Goal: Information Seeking & Learning: Find specific fact

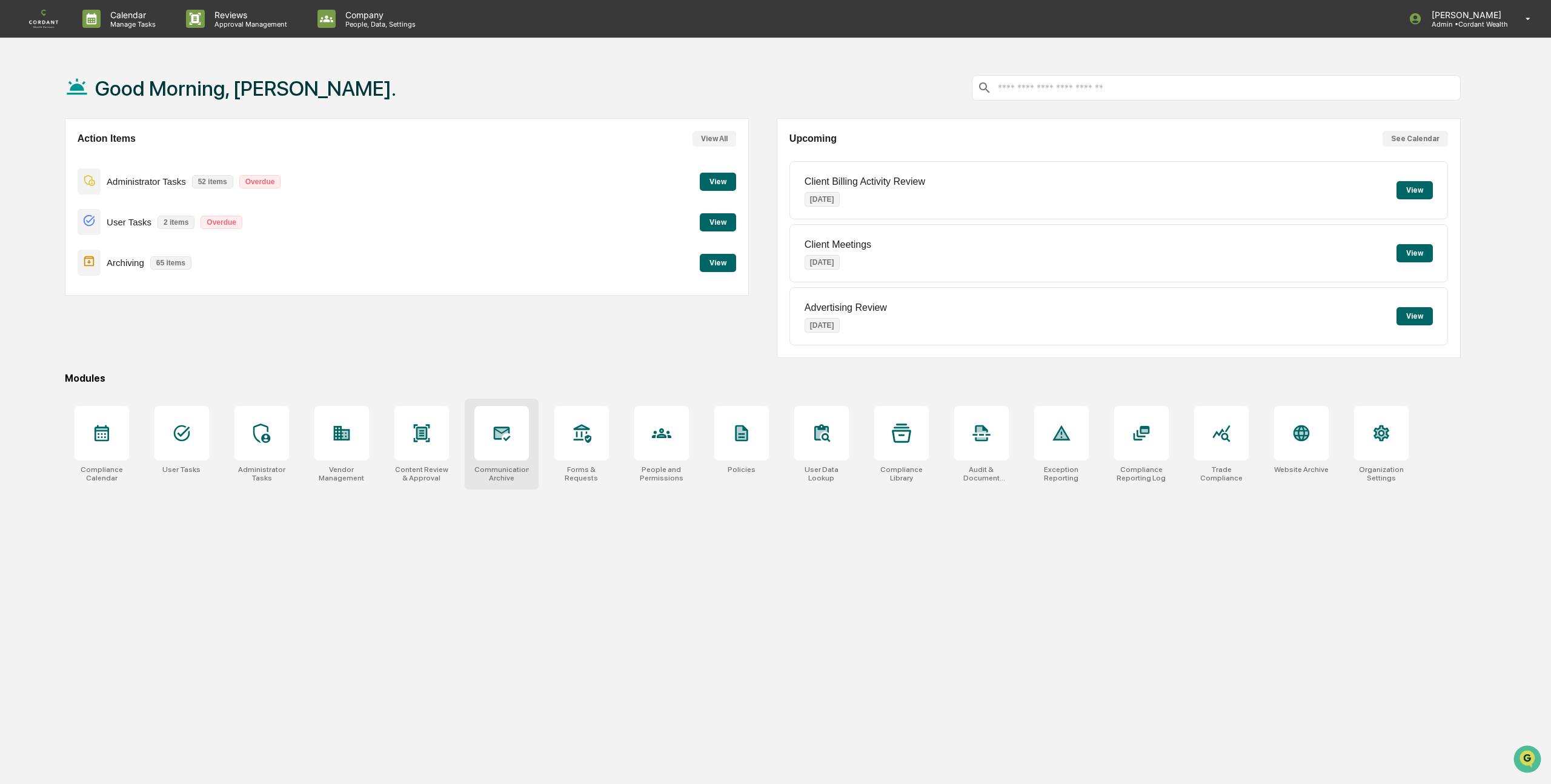
click at [492, 434] on icon at bounding box center [501, 433] width 20 height 20
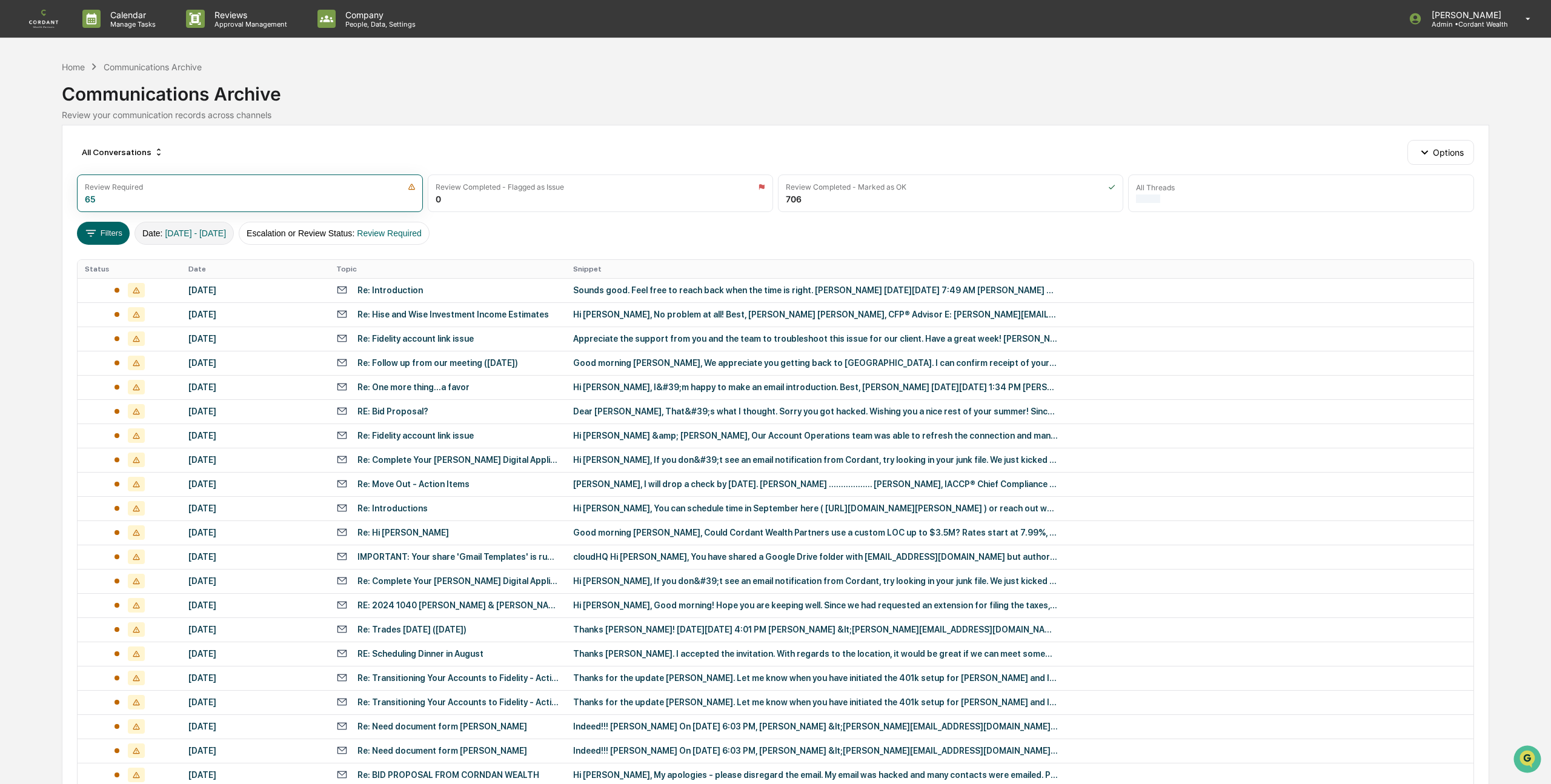
click at [211, 230] on span "[DATE] - [DATE]" at bounding box center [195, 233] width 61 height 10
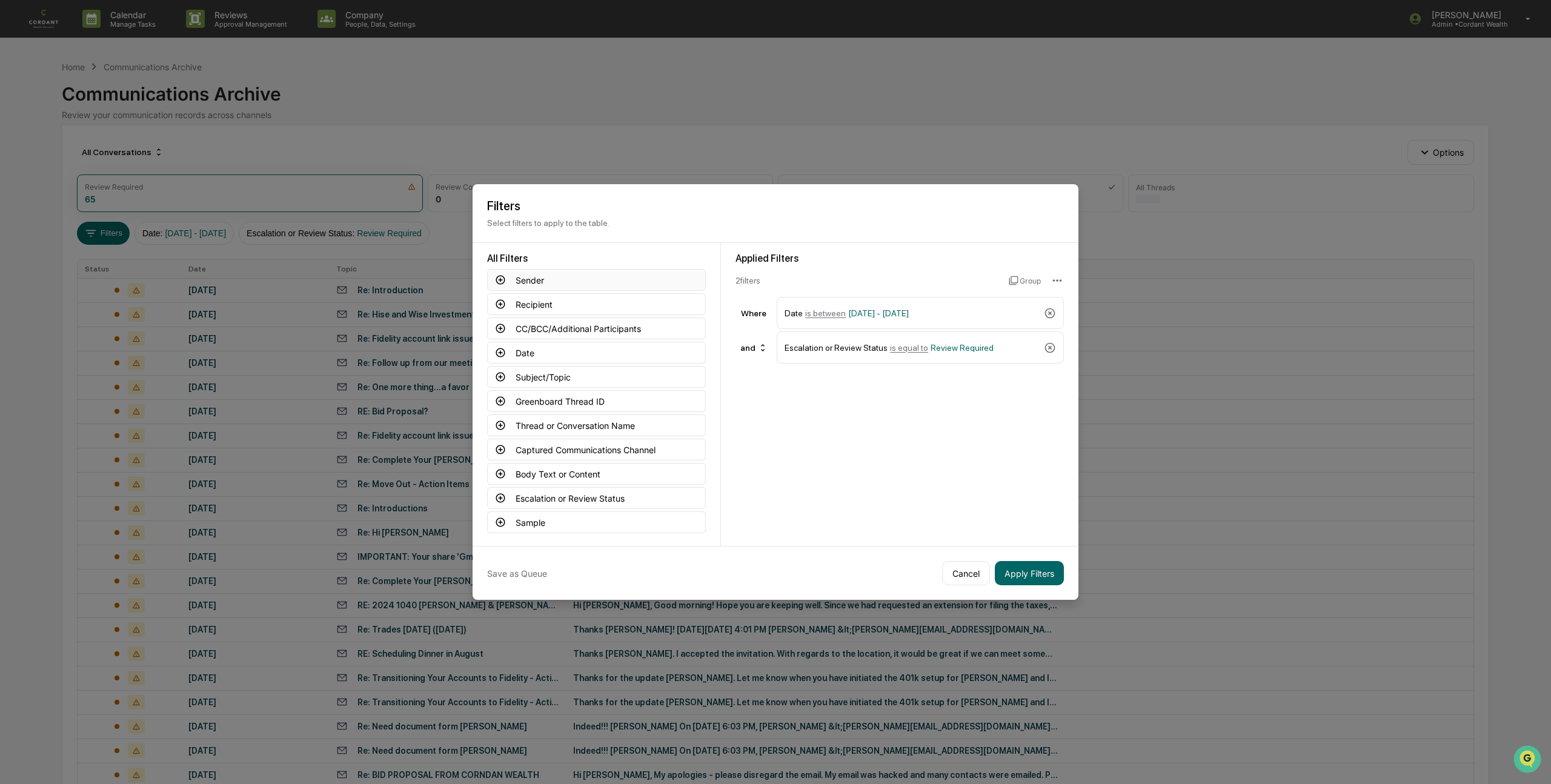
click at [528, 280] on button "Sender" at bounding box center [597, 280] width 219 height 22
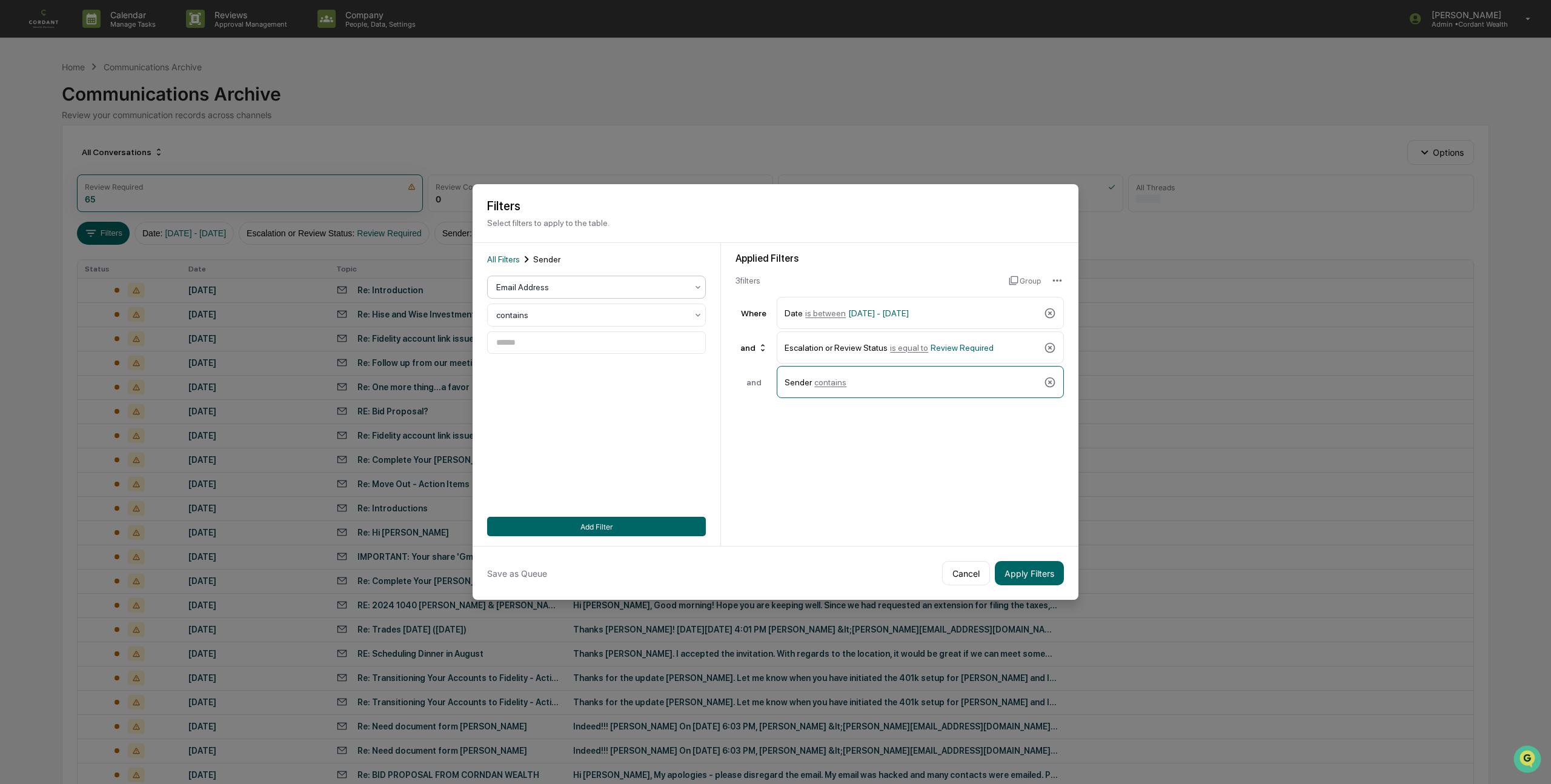
click at [618, 290] on div at bounding box center [591, 287] width 191 height 12
click at [587, 310] on div at bounding box center [591, 315] width 191 height 12
click at [570, 383] on div "contains" at bounding box center [597, 392] width 218 height 24
click at [565, 293] on div at bounding box center [591, 287] width 191 height 12
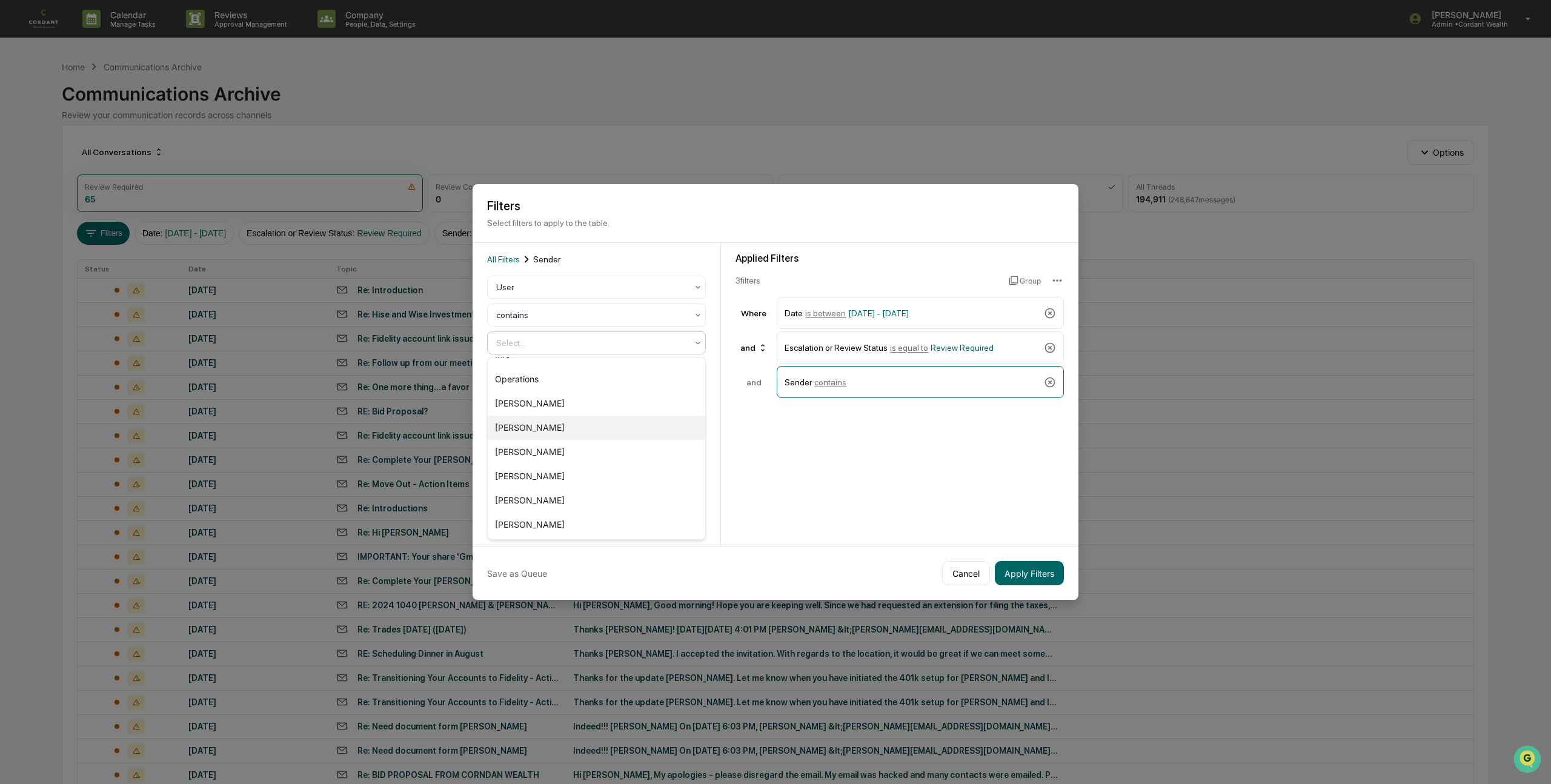
scroll to position [18, 0]
click at [565, 468] on div "[PERSON_NAME]" at bounding box center [597, 475] width 218 height 24
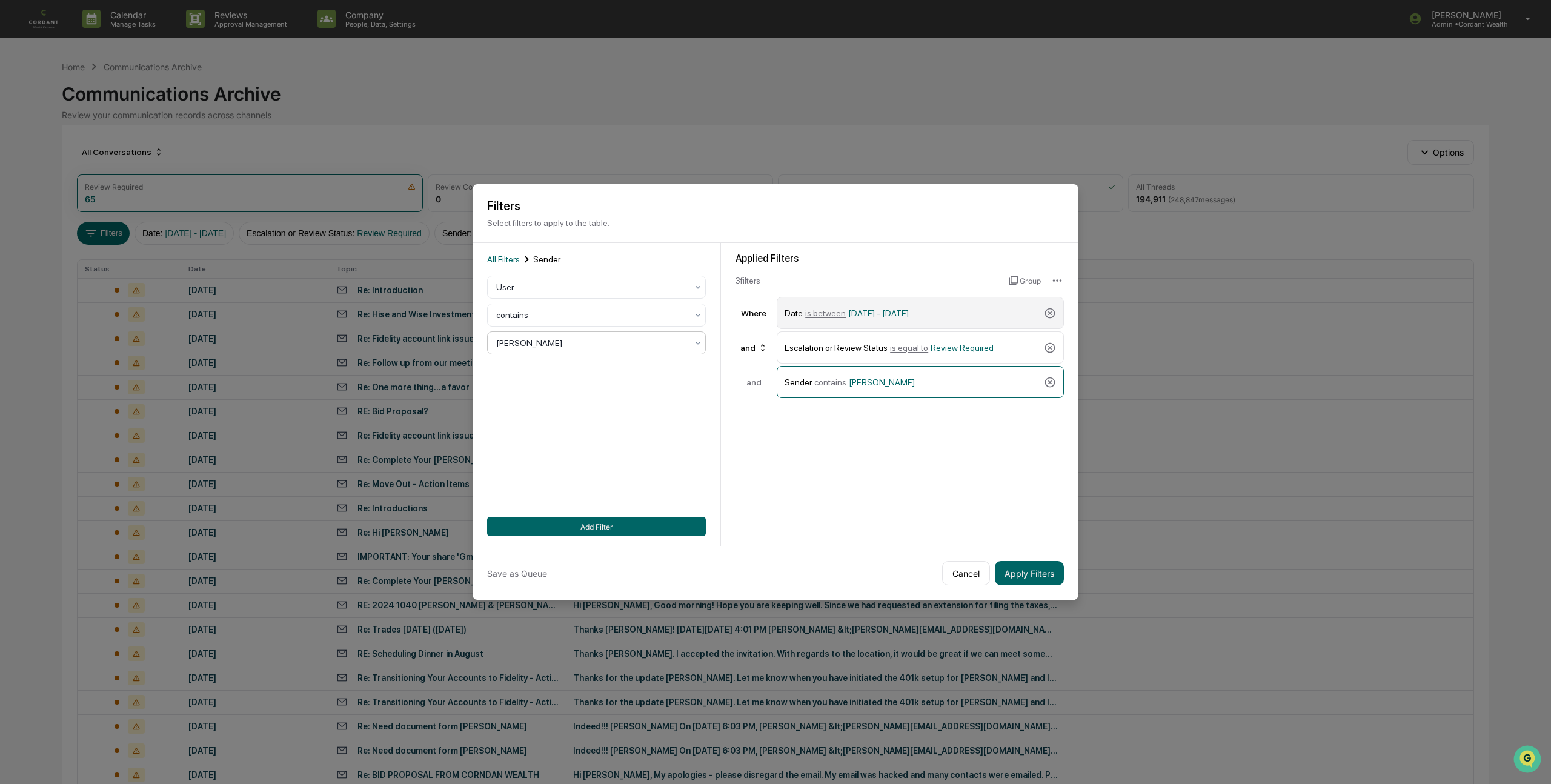
click at [868, 310] on span "[DATE] - [DATE]" at bounding box center [878, 313] width 61 height 10
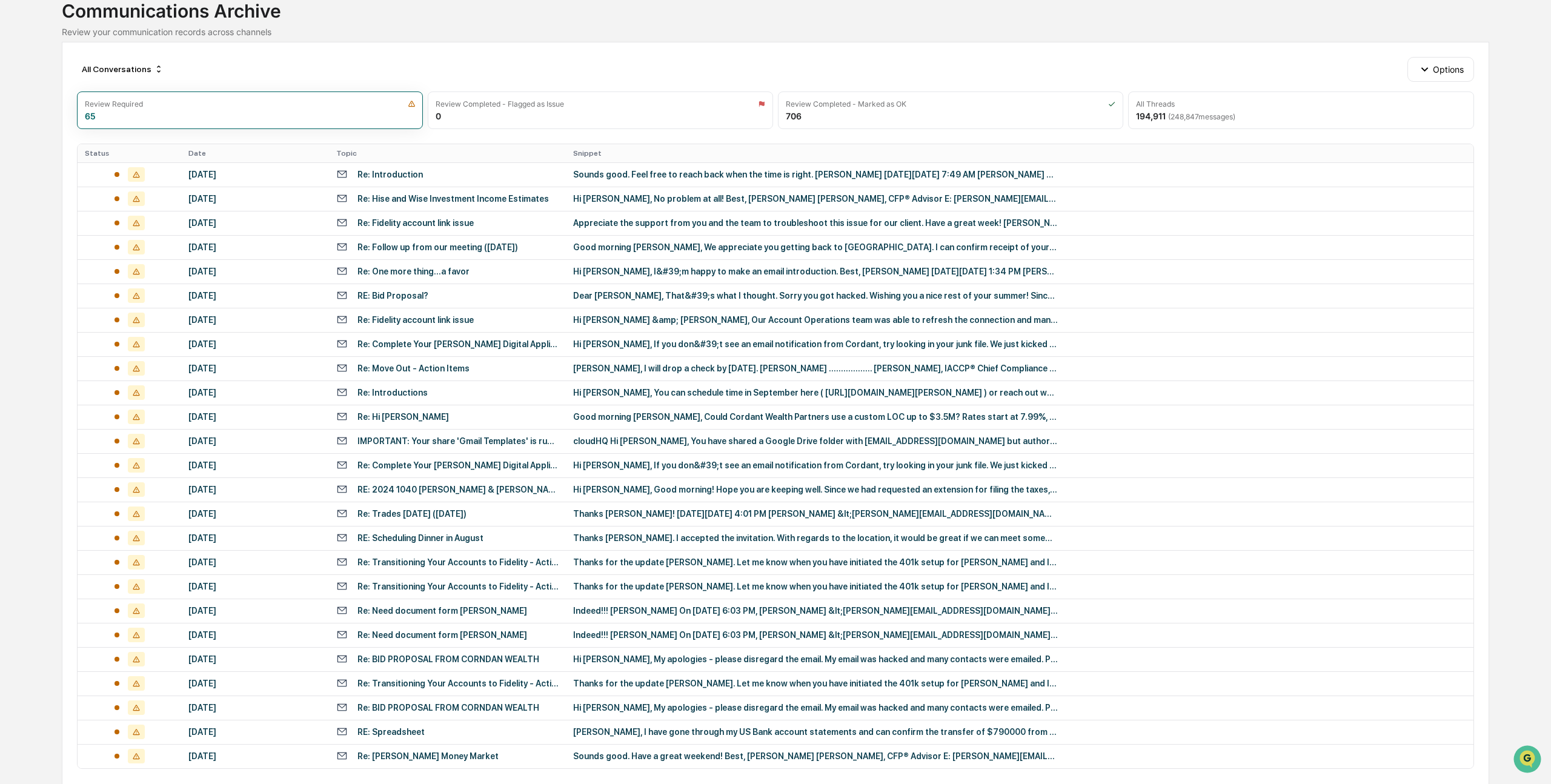
scroll to position [137, 0]
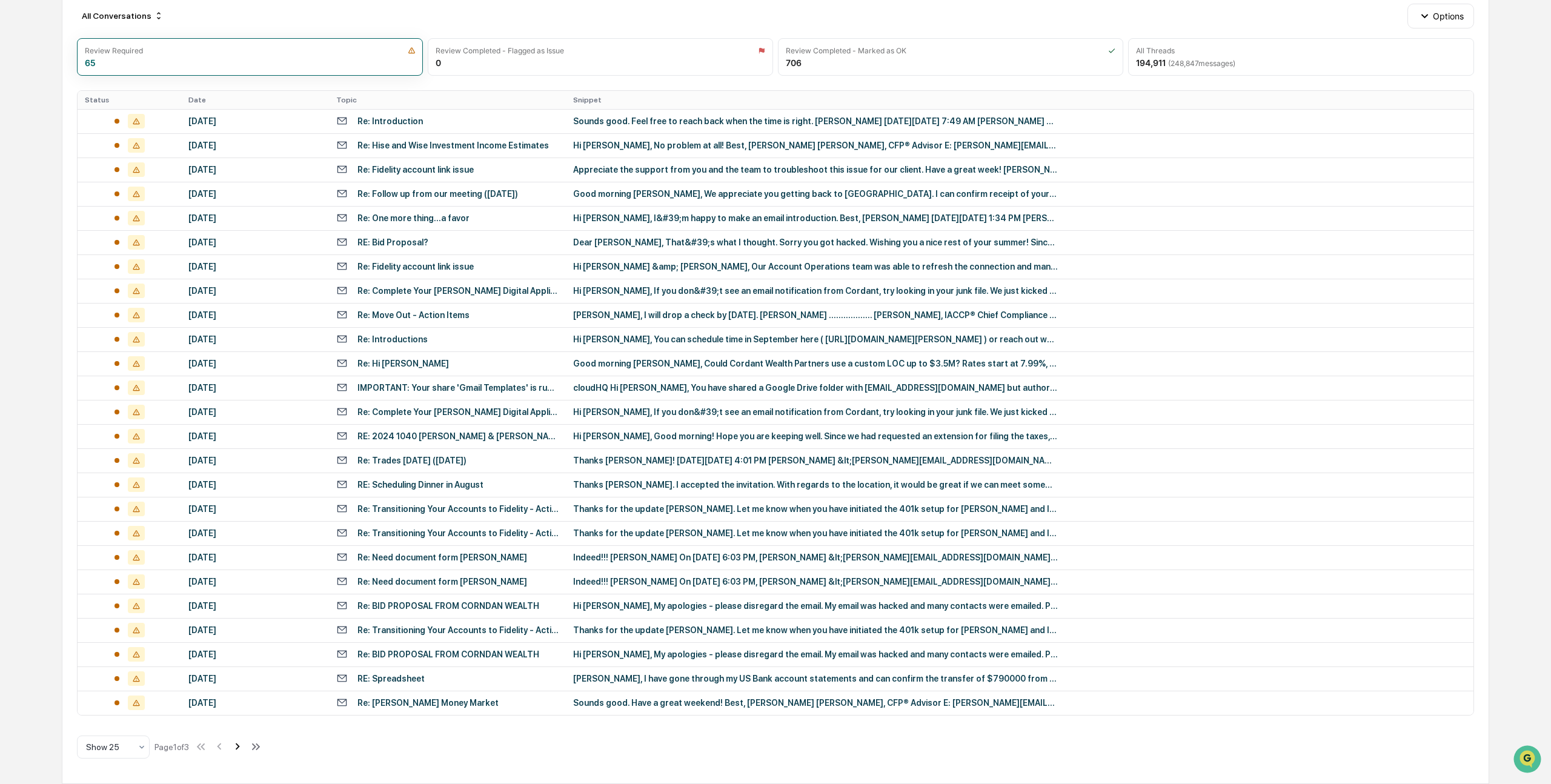
click at [243, 747] on icon at bounding box center [238, 747] width 14 height 14
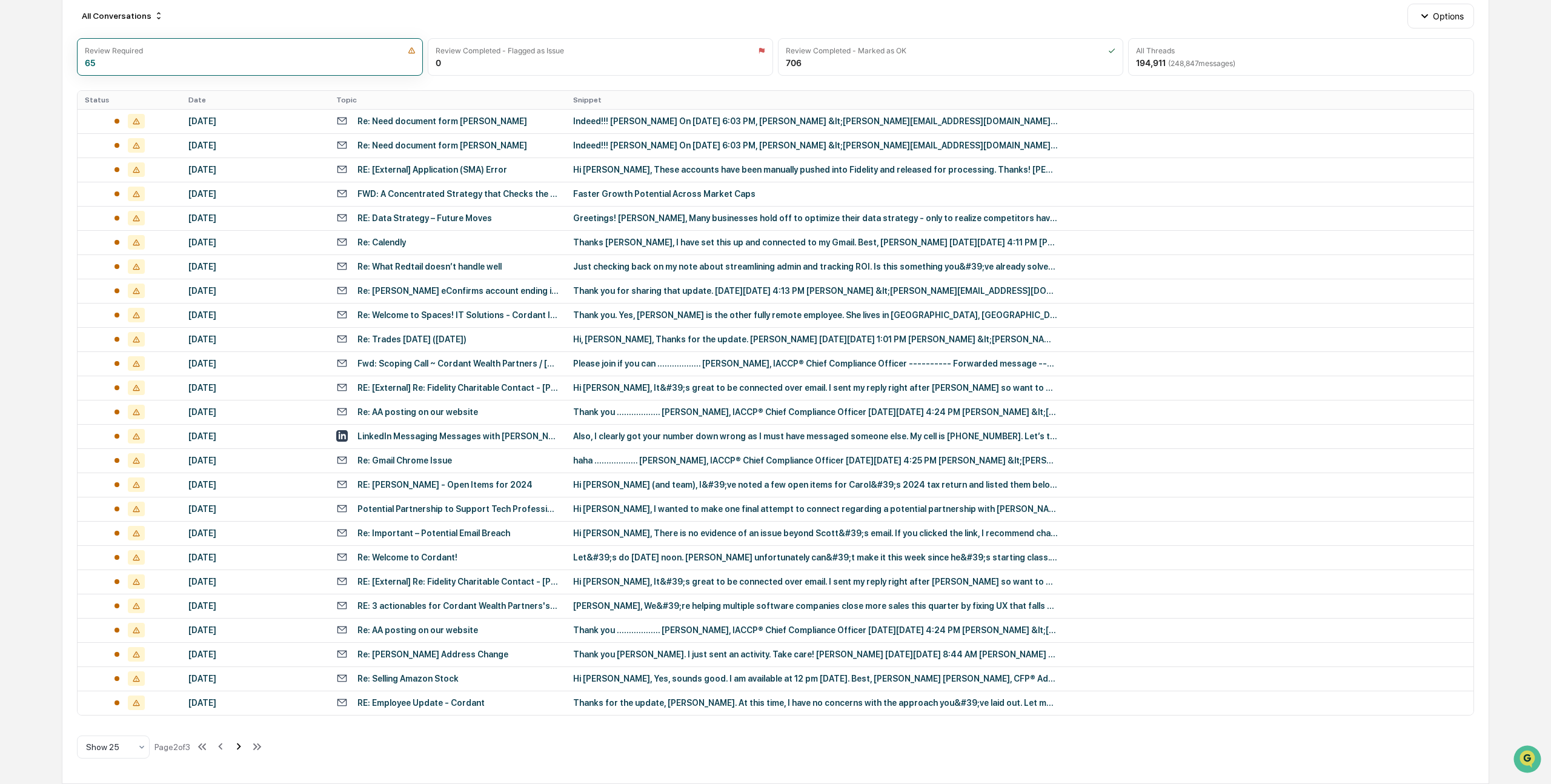
click at [245, 747] on icon at bounding box center [239, 747] width 14 height 14
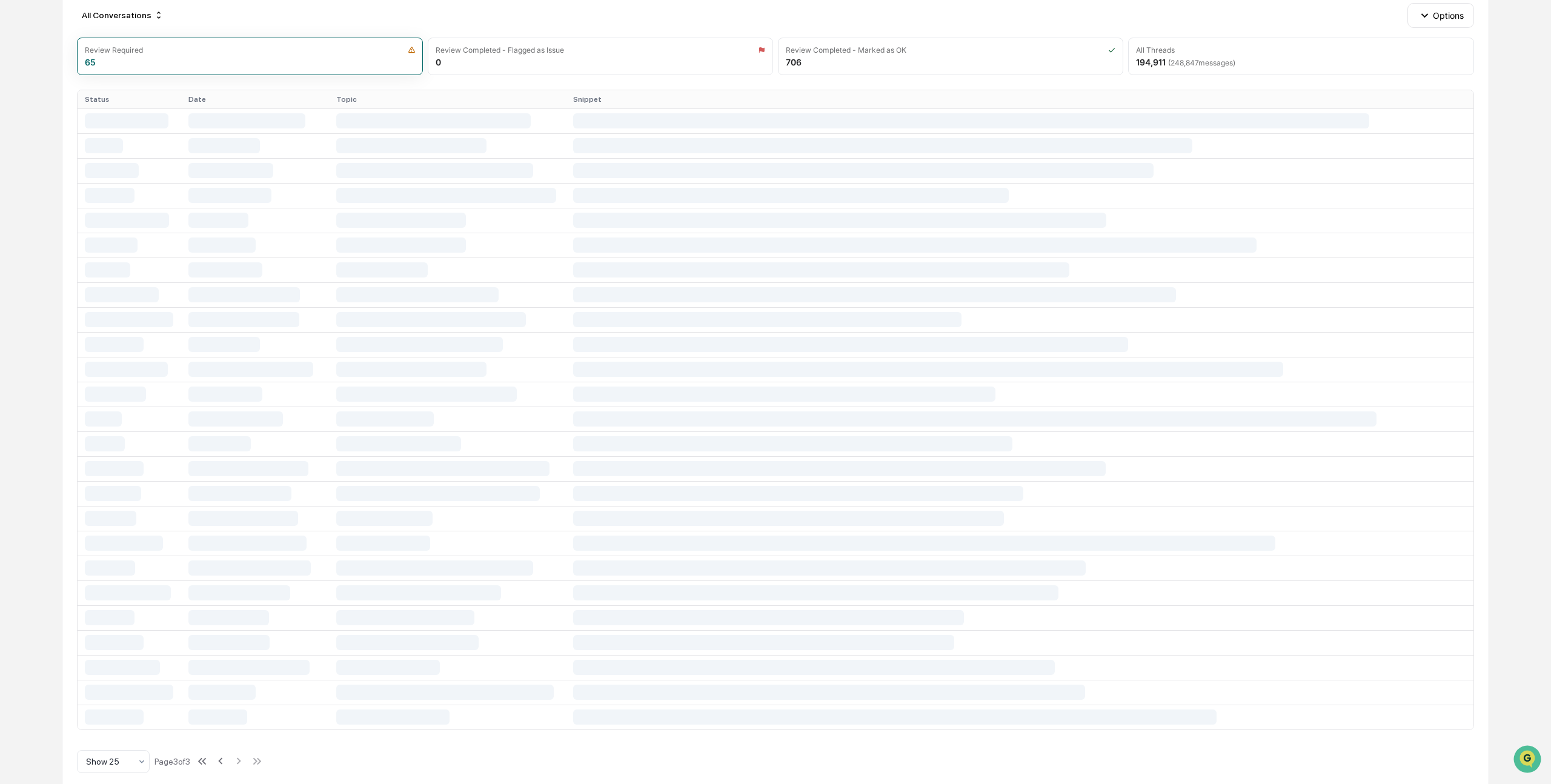
scroll to position [0, 0]
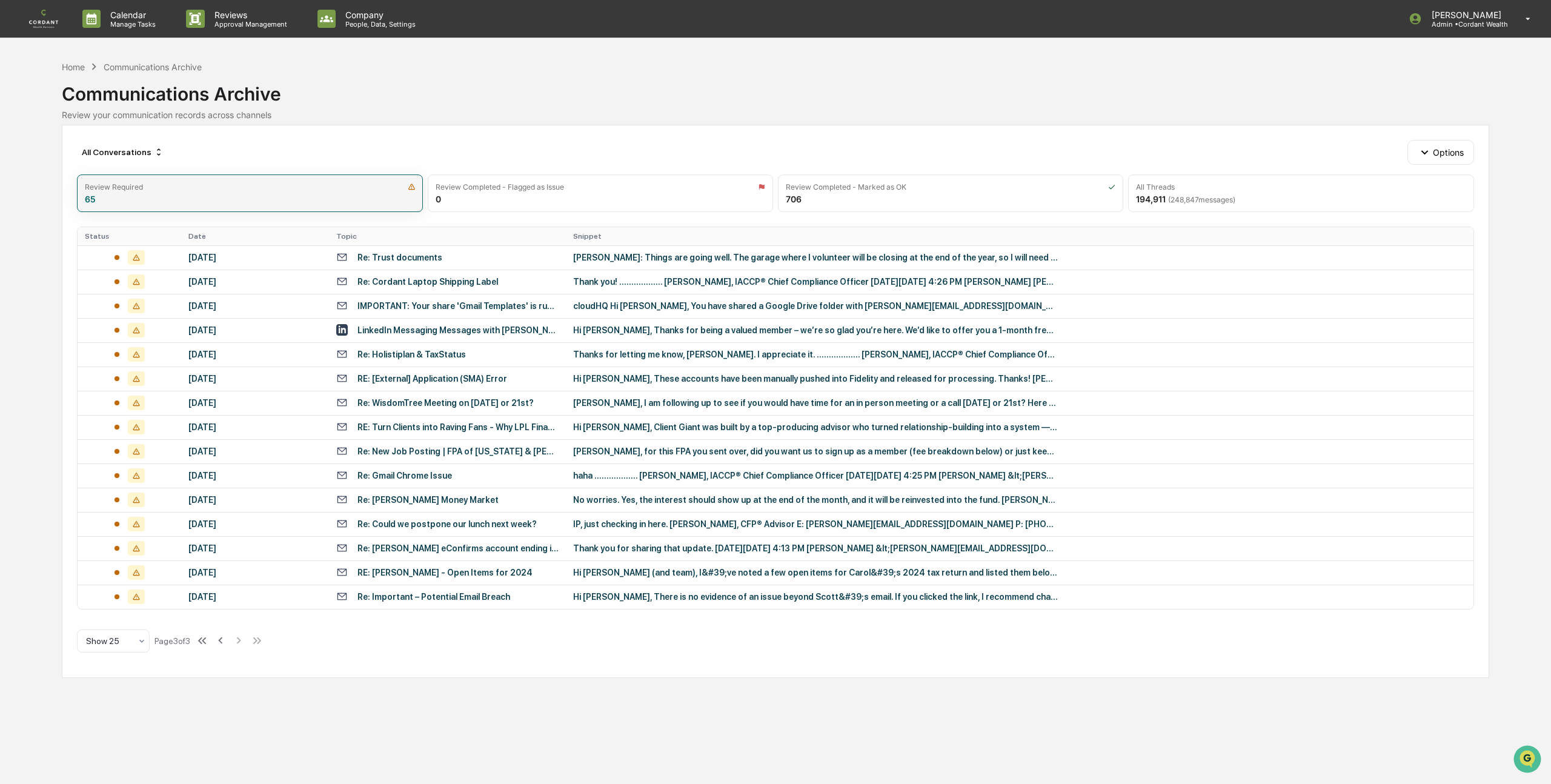
click at [264, 195] on div "Review Required 65" at bounding box center [249, 193] width 345 height 37
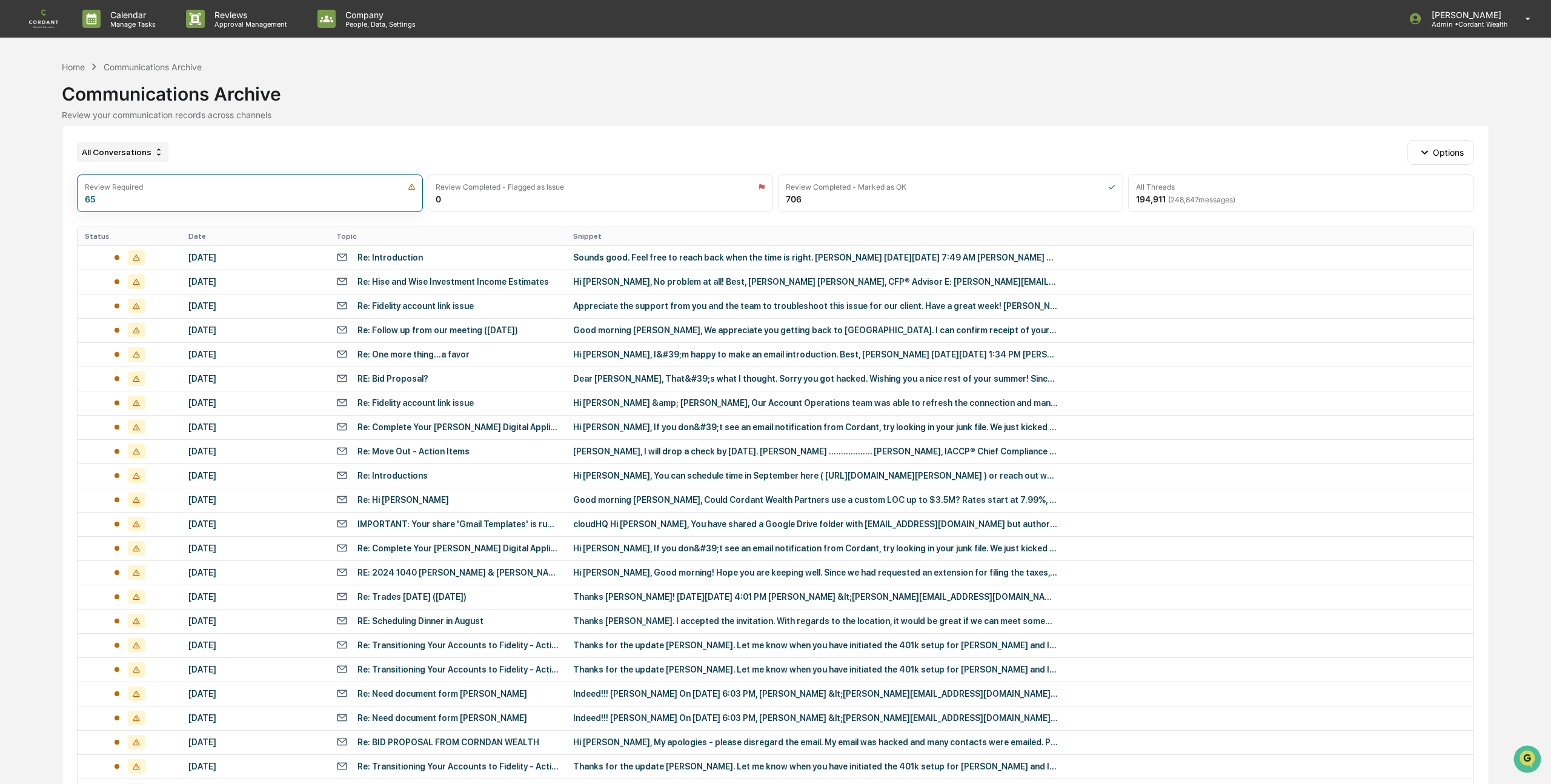
click at [151, 151] on div "All Conversations" at bounding box center [122, 152] width 92 height 20
click at [295, 131] on div "All Conversations Options Review Required 65 Review Completed - Flagged as Issu…" at bounding box center [776, 522] width 1427 height 794
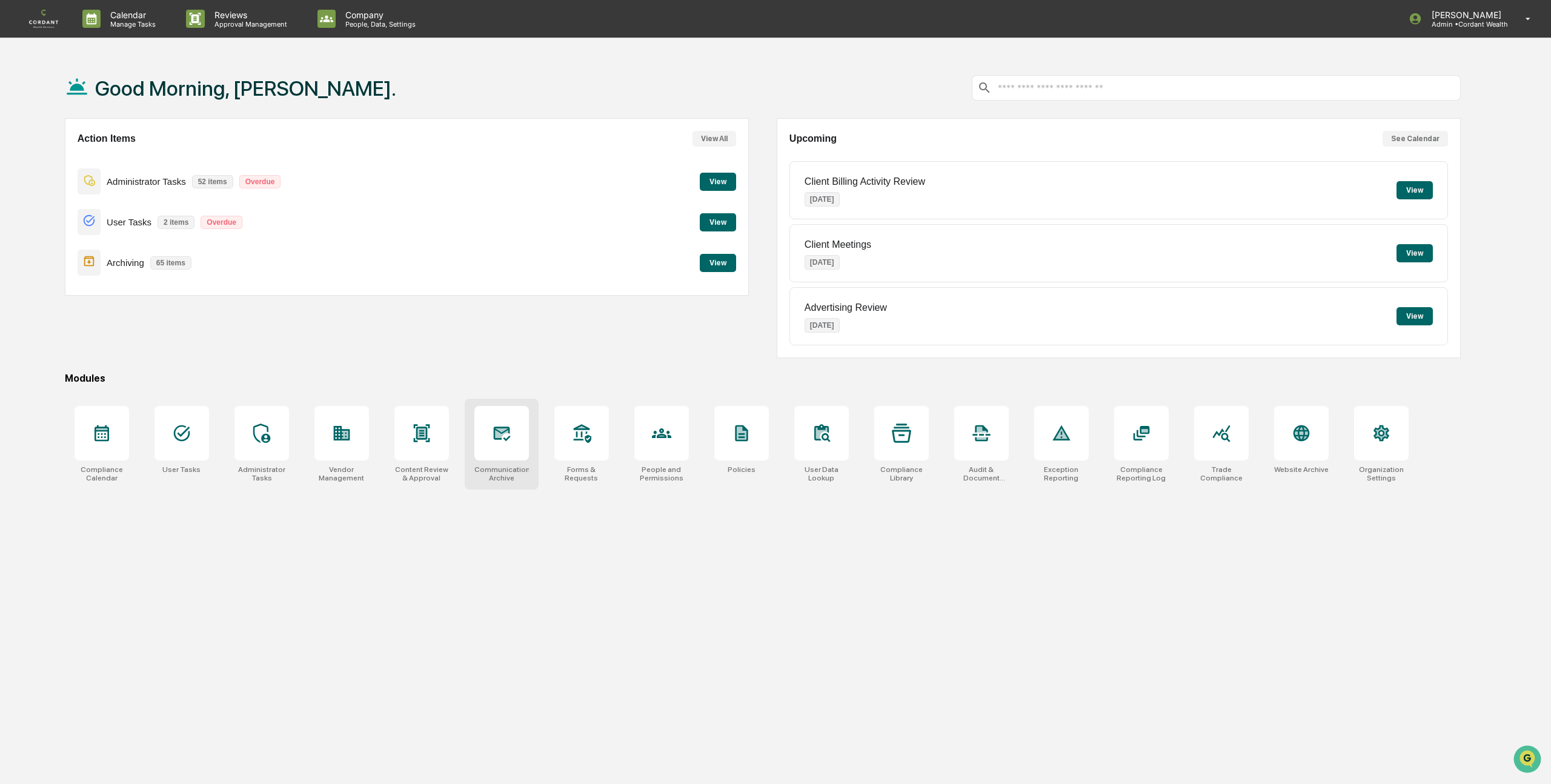
click at [509, 434] on icon at bounding box center [501, 433] width 20 height 20
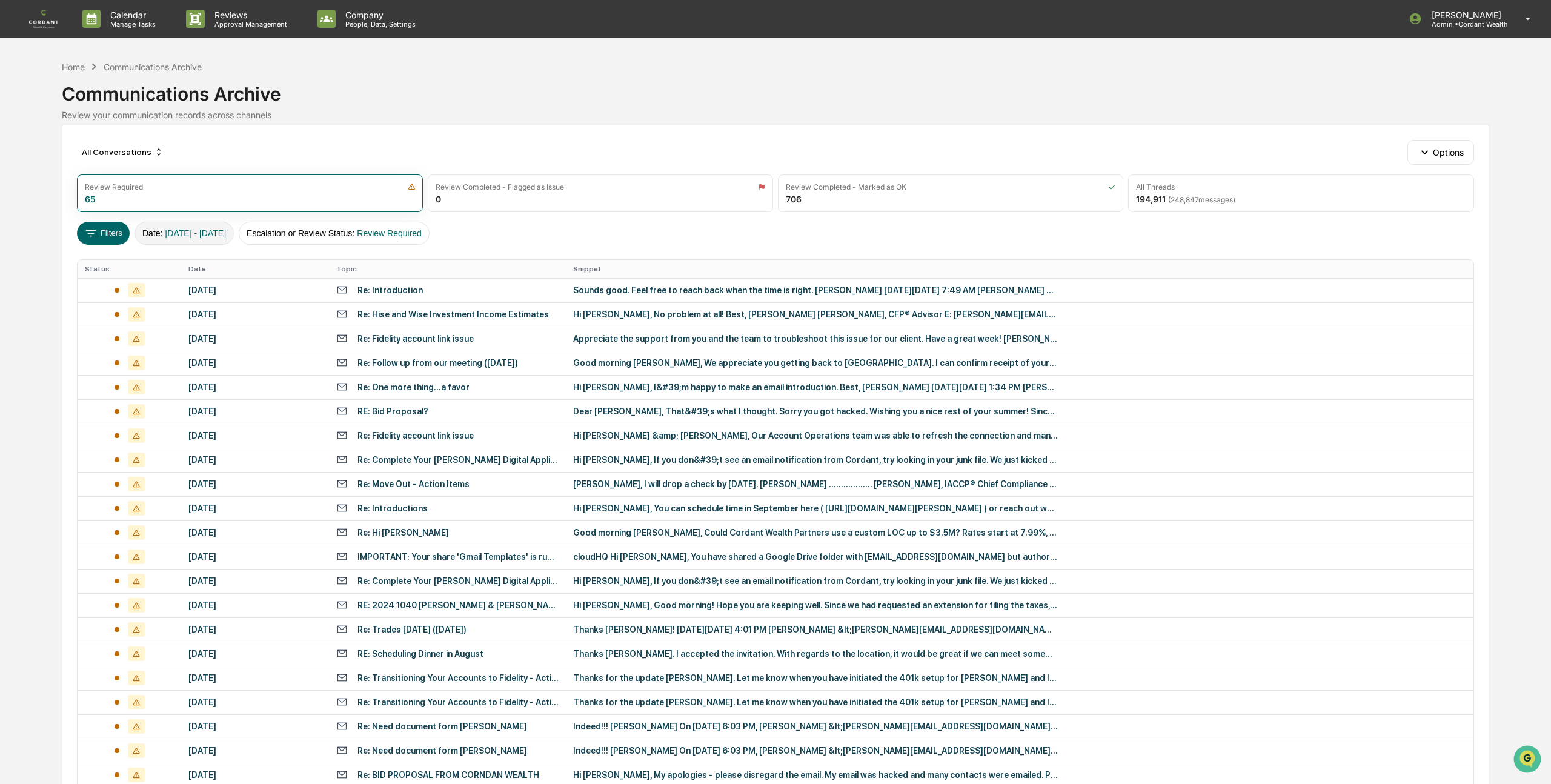
click at [215, 227] on button "Date : 01/01/2024 - 12/31/2025" at bounding box center [184, 233] width 100 height 23
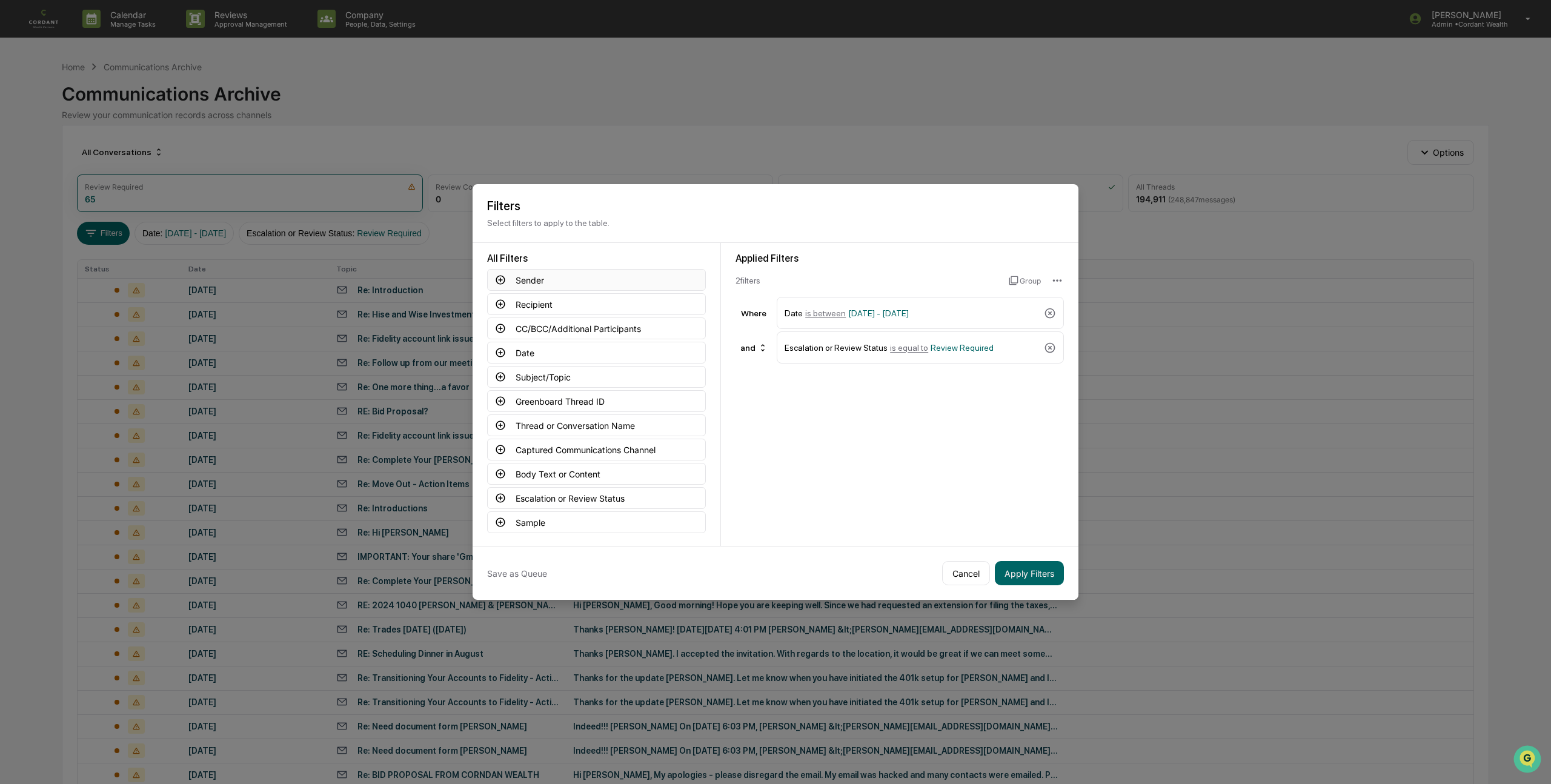
click at [524, 277] on button "Sender" at bounding box center [597, 280] width 219 height 22
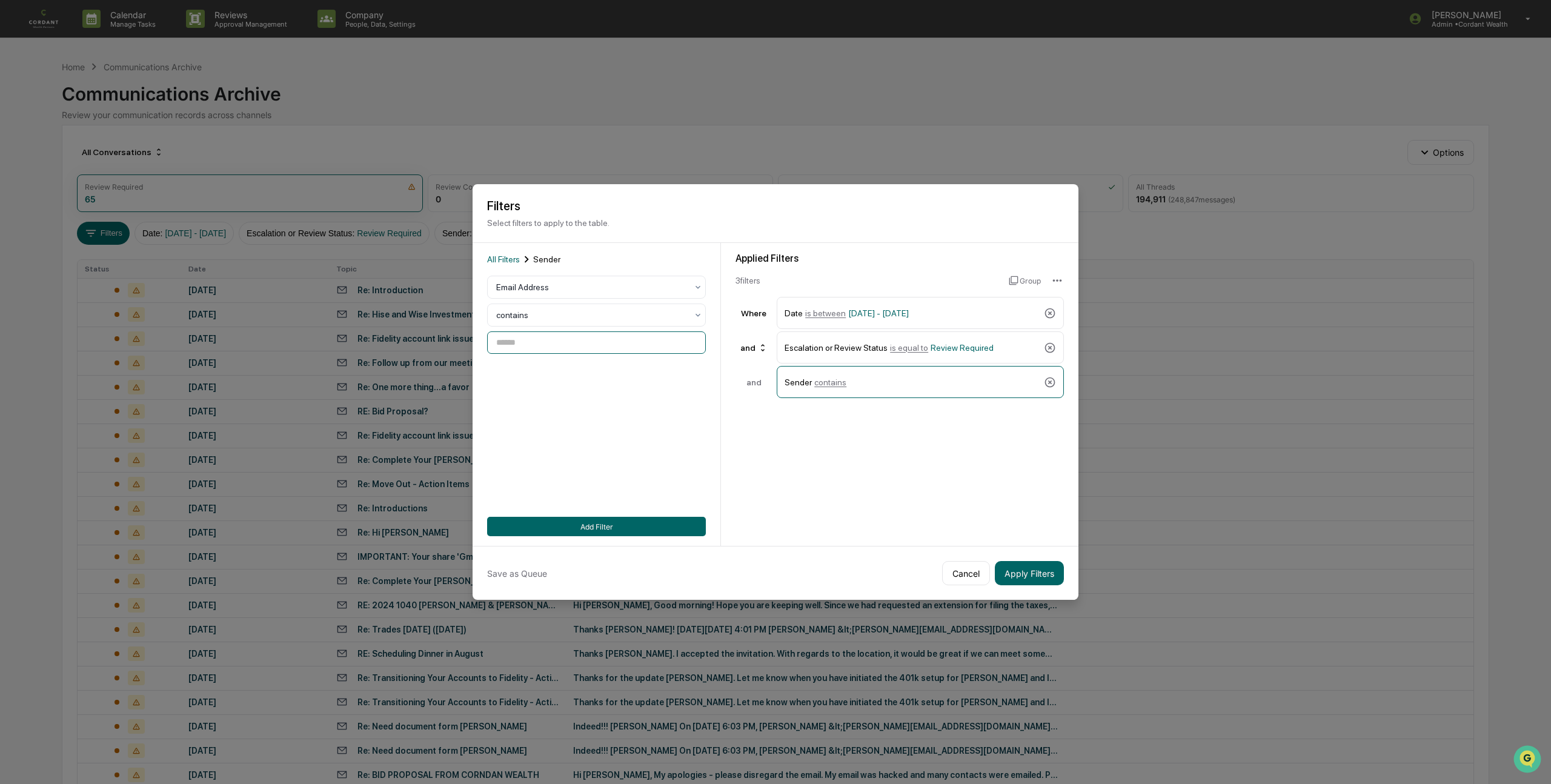
click at [579, 340] on input at bounding box center [597, 342] width 219 height 22
click at [587, 293] on div at bounding box center [591, 287] width 191 height 12
click at [567, 346] on div "is equal to" at bounding box center [597, 343] width 218 height 24
click at [567, 346] on input at bounding box center [597, 342] width 219 height 22
click at [586, 286] on div at bounding box center [591, 287] width 191 height 12
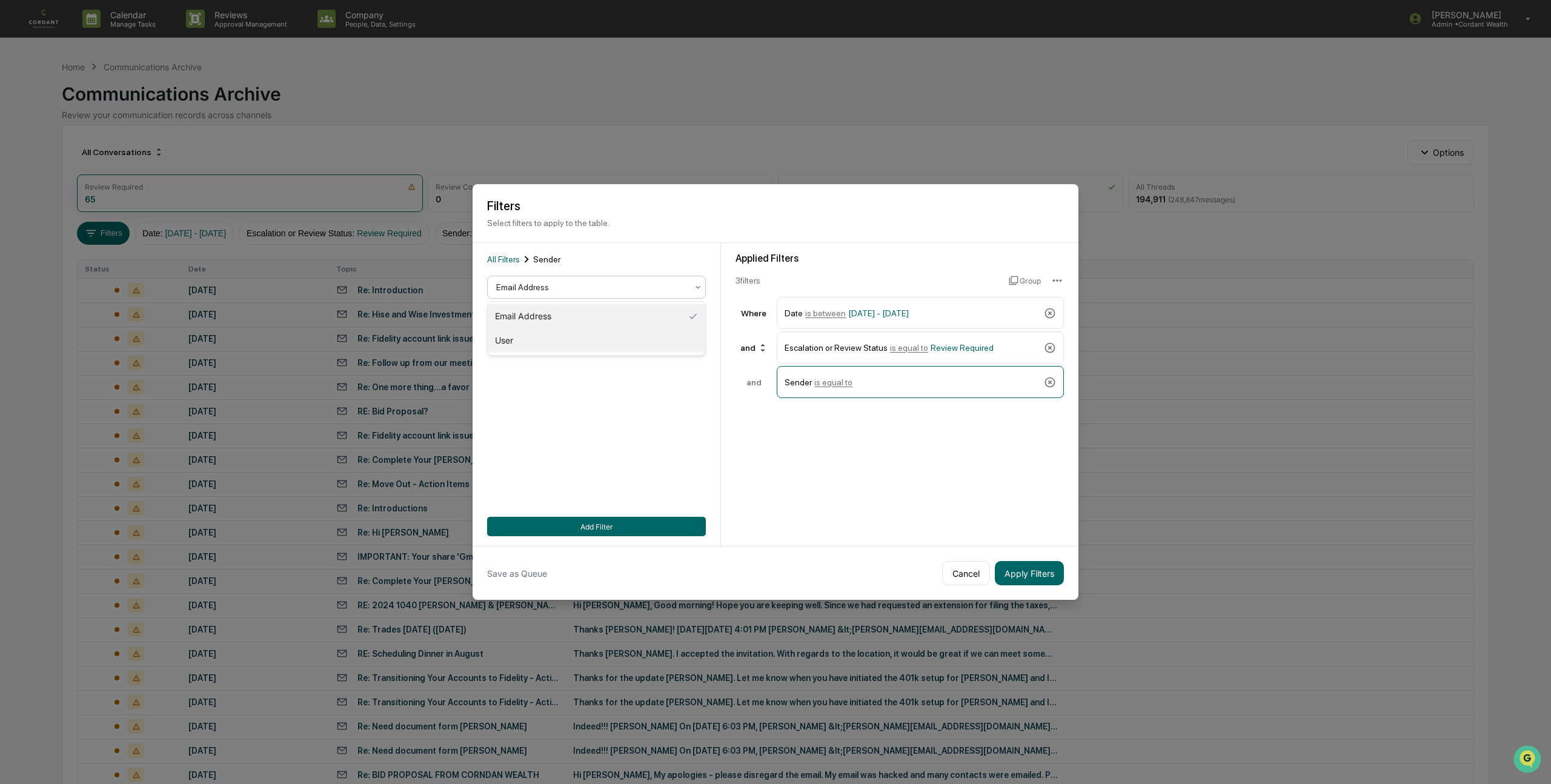
click at [539, 335] on div "User" at bounding box center [597, 340] width 218 height 24
click at [539, 323] on div "Select..." at bounding box center [592, 315] width 203 height 17
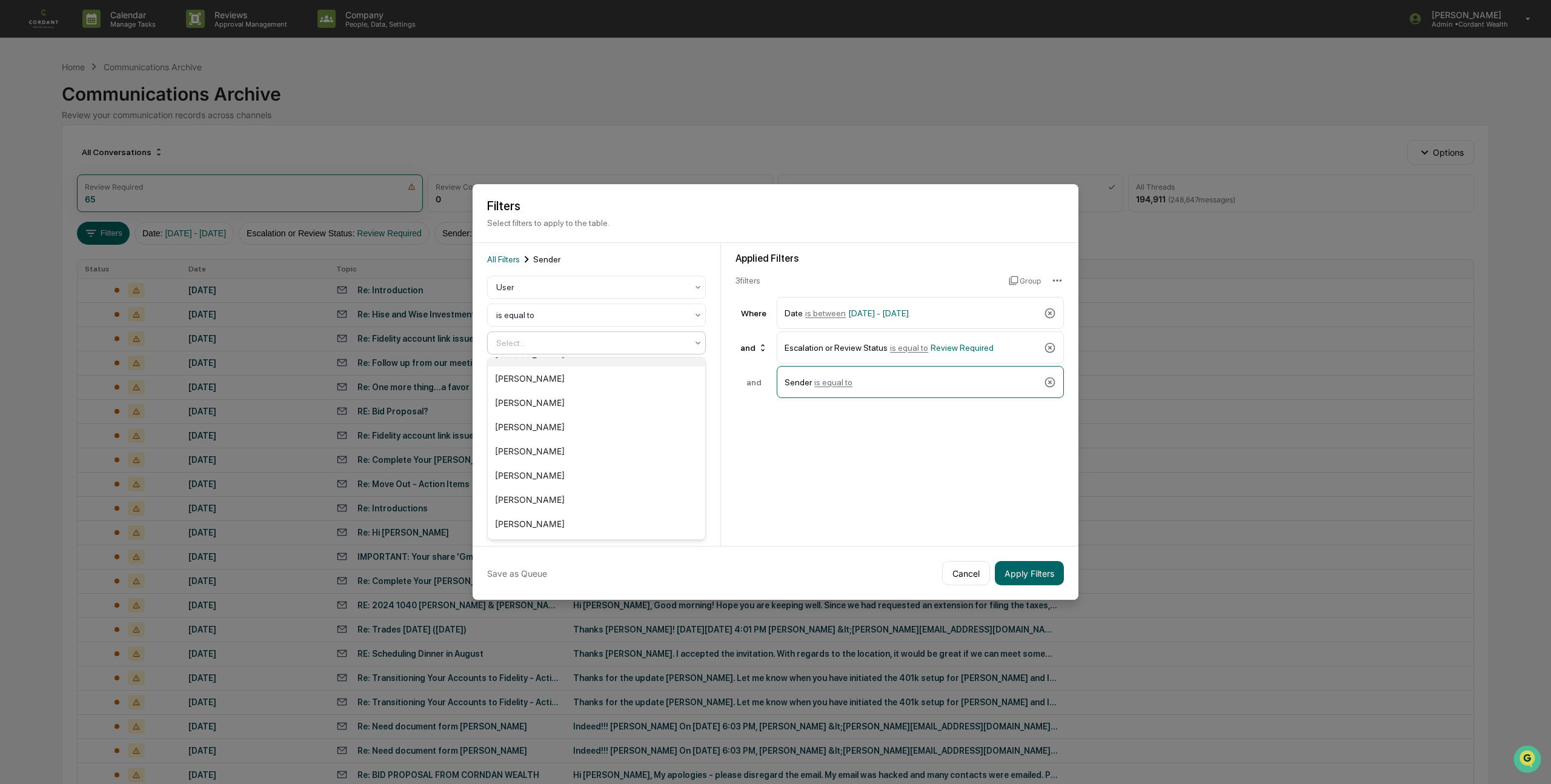
scroll to position [69, 0]
click at [545, 419] on div "Scott Gerlach" at bounding box center [597, 423] width 218 height 24
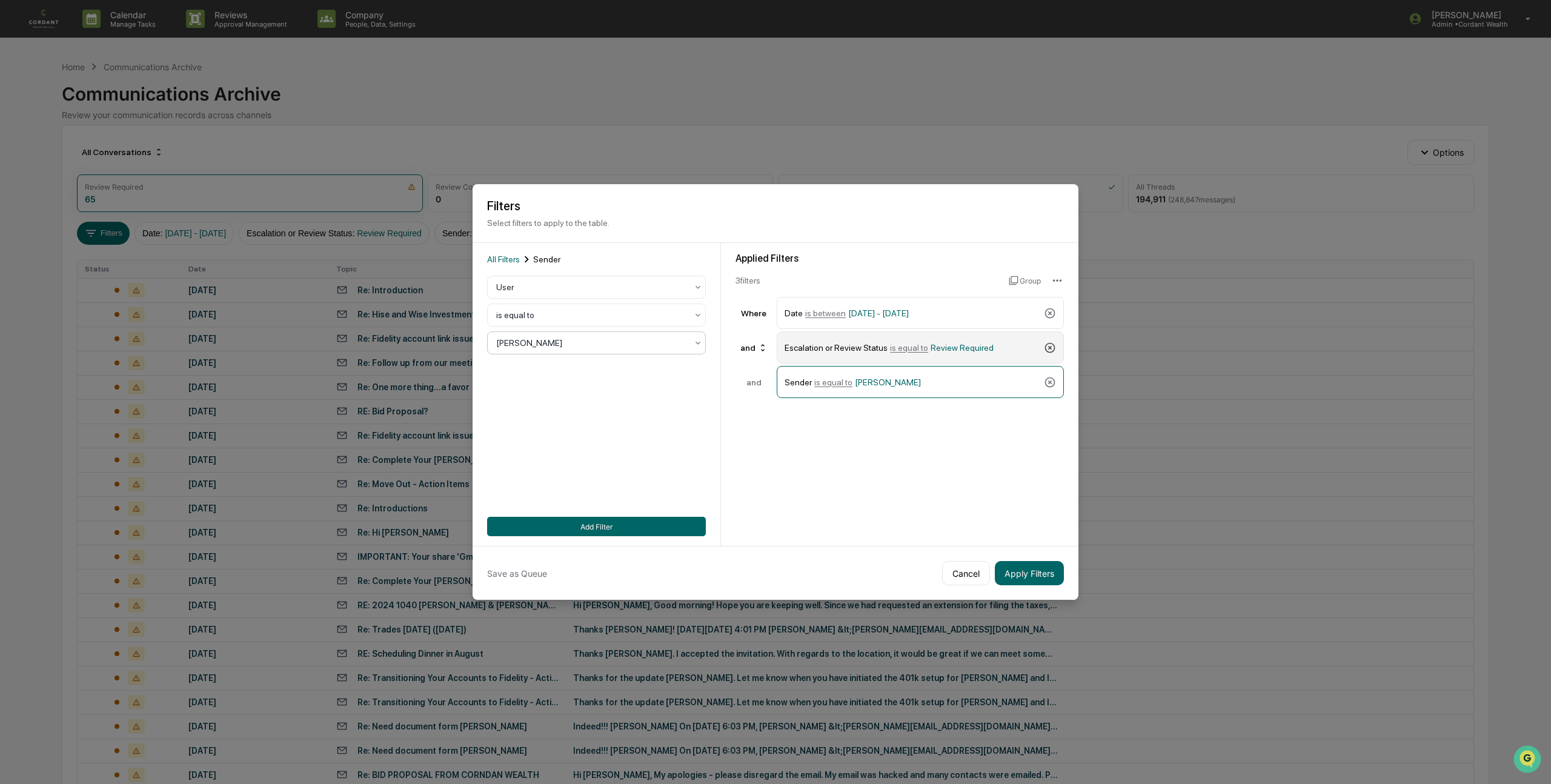
click at [1050, 345] on icon at bounding box center [1050, 348] width 12 height 12
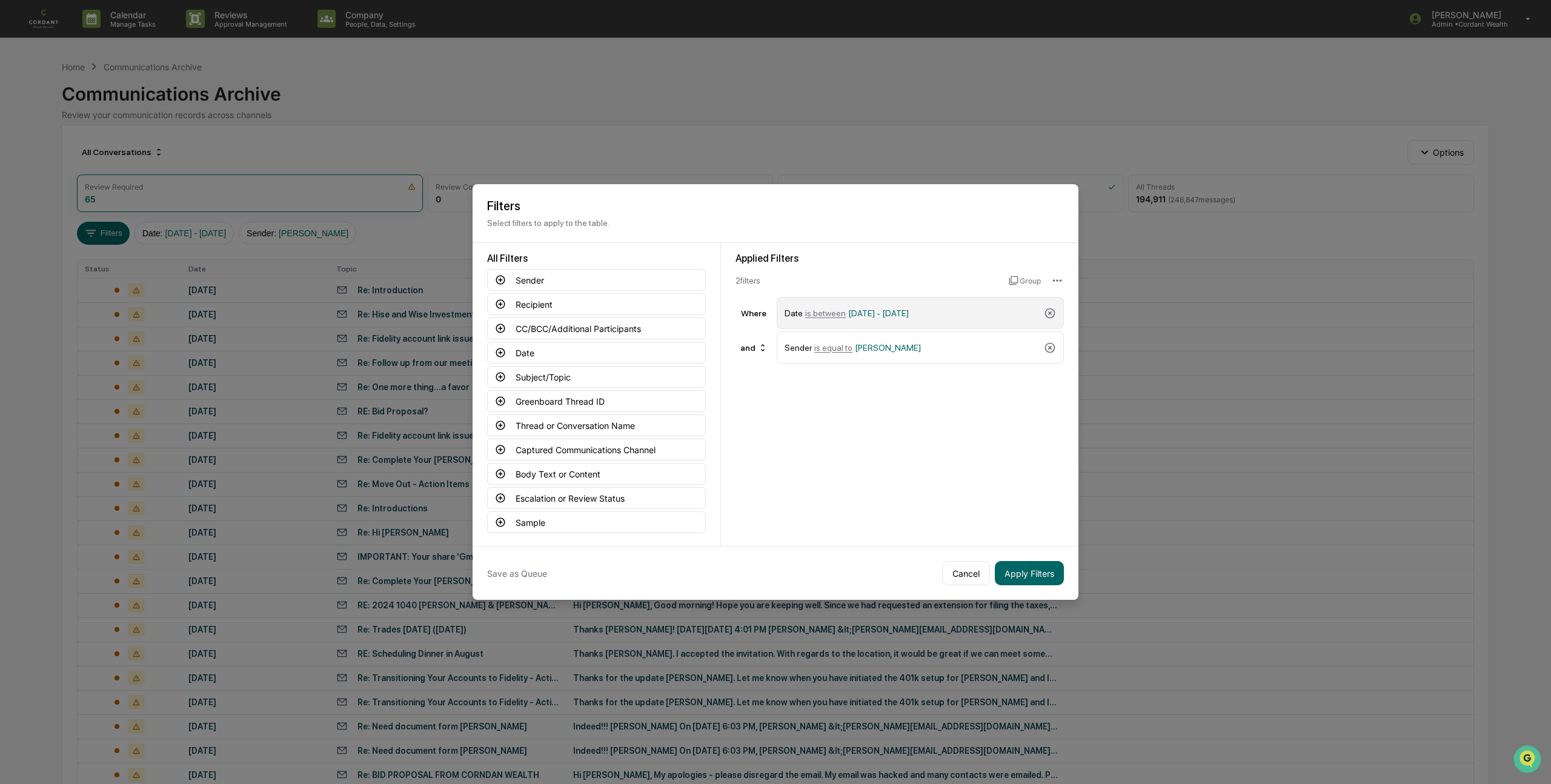
click at [871, 308] on span "01/01/2024 - 12/31/2025" at bounding box center [878, 313] width 61 height 10
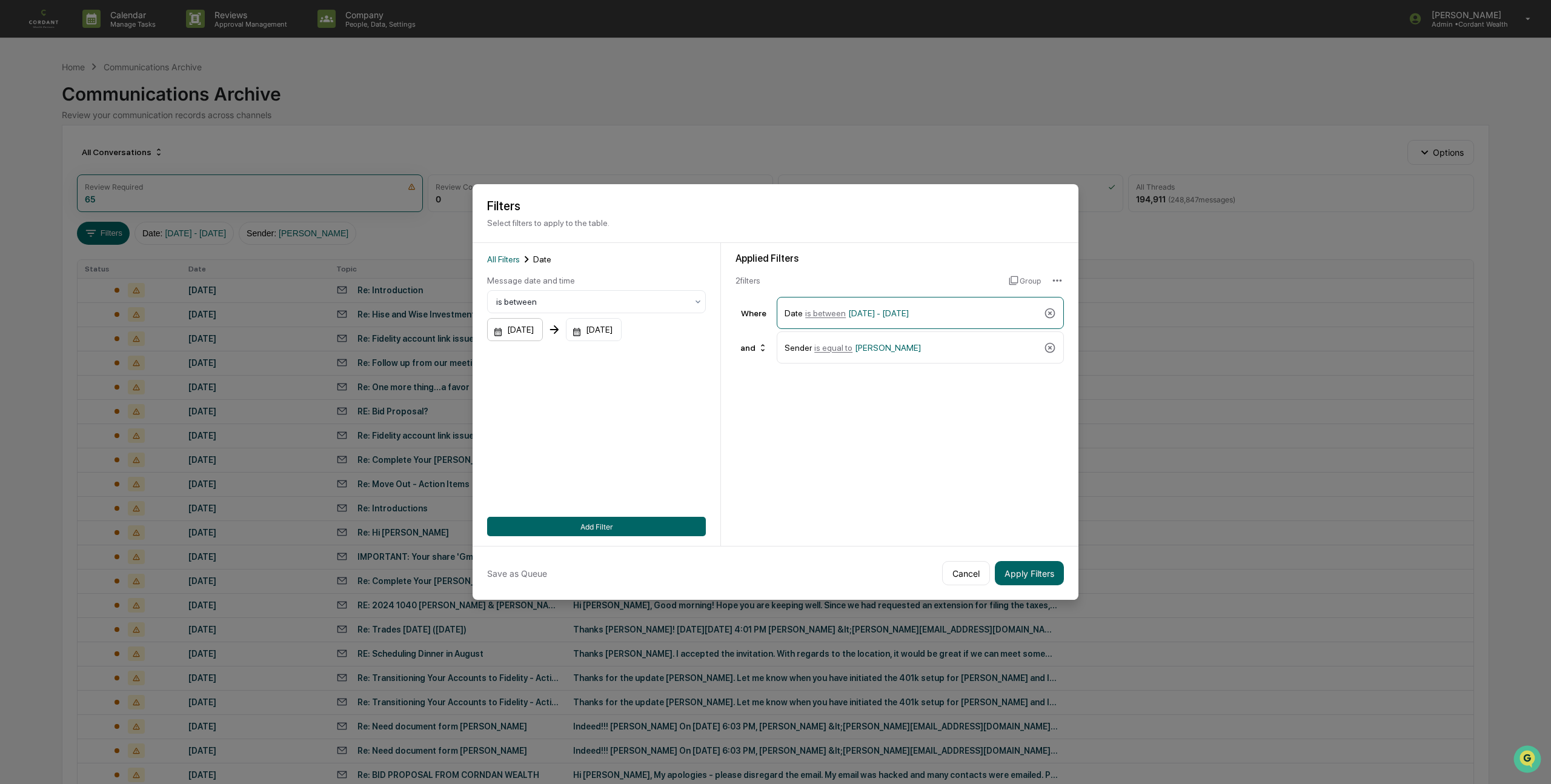
click at [533, 327] on div "01/01/2024" at bounding box center [515, 329] width 56 height 23
click at [657, 361] on icon "Next month" at bounding box center [662, 361] width 14 height 14
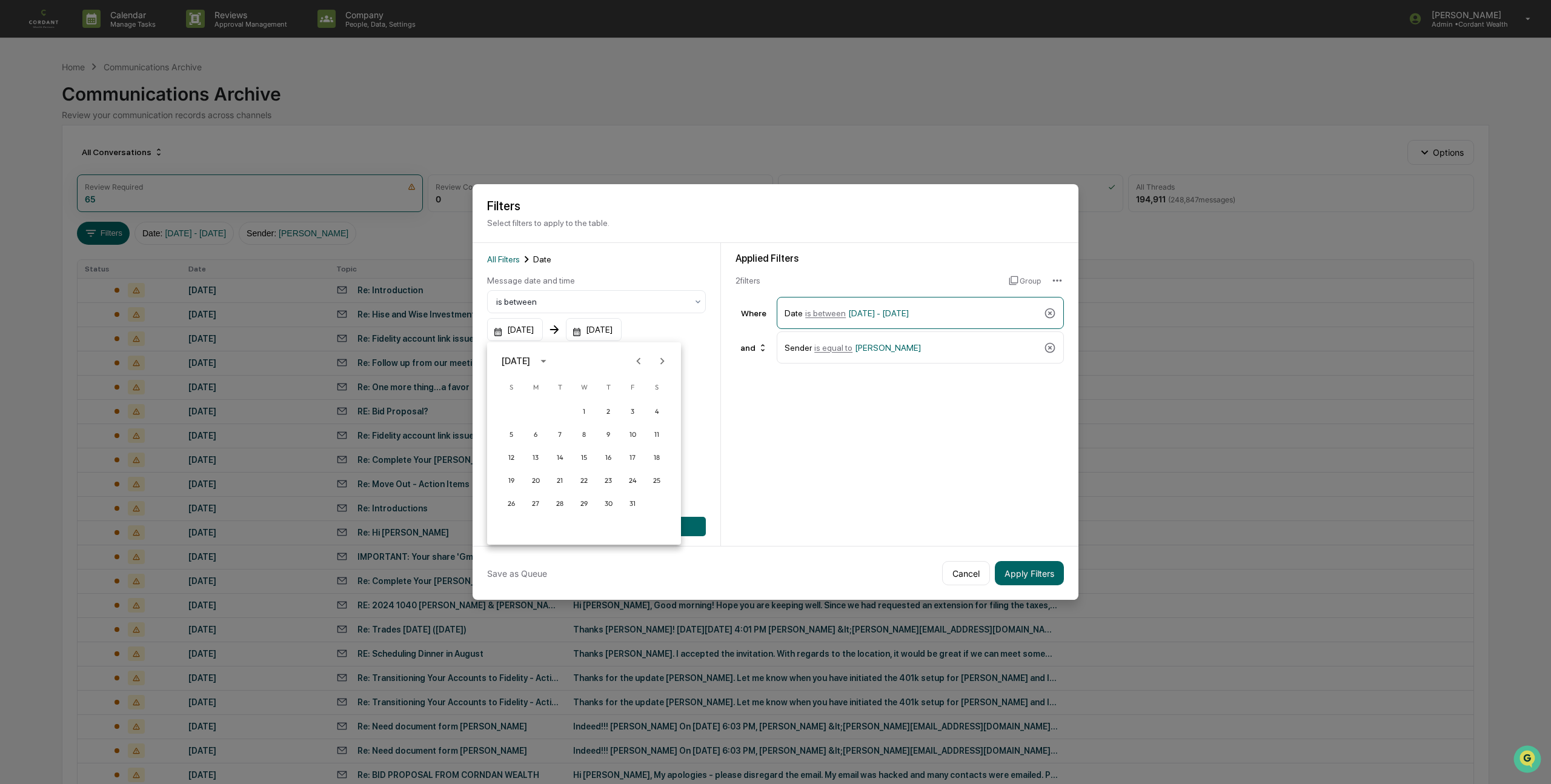
click at [657, 361] on icon "Next month" at bounding box center [662, 361] width 14 height 14
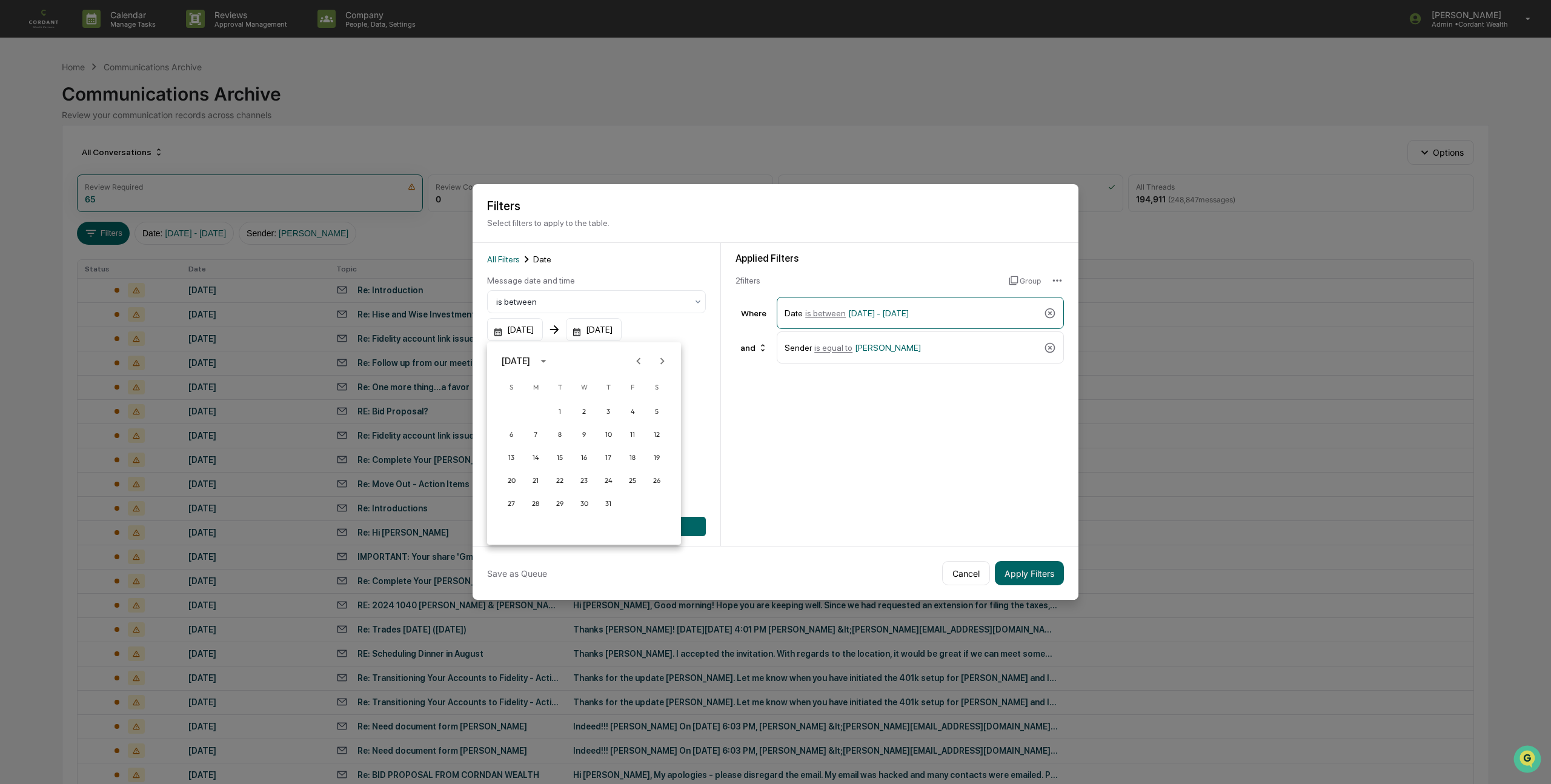
click at [657, 361] on icon "Next month" at bounding box center [662, 361] width 14 height 14
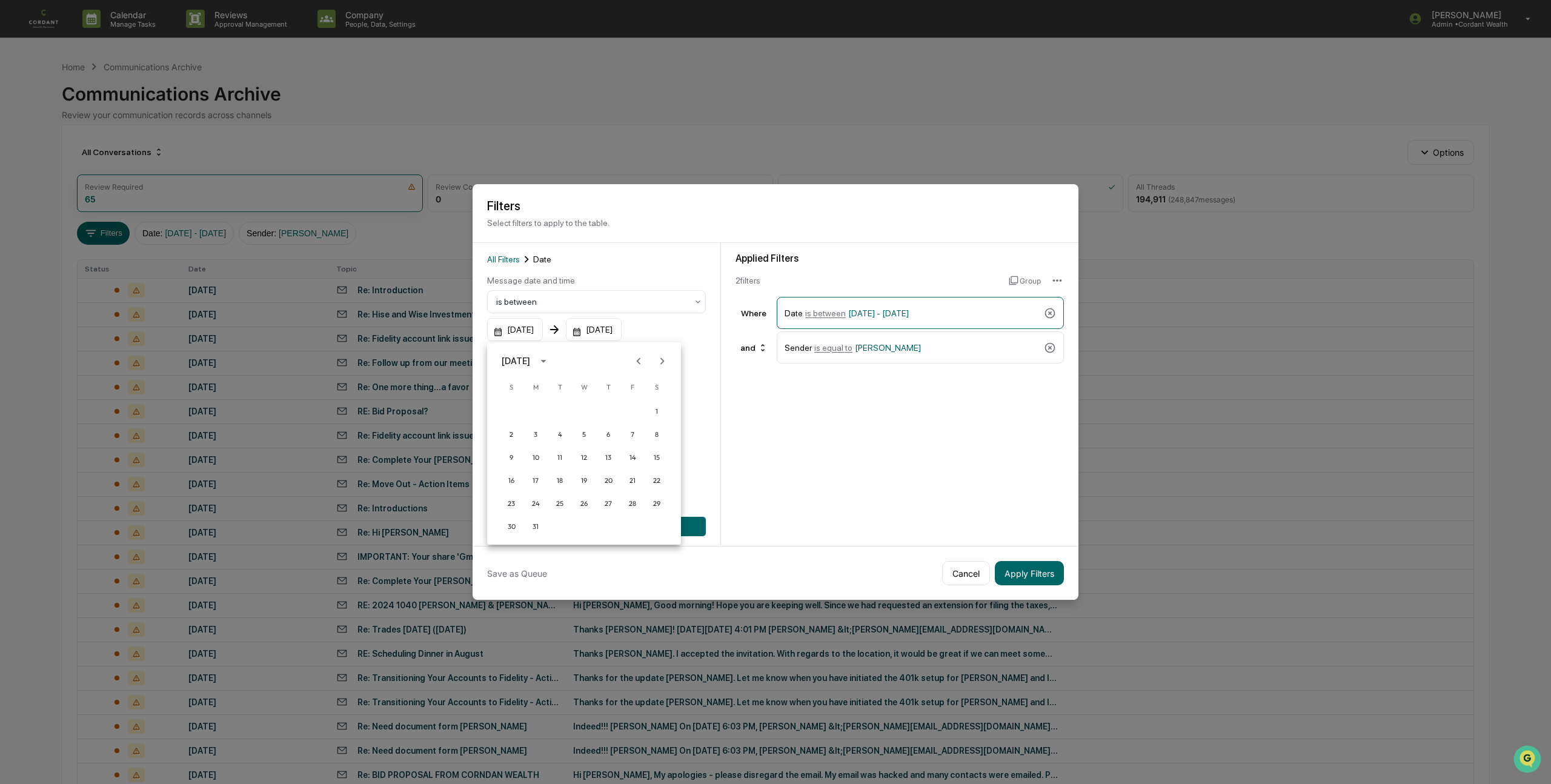
click at [657, 361] on icon "Next month" at bounding box center [662, 361] width 14 height 14
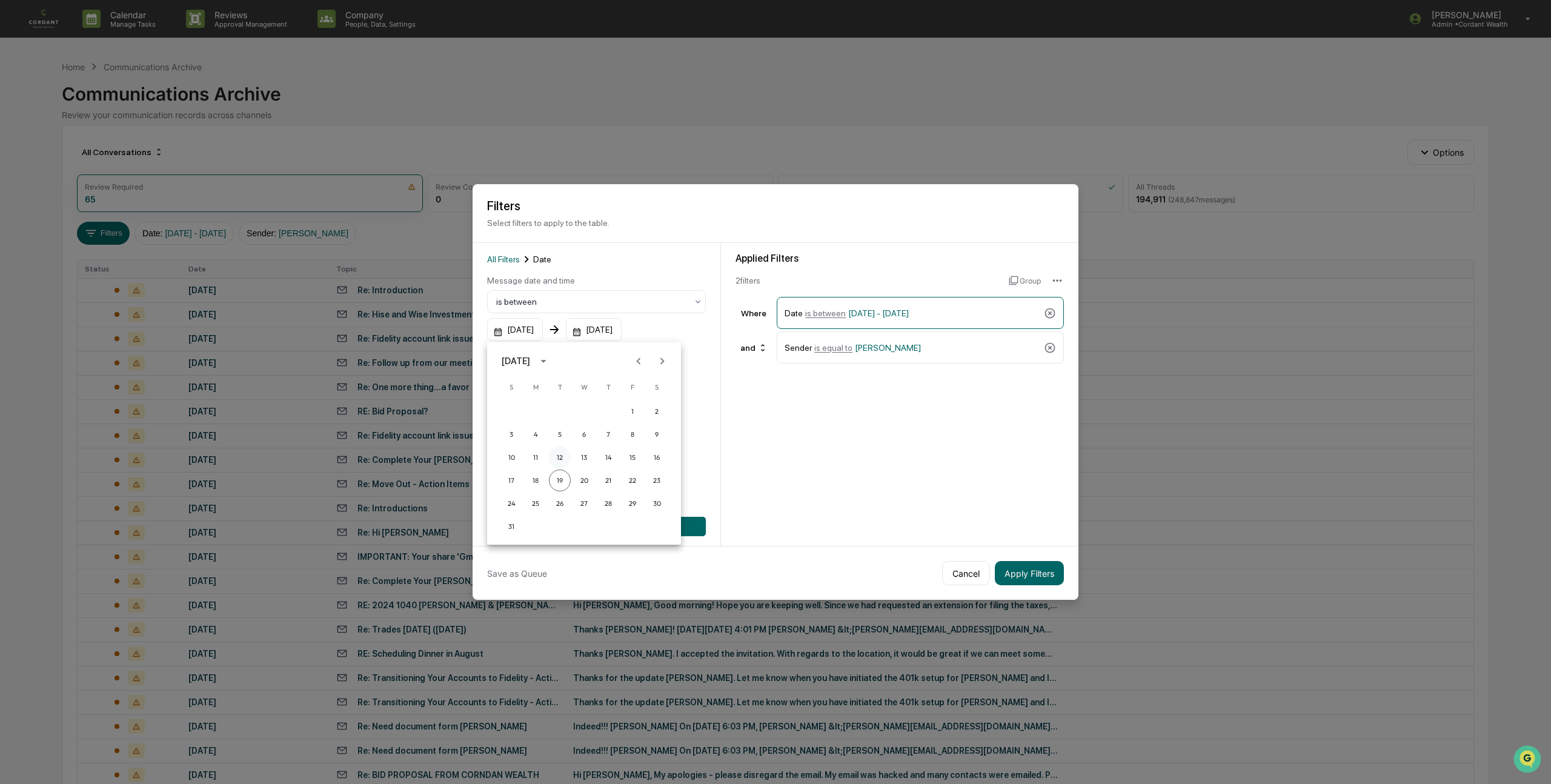
click at [561, 455] on button "12" at bounding box center [559, 457] width 22 height 22
click at [543, 327] on div "12/31/2025" at bounding box center [515, 329] width 56 height 23
click at [508, 394] on div at bounding box center [776, 392] width 1551 height 784
click at [574, 372] on div "All Filters Date Message date and time is between 08/12/2025 12/31/2025 Add Fil…" at bounding box center [597, 394] width 219 height 283
click at [590, 524] on button "Add Filter" at bounding box center [597, 527] width 219 height 20
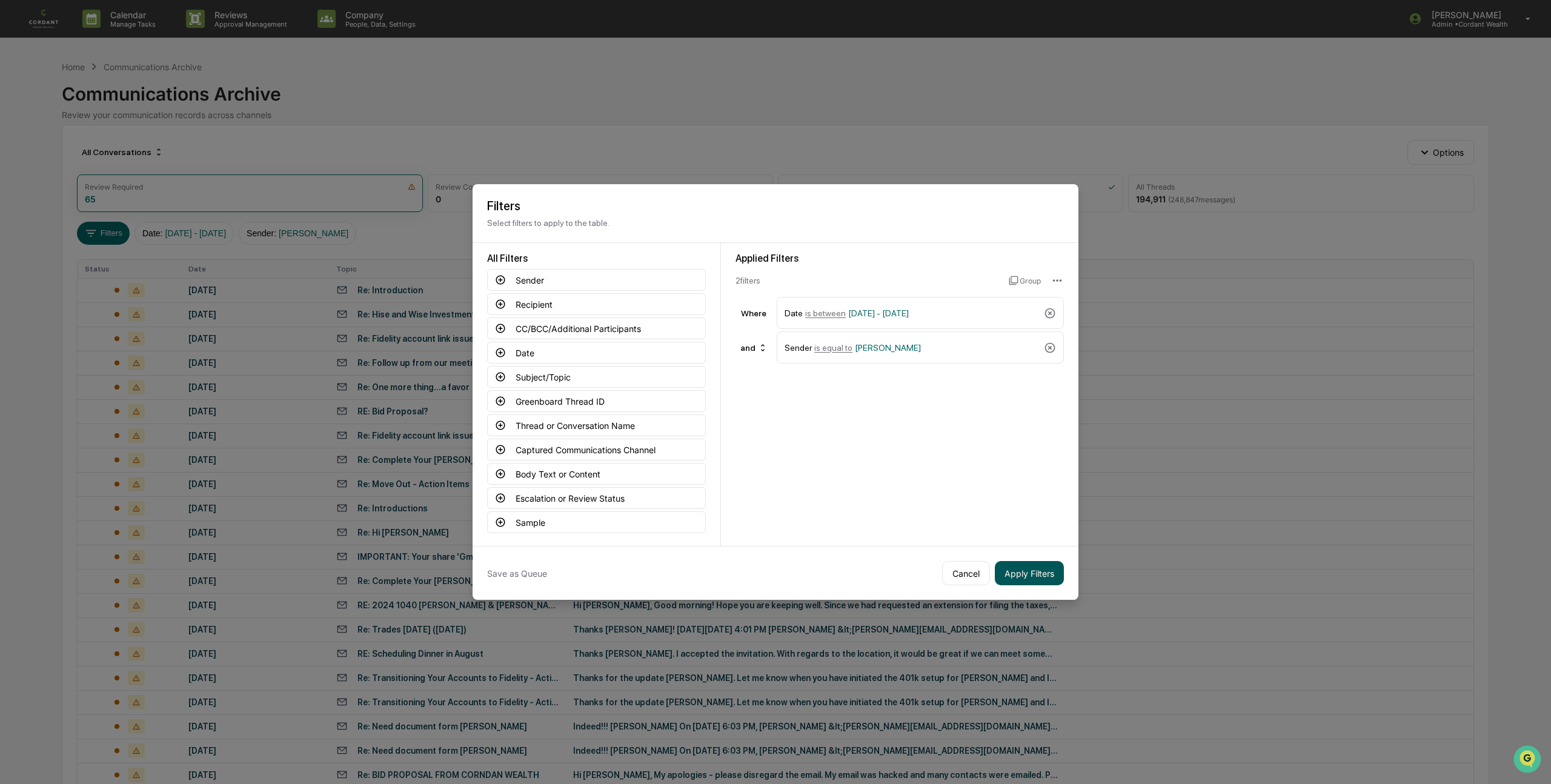
click at [1027, 572] on button "Apply Filters" at bounding box center [1029, 573] width 69 height 24
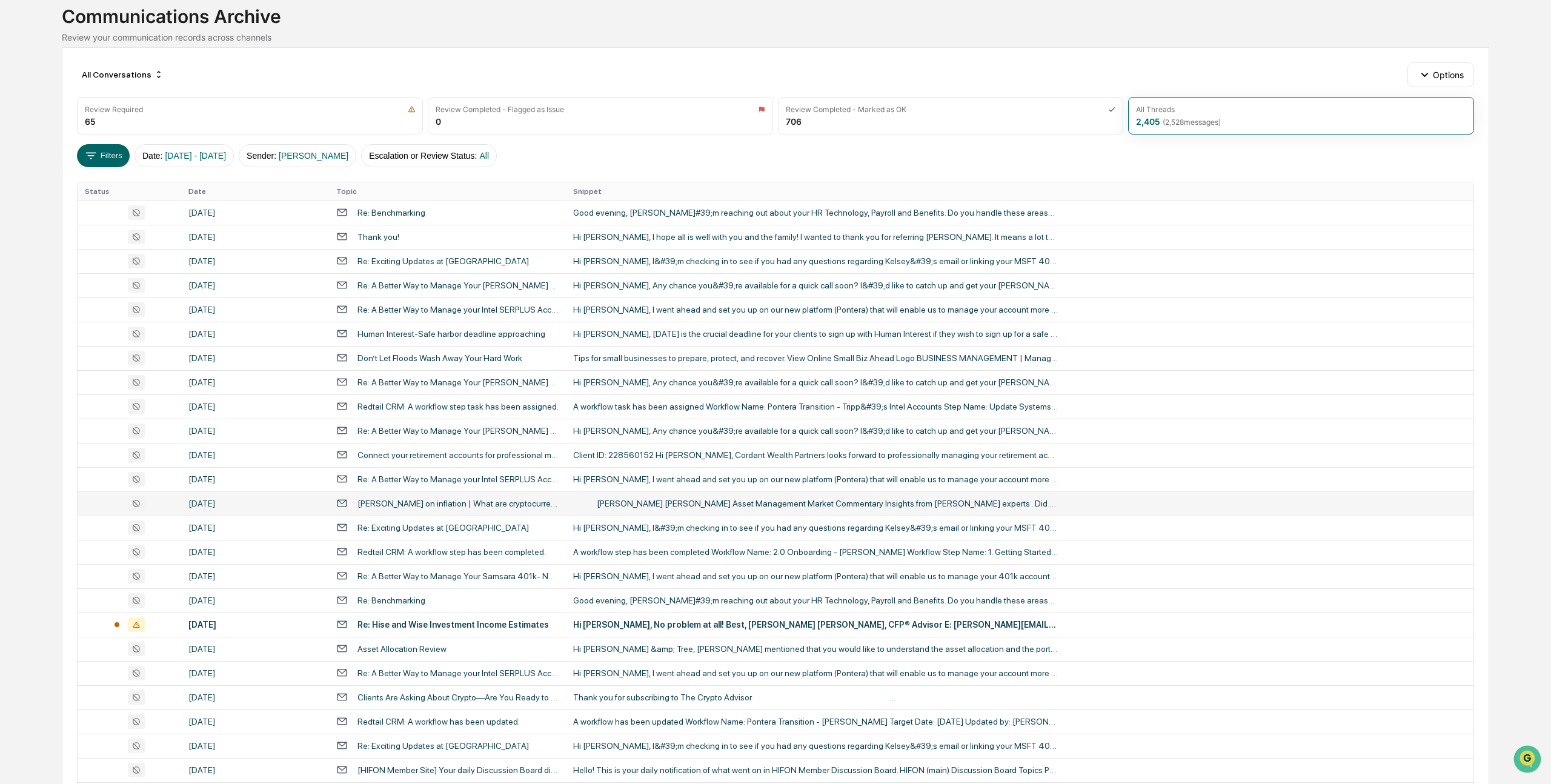
scroll to position [170, 0]
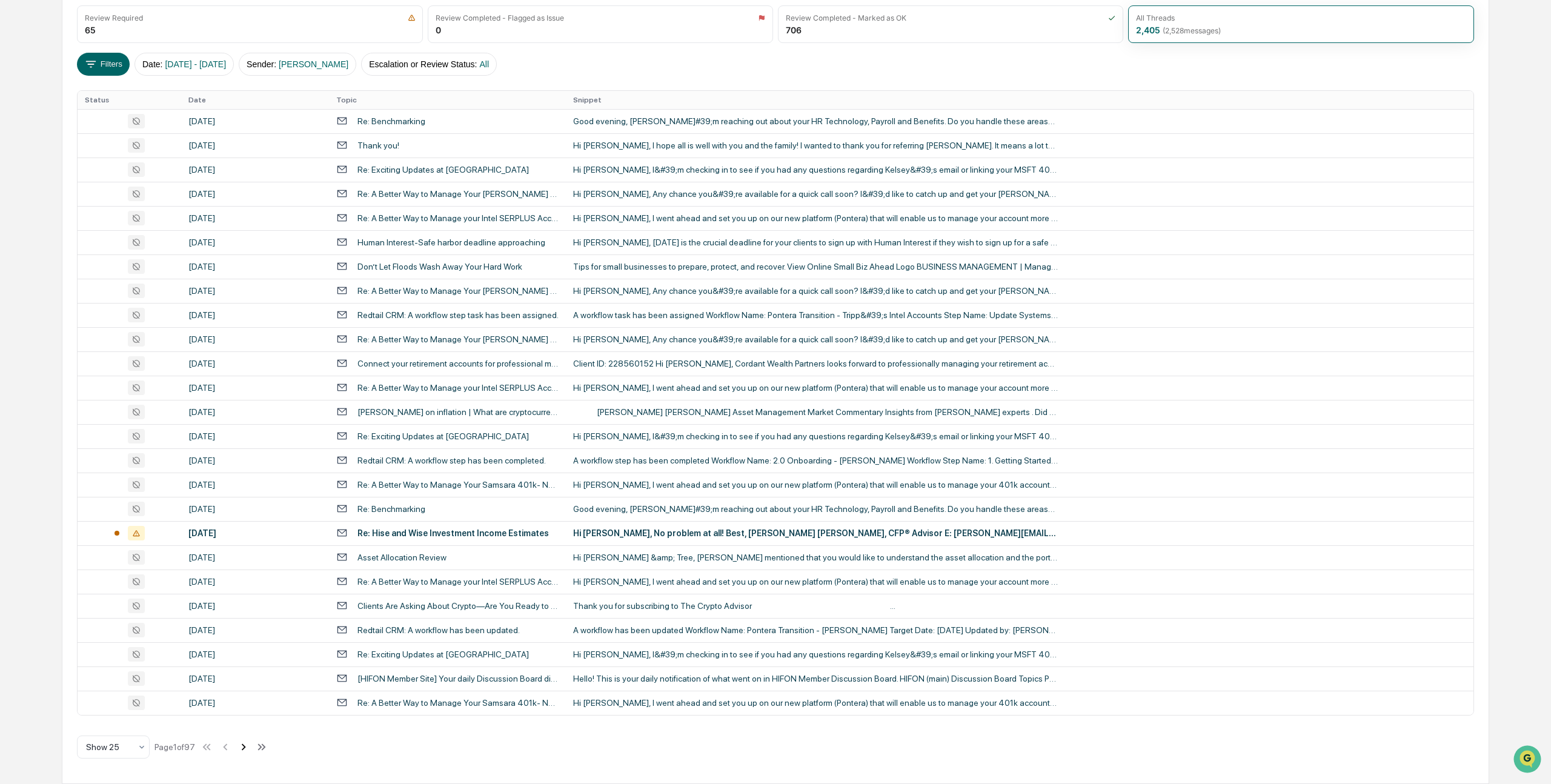
click at [247, 743] on icon at bounding box center [243, 747] width 14 height 14
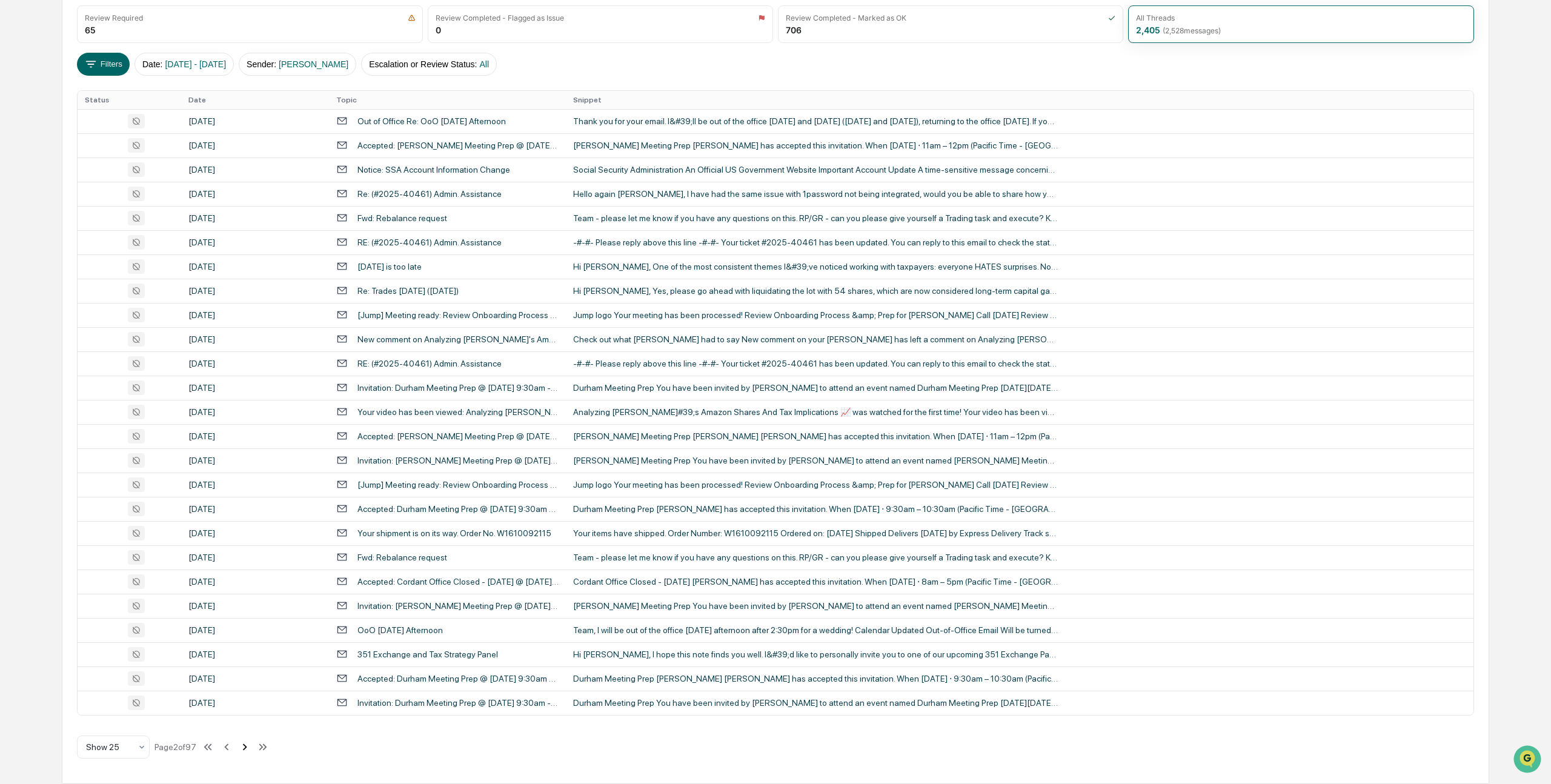
click at [249, 747] on icon at bounding box center [245, 747] width 14 height 14
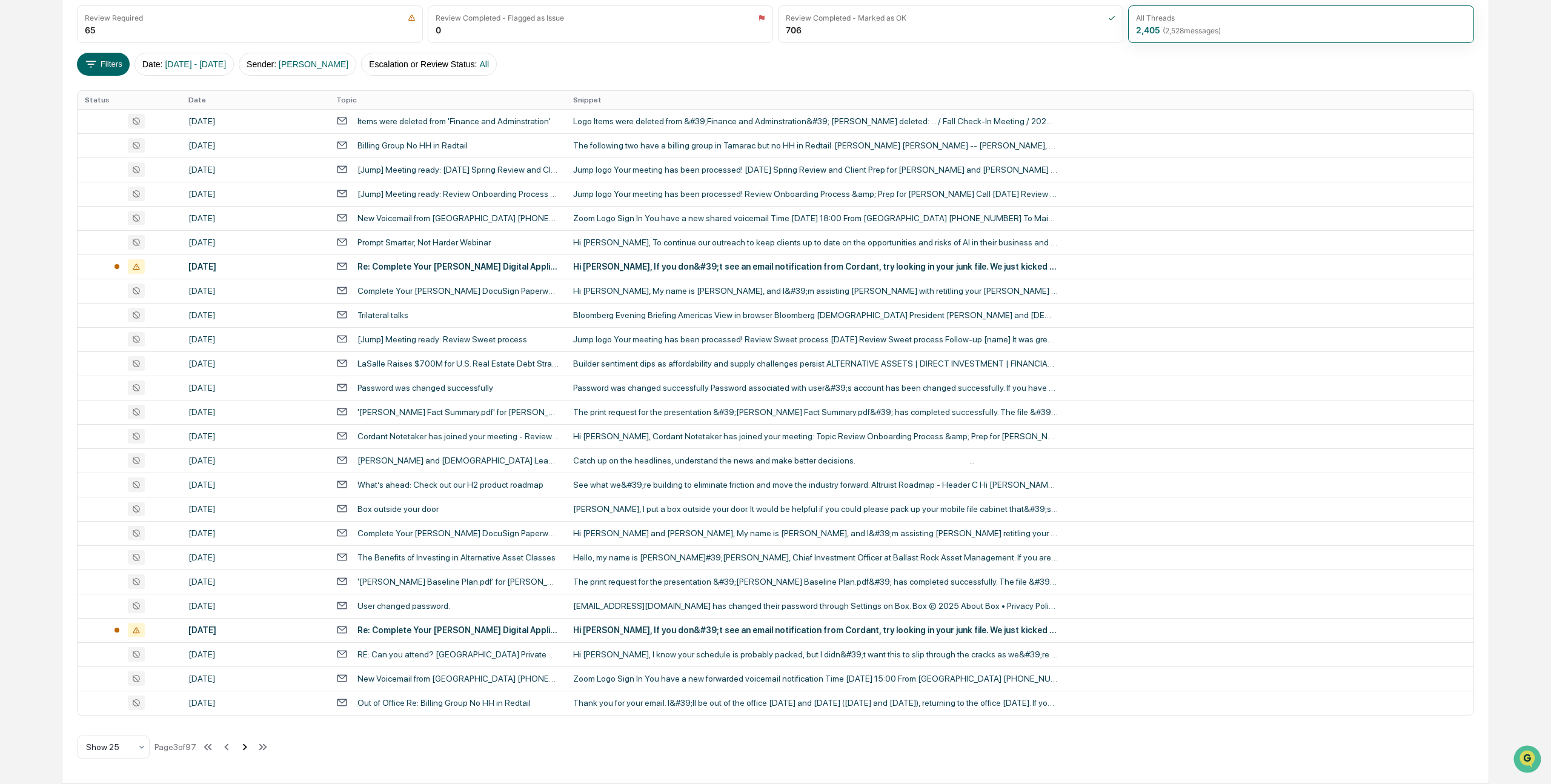
click at [249, 747] on icon at bounding box center [245, 747] width 14 height 14
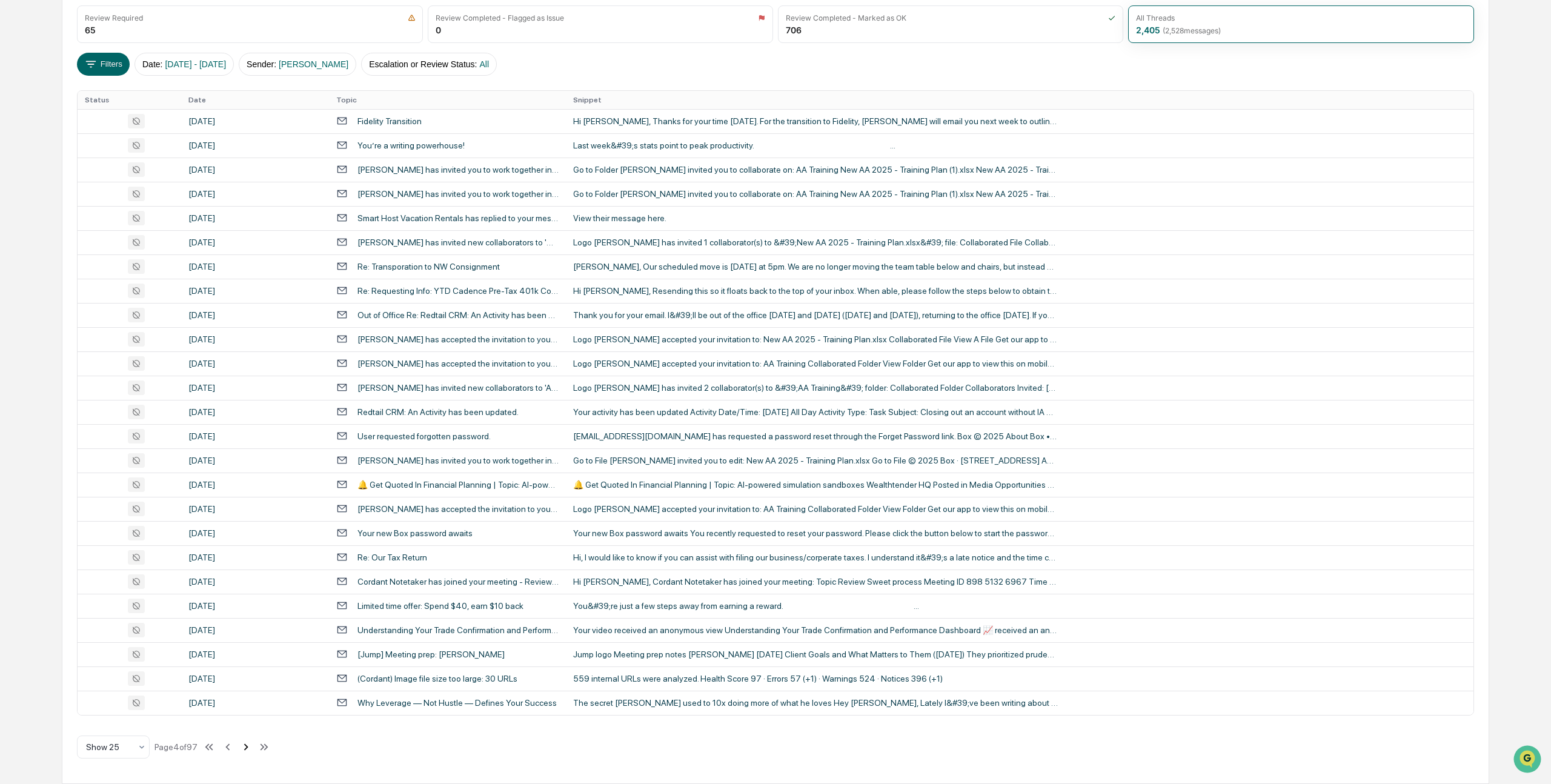
click at [248, 747] on icon at bounding box center [246, 747] width 4 height 7
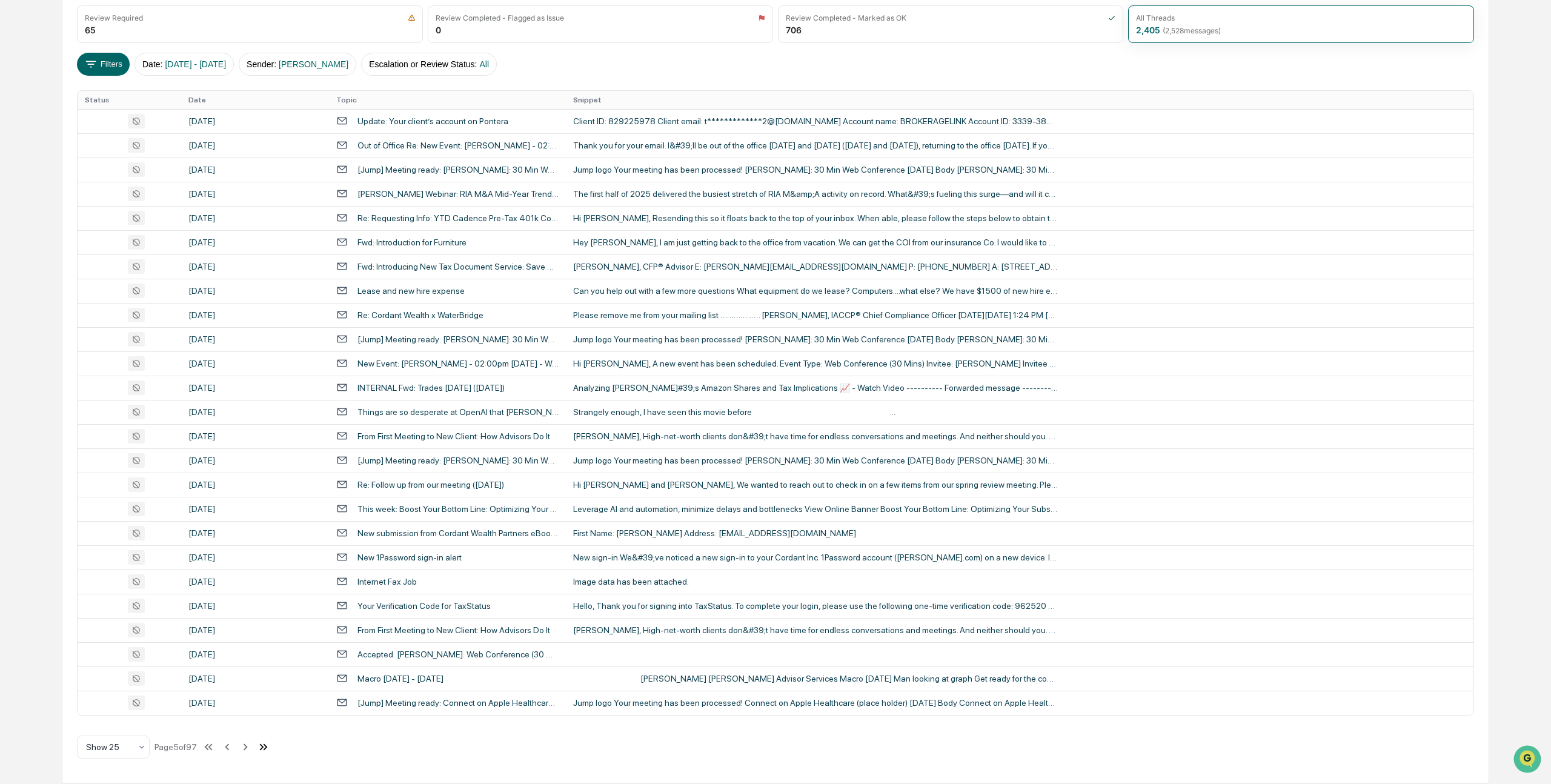
click at [270, 747] on icon at bounding box center [264, 747] width 14 height 14
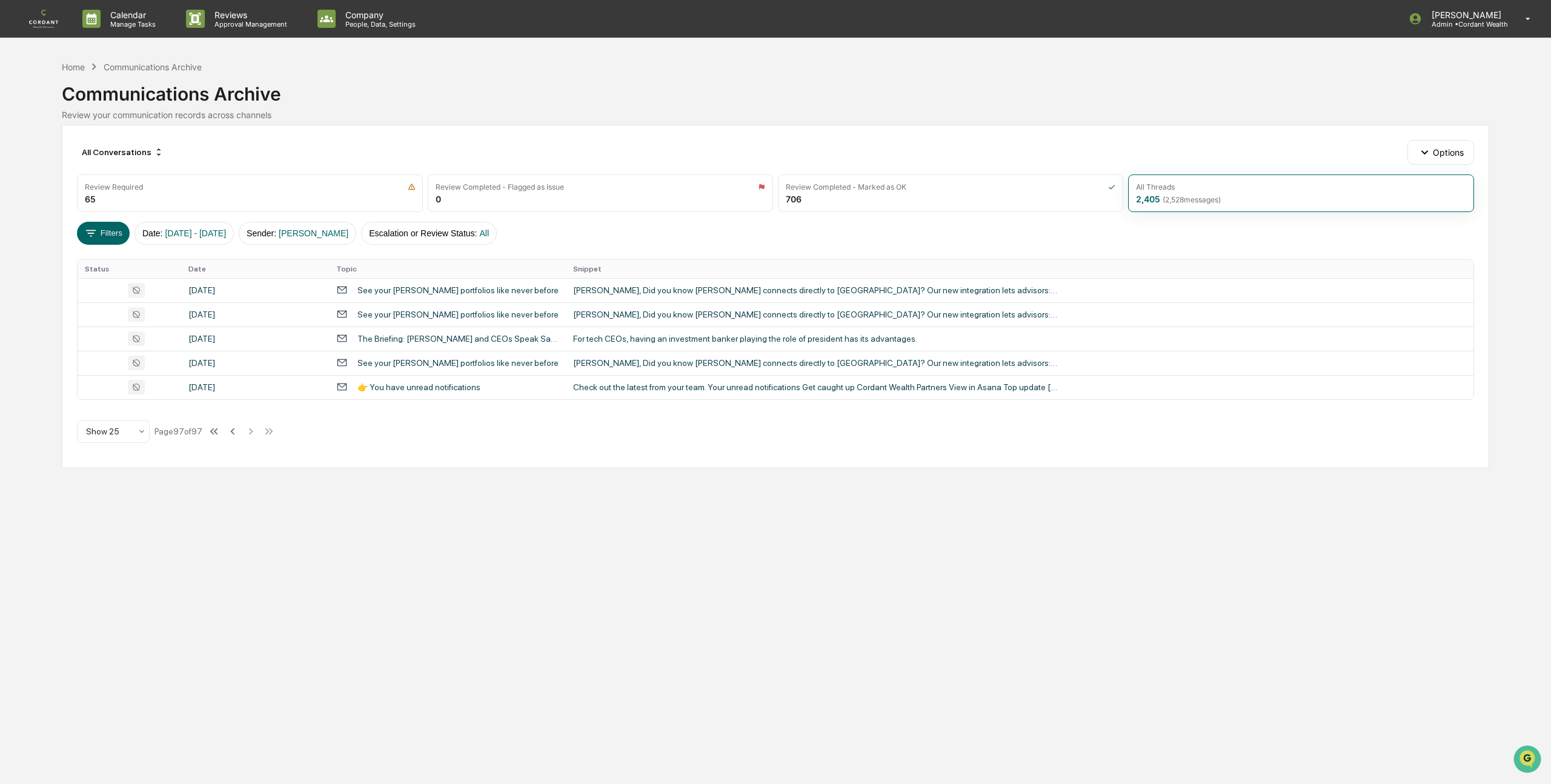
scroll to position [0, 0]
click at [237, 429] on icon at bounding box center [233, 431] width 14 height 14
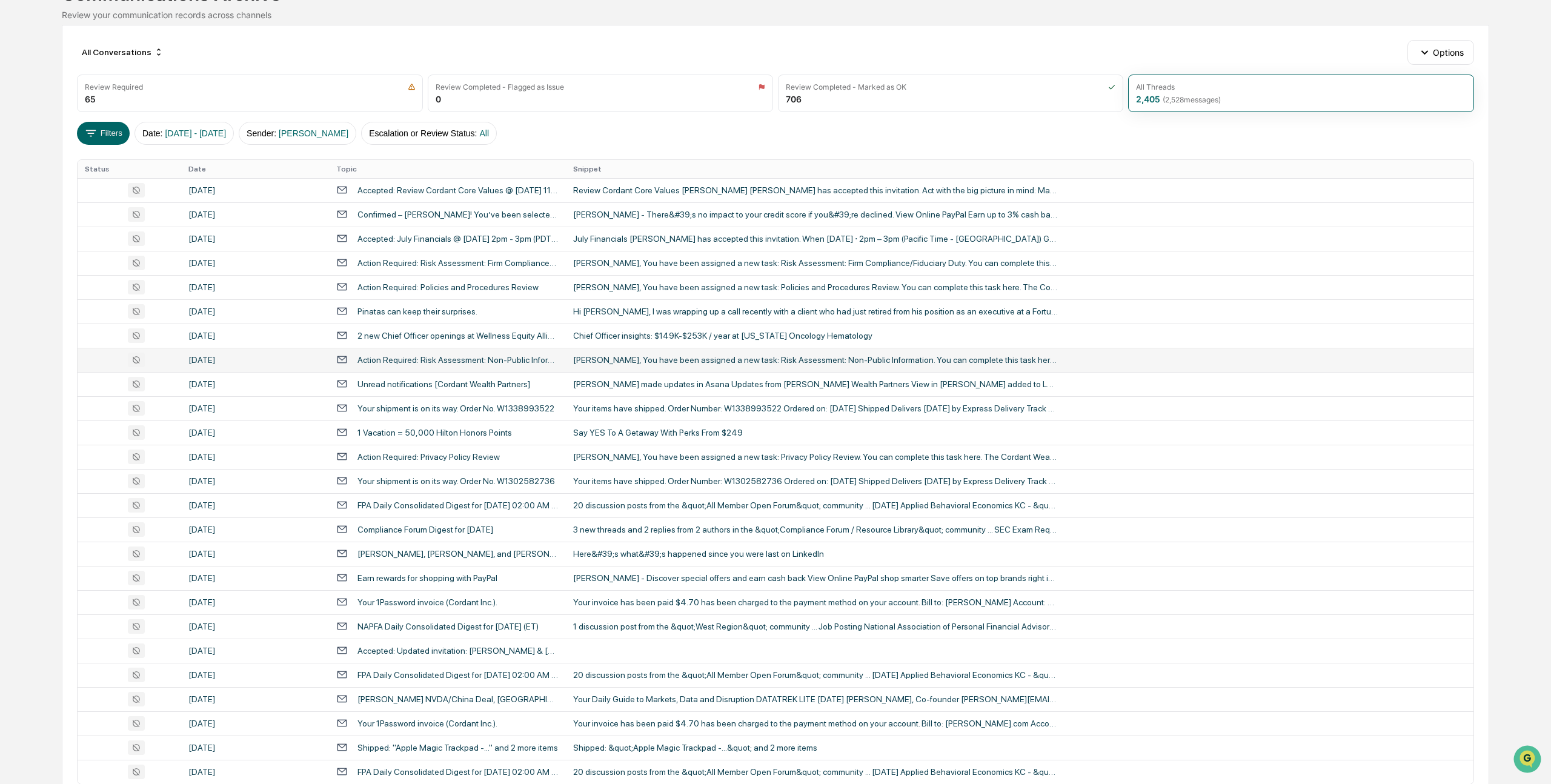
scroll to position [170, 0]
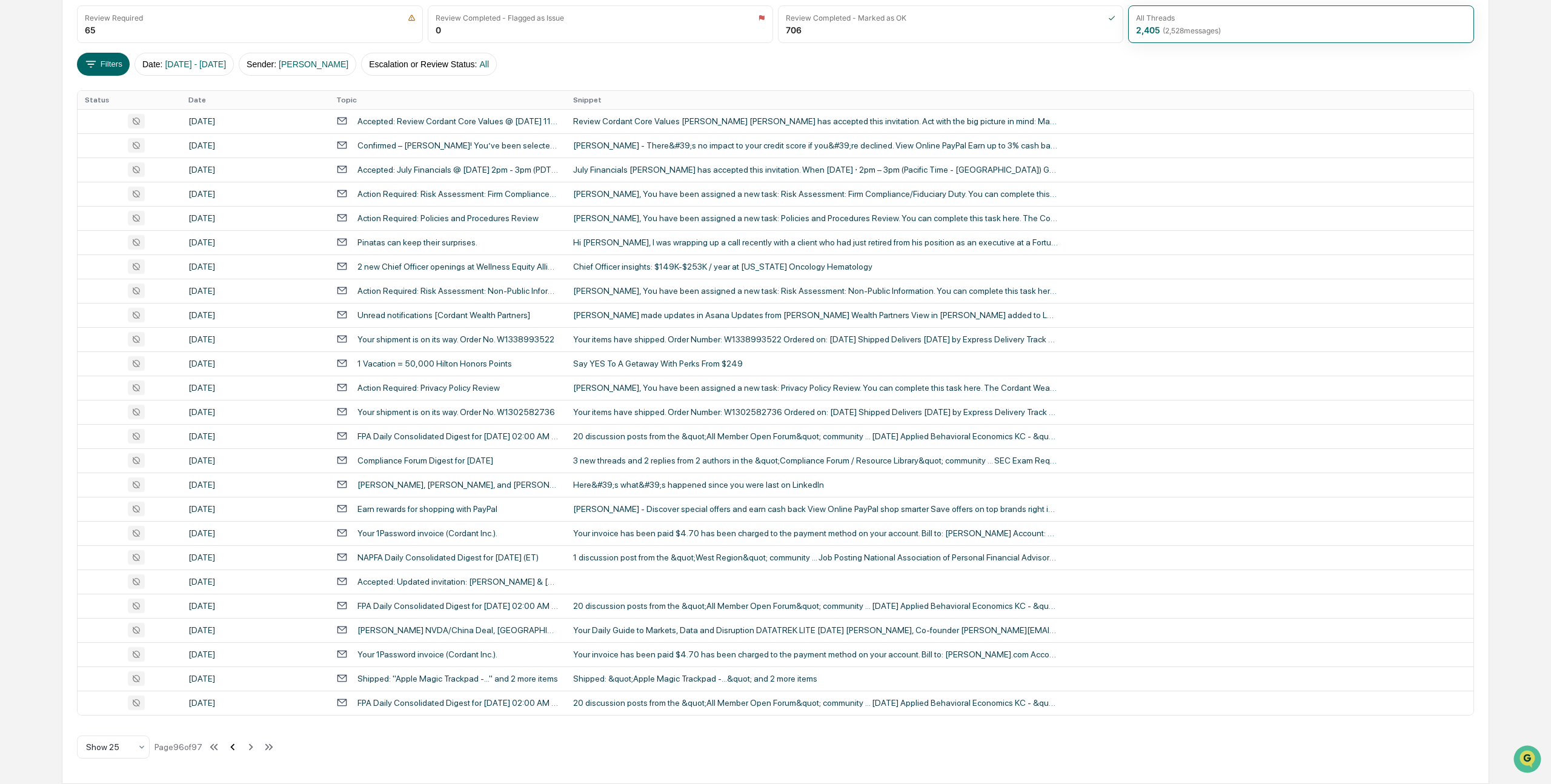
click at [239, 746] on icon at bounding box center [233, 747] width 14 height 14
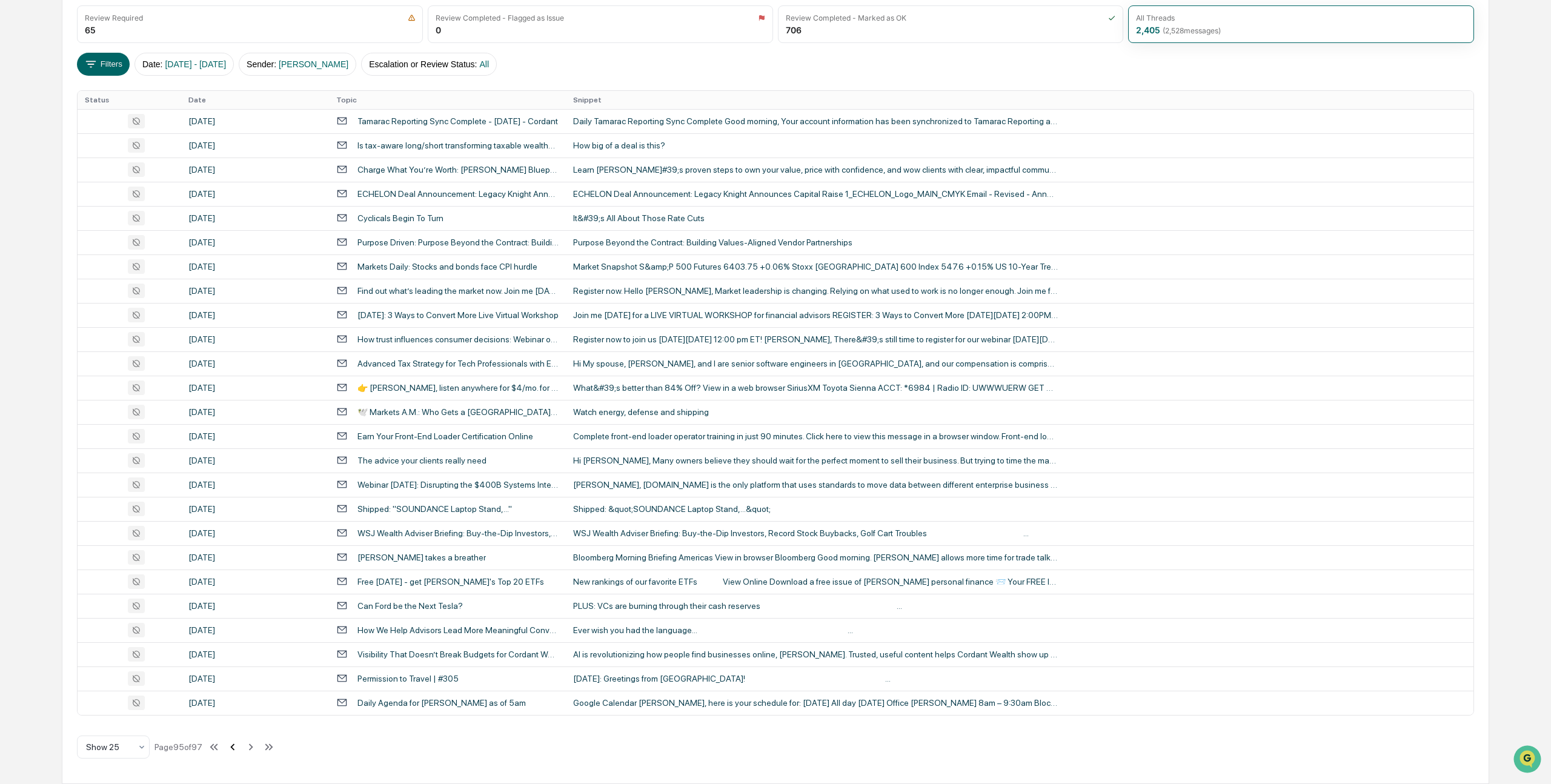
click at [239, 746] on icon at bounding box center [233, 747] width 14 height 14
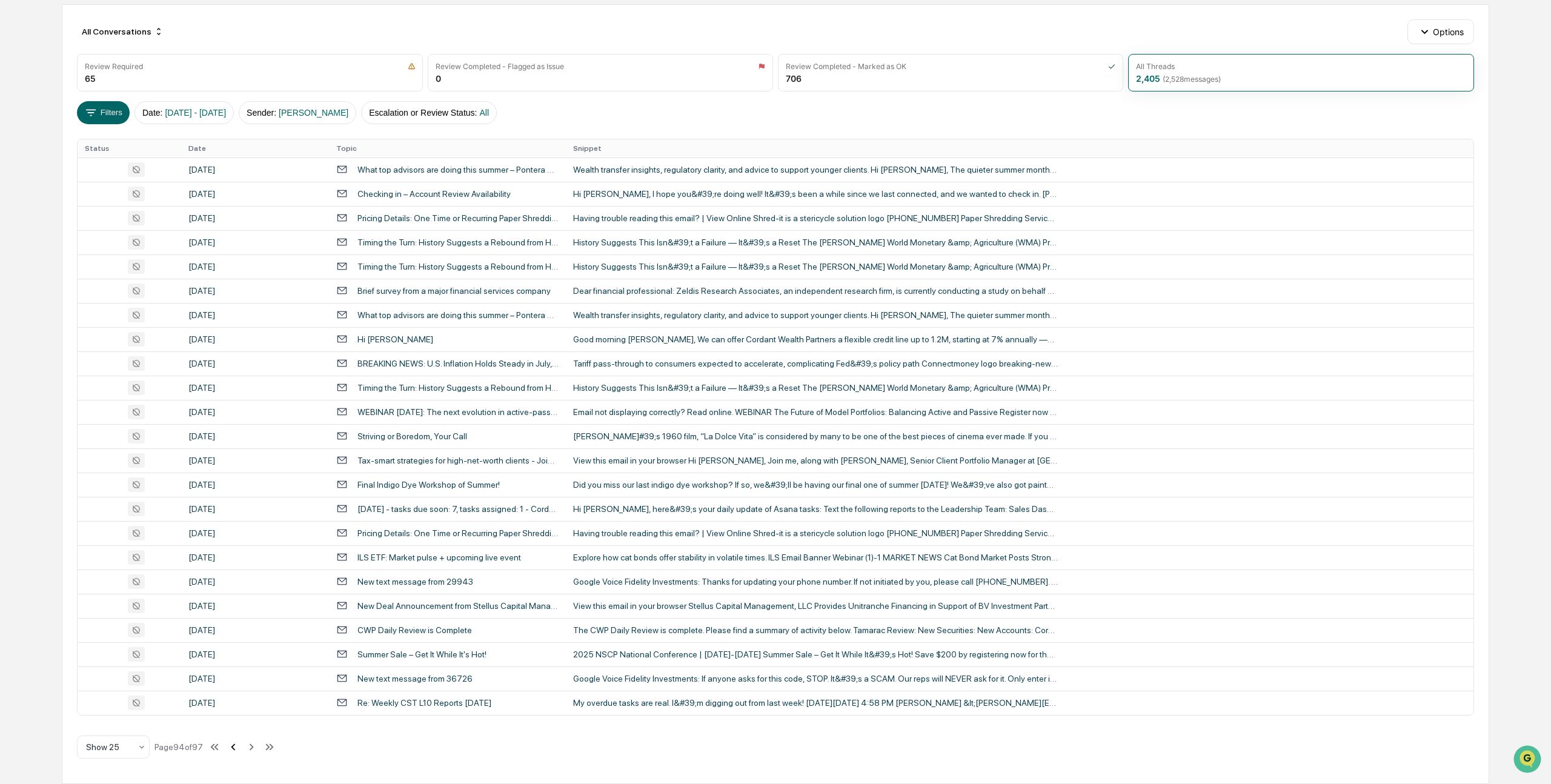
click at [240, 746] on icon at bounding box center [234, 747] width 14 height 14
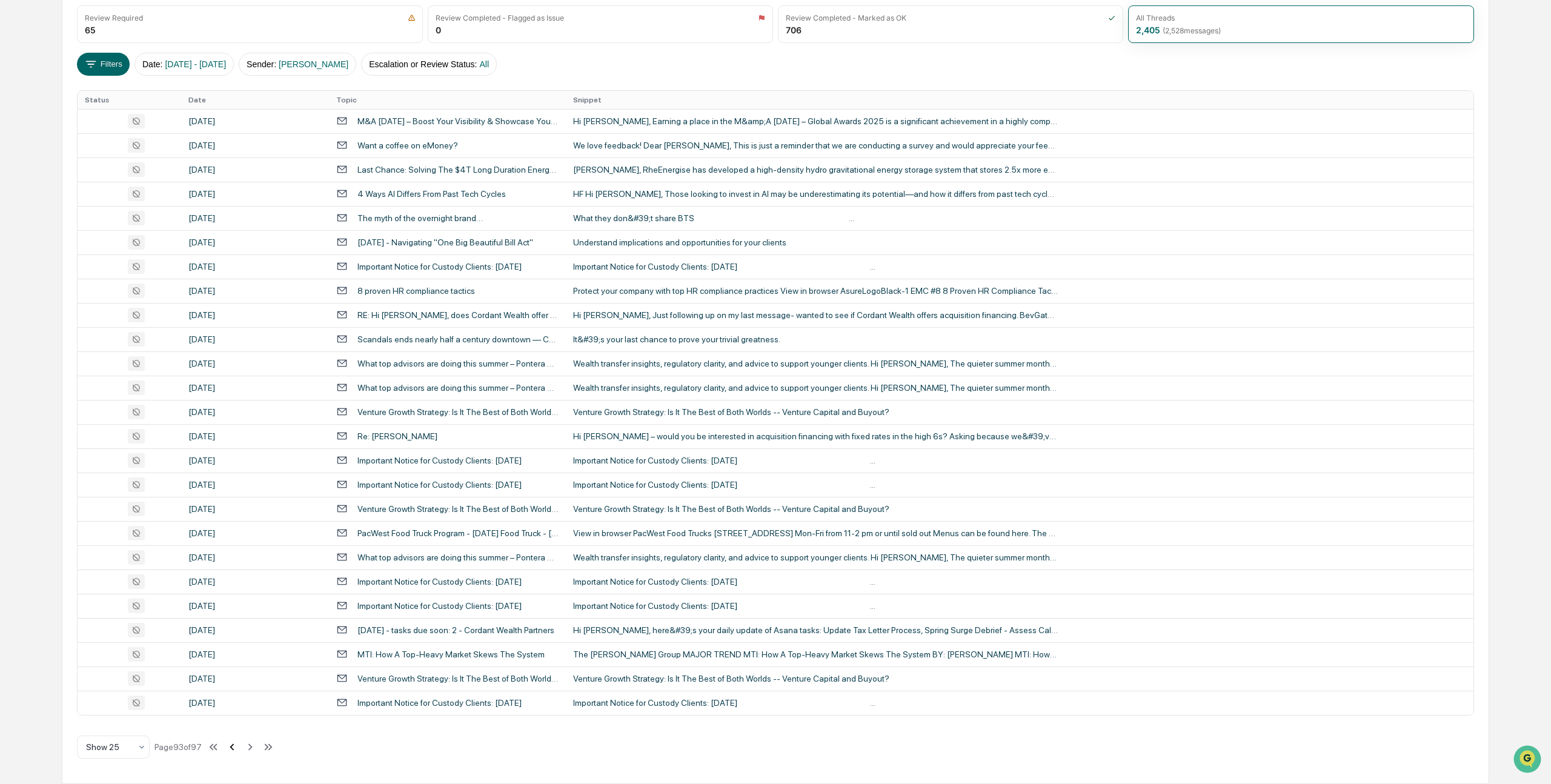
click at [238, 746] on icon at bounding box center [232, 747] width 14 height 14
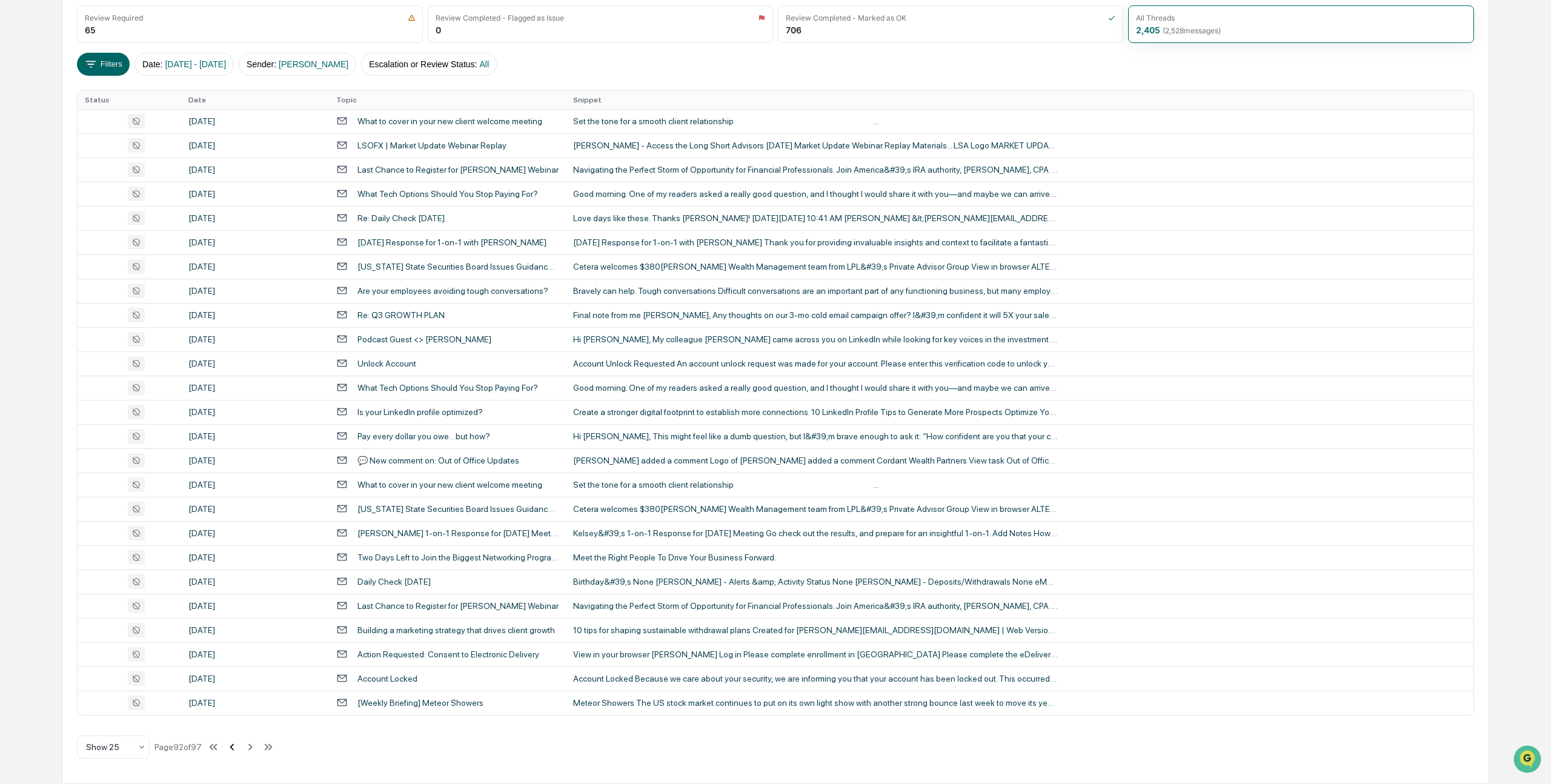
click at [238, 746] on icon at bounding box center [232, 747] width 14 height 14
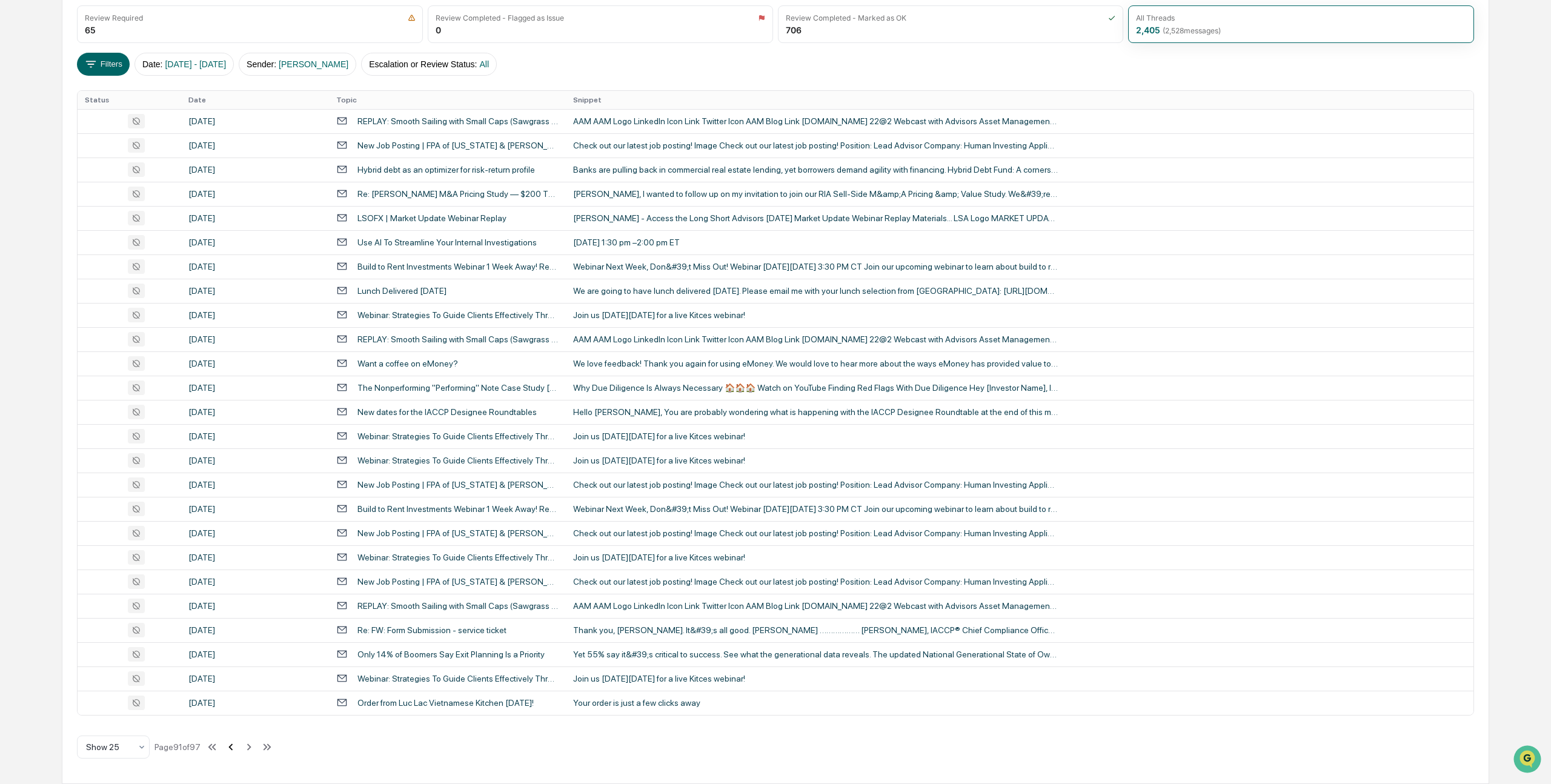
click at [237, 746] on icon at bounding box center [231, 747] width 14 height 14
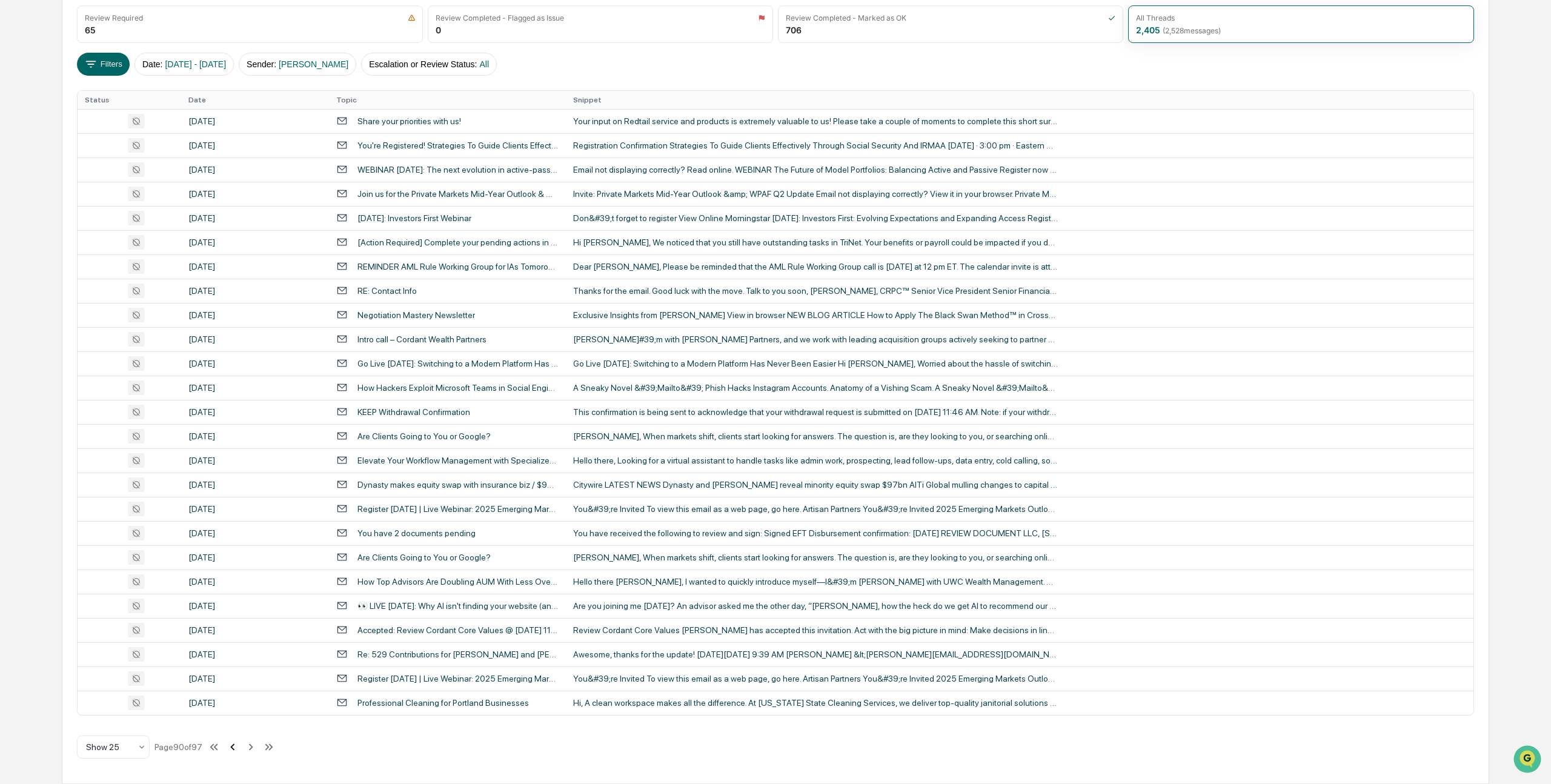
click at [239, 746] on icon at bounding box center [233, 747] width 14 height 14
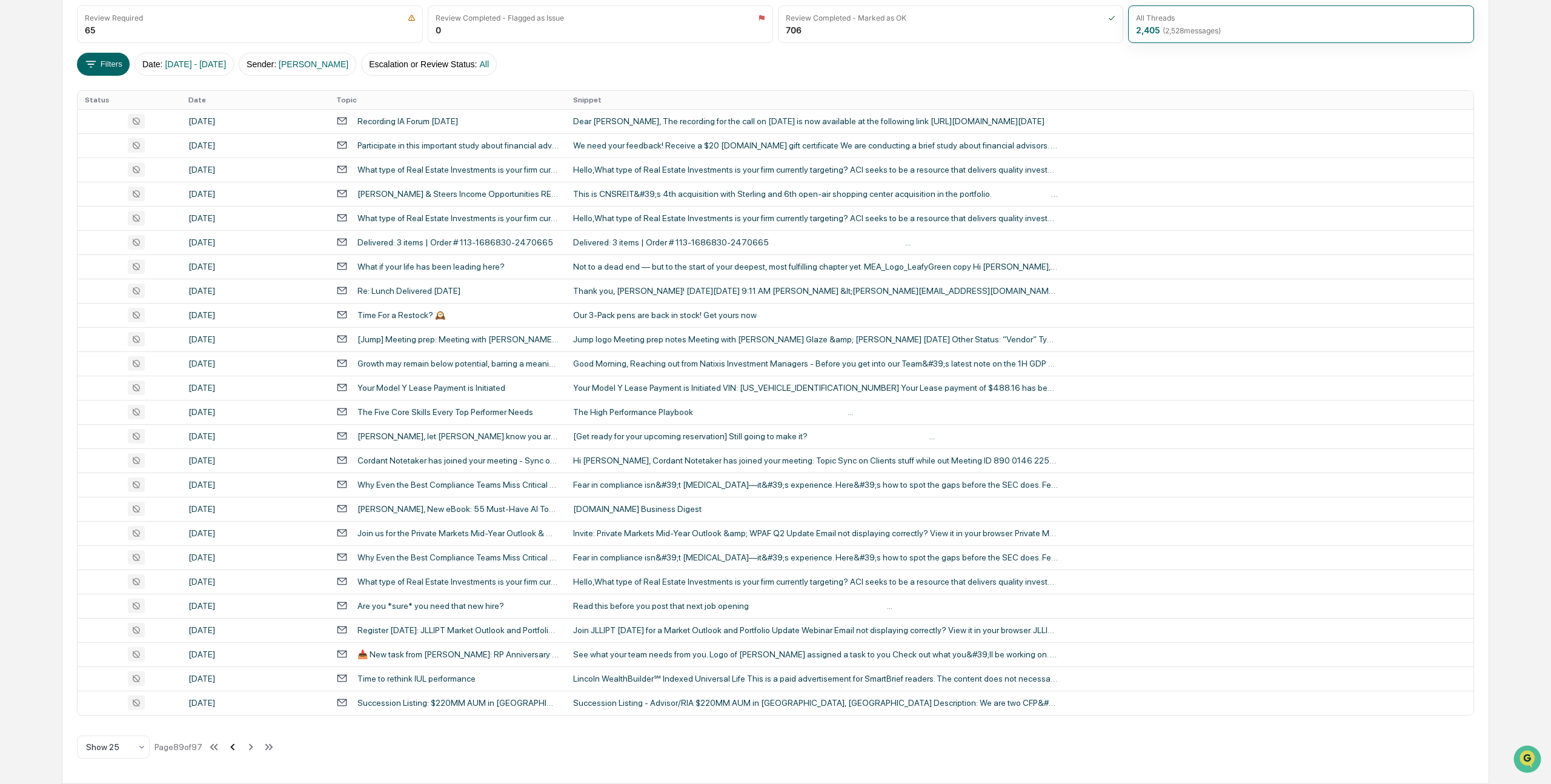
click at [239, 746] on icon at bounding box center [233, 747] width 14 height 14
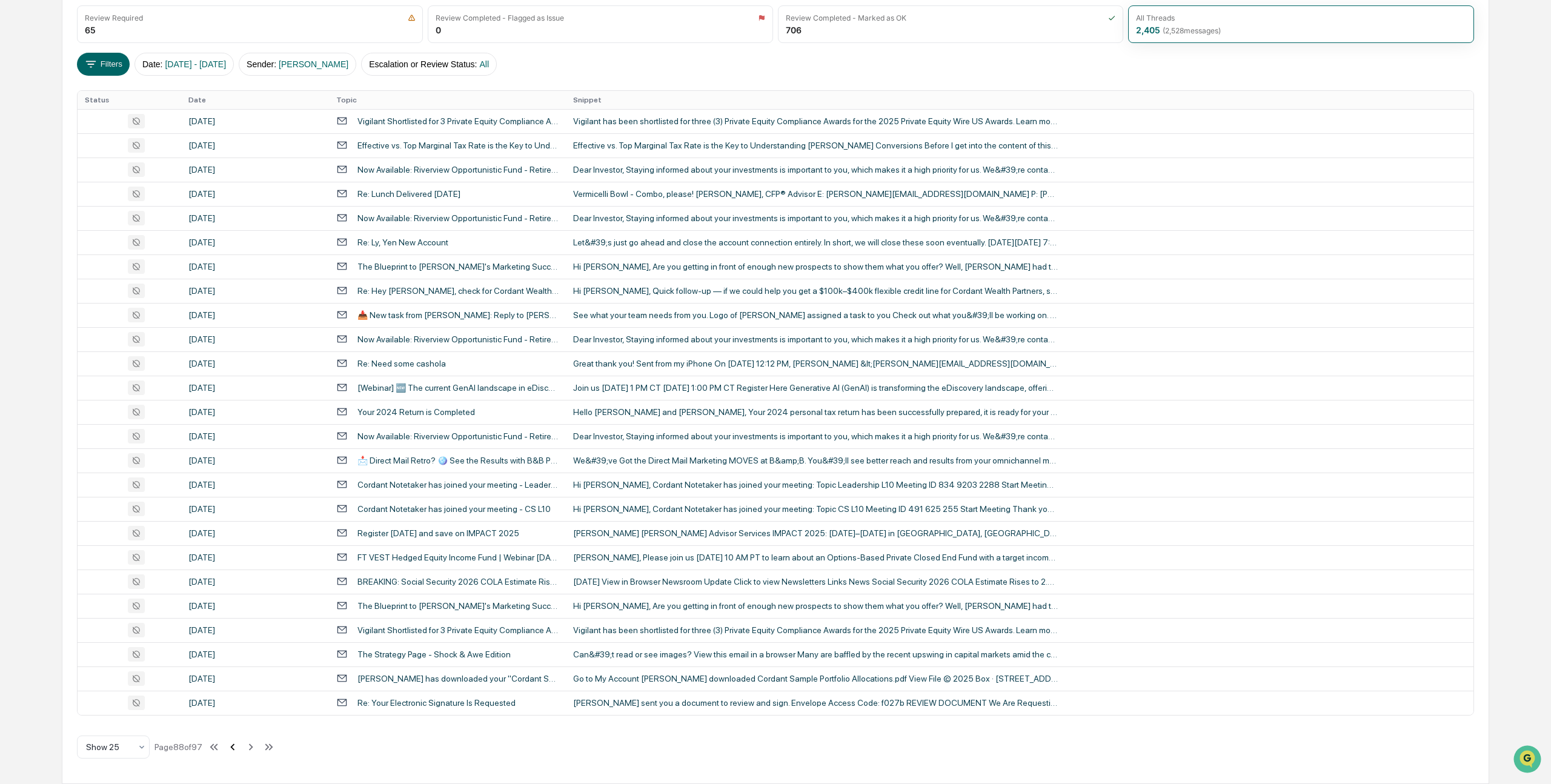
click at [239, 746] on icon at bounding box center [233, 747] width 14 height 14
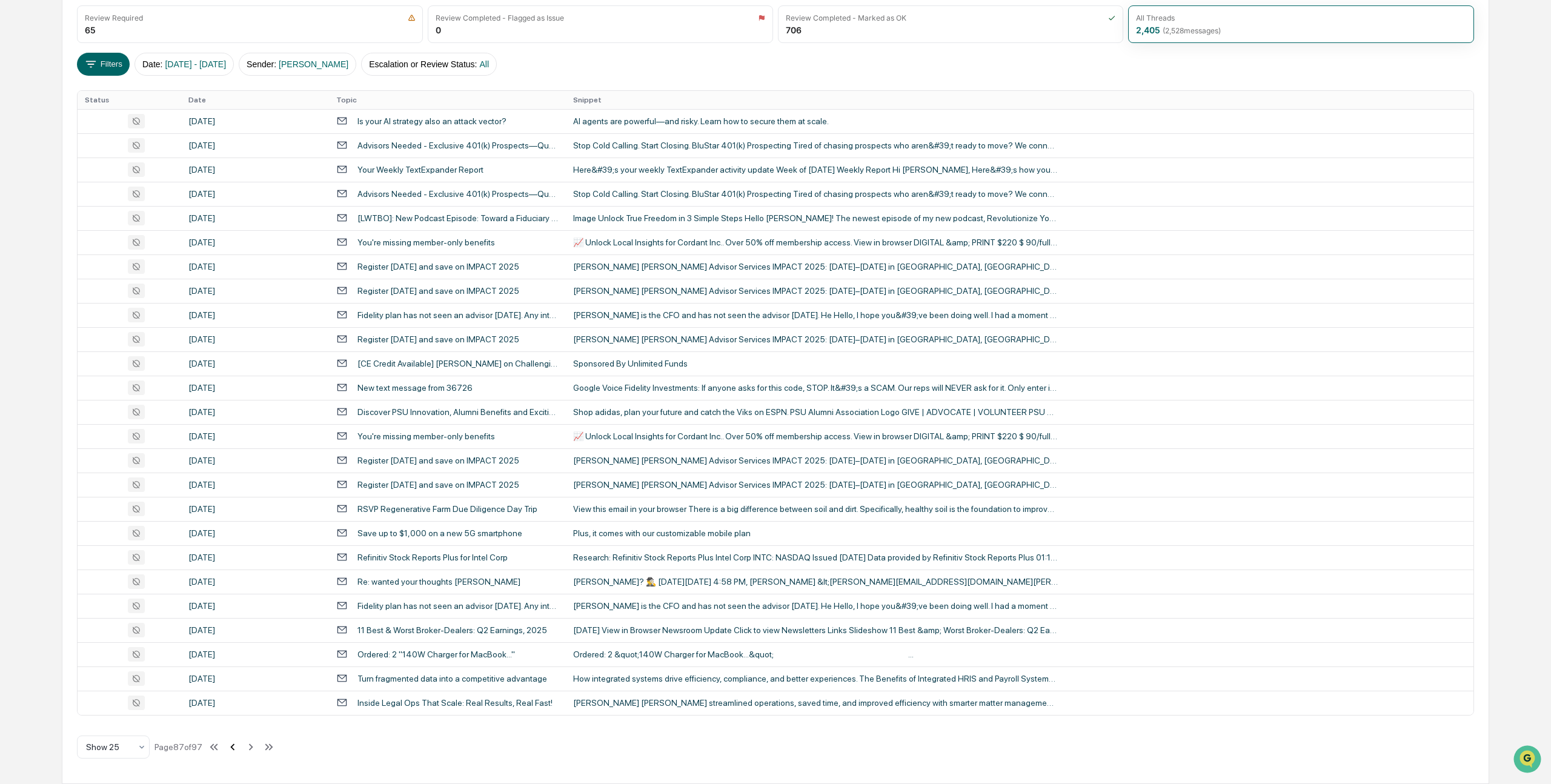
click at [239, 746] on icon at bounding box center [233, 747] width 14 height 14
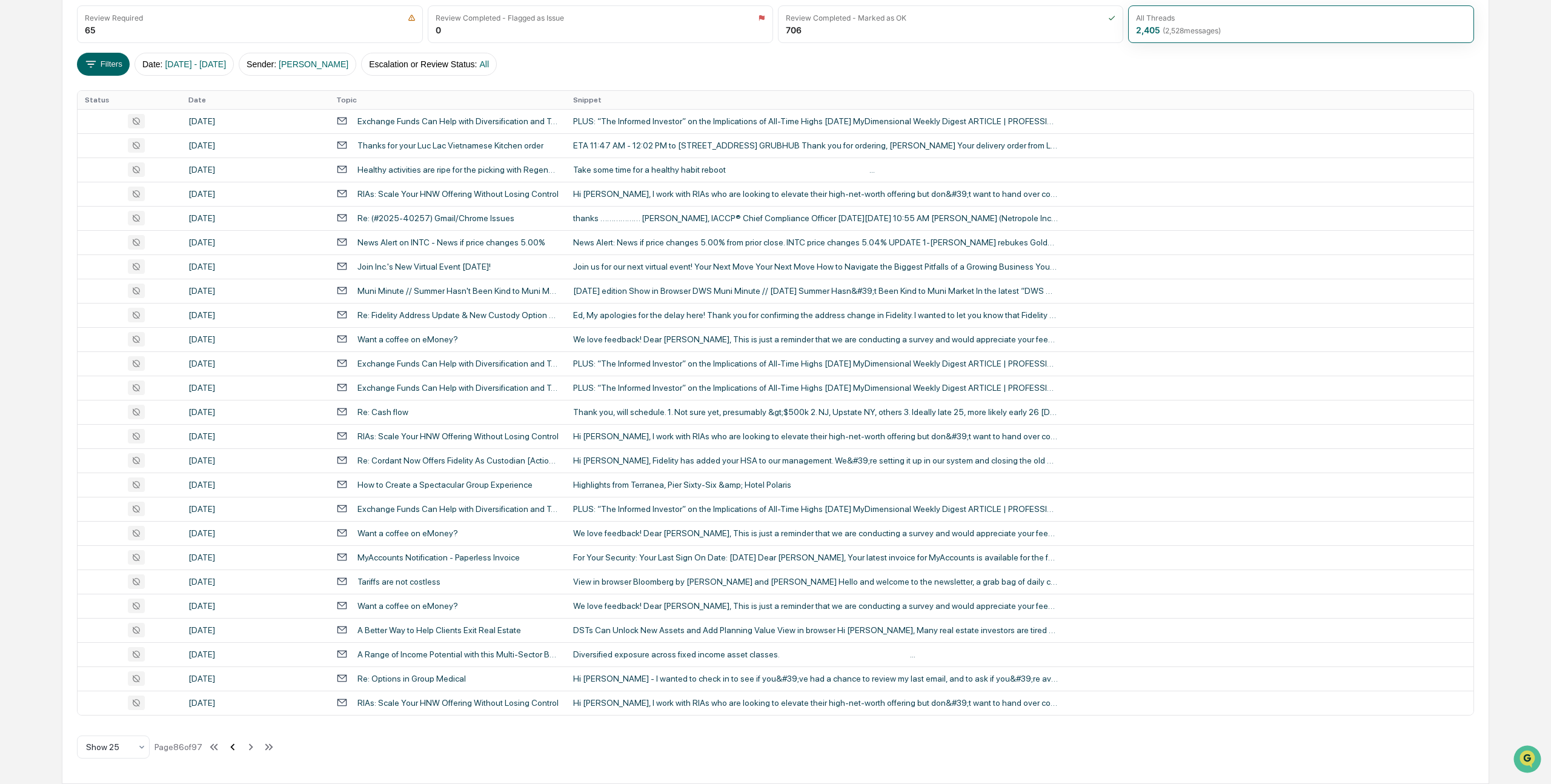
click at [239, 746] on icon at bounding box center [233, 747] width 14 height 14
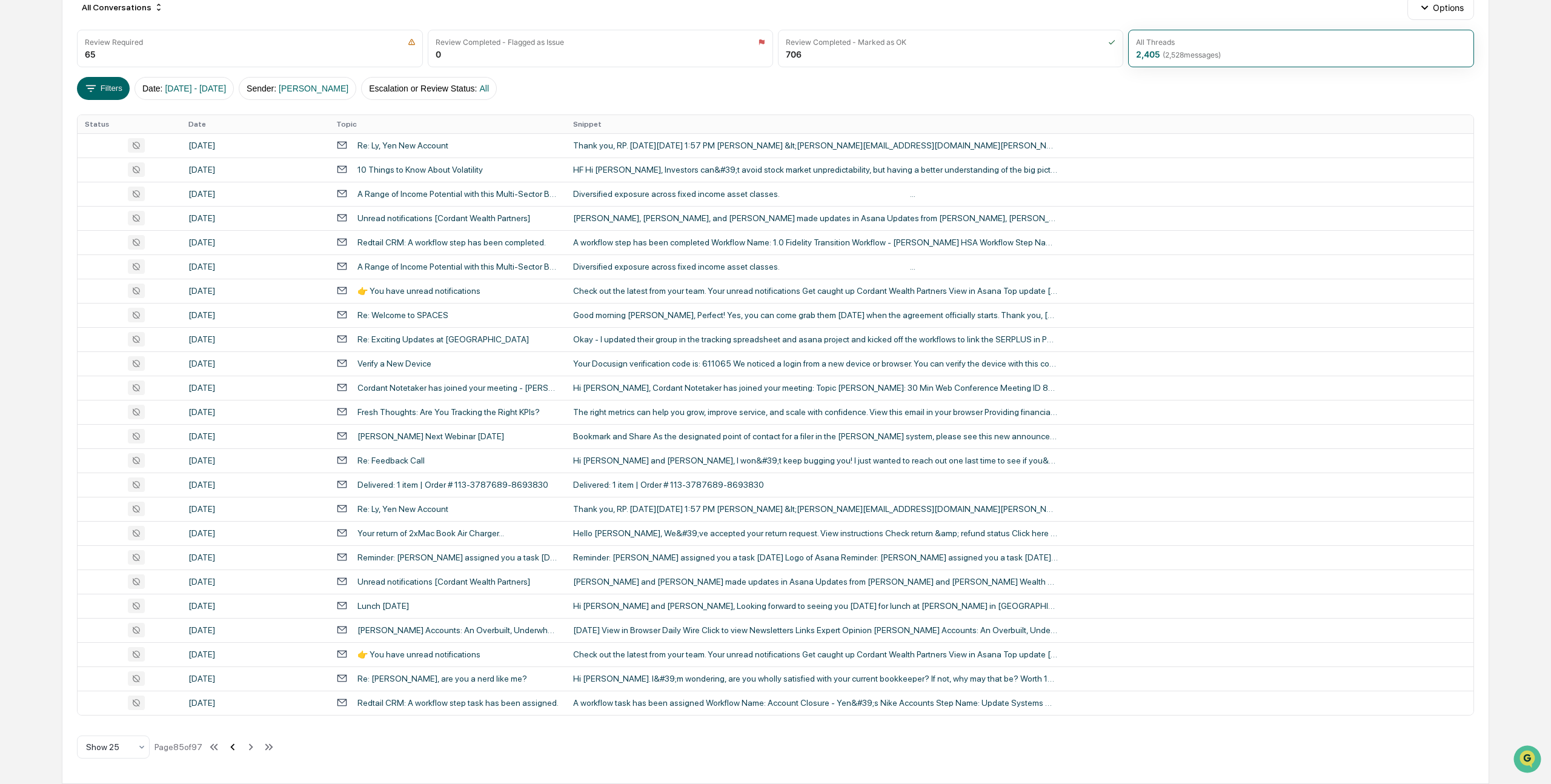
click at [239, 746] on icon at bounding box center [233, 747] width 14 height 14
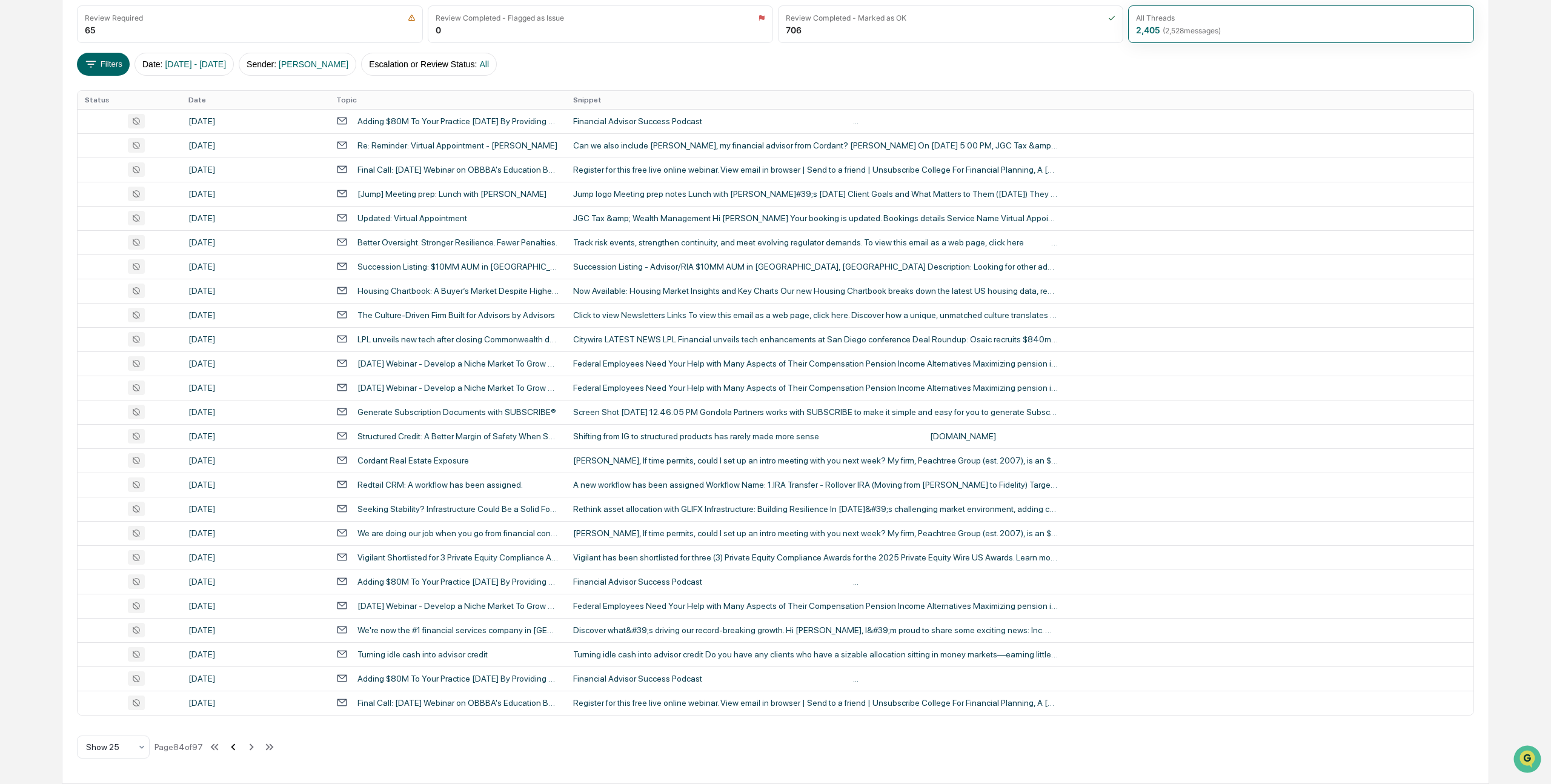
click at [240, 746] on icon at bounding box center [234, 747] width 14 height 14
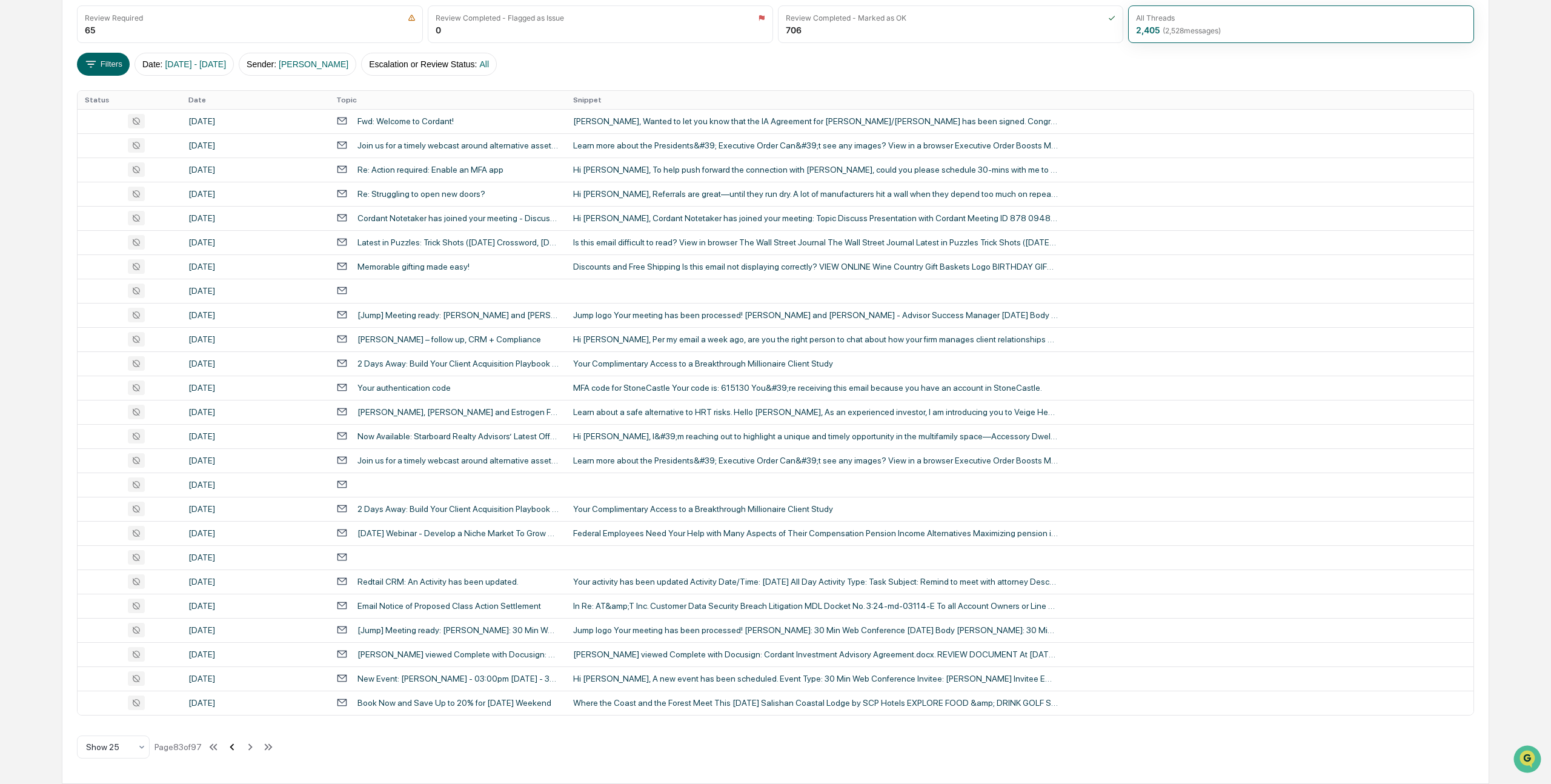
click at [238, 746] on icon at bounding box center [232, 747] width 14 height 14
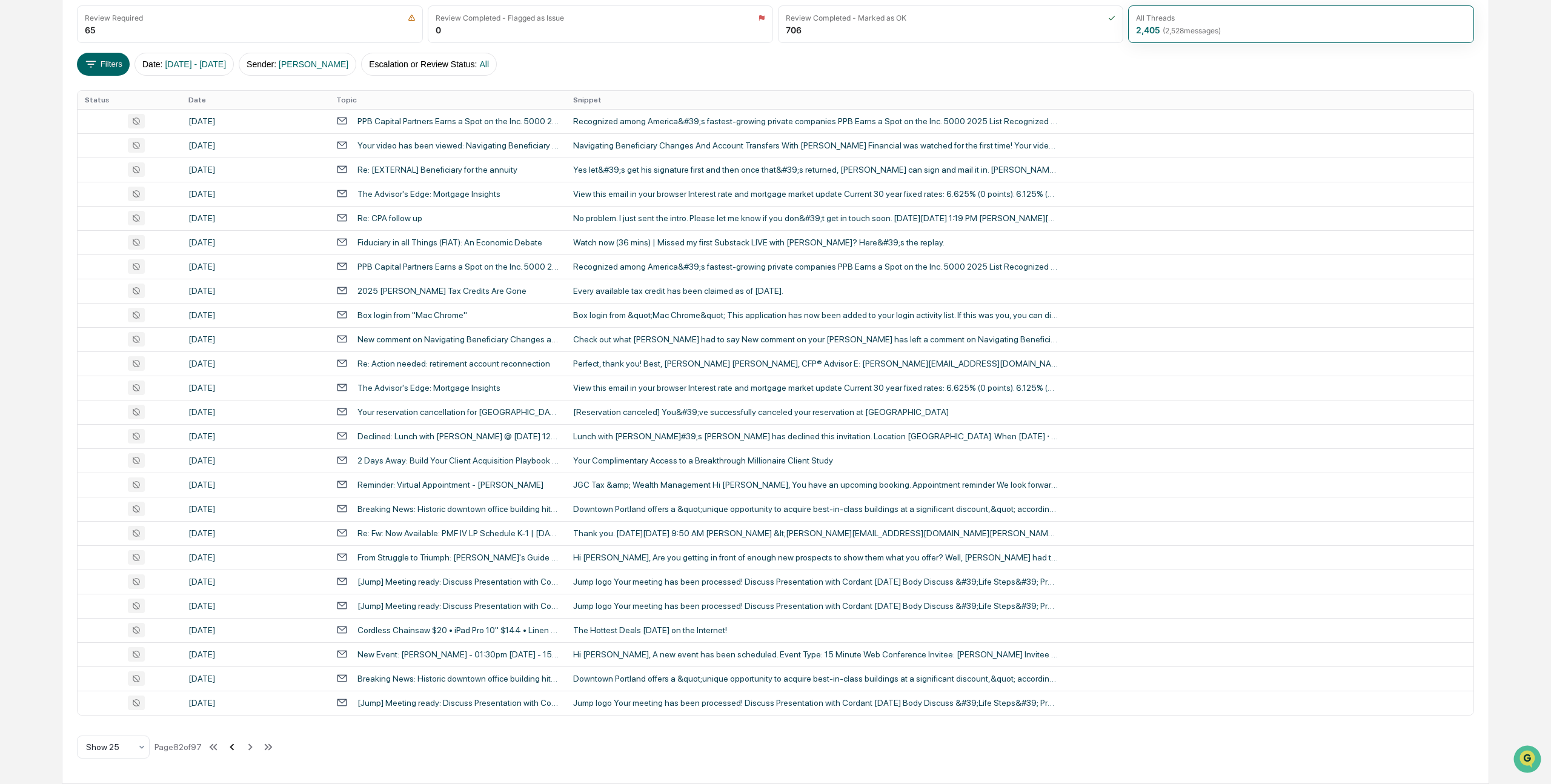
click at [238, 746] on icon at bounding box center [232, 747] width 14 height 14
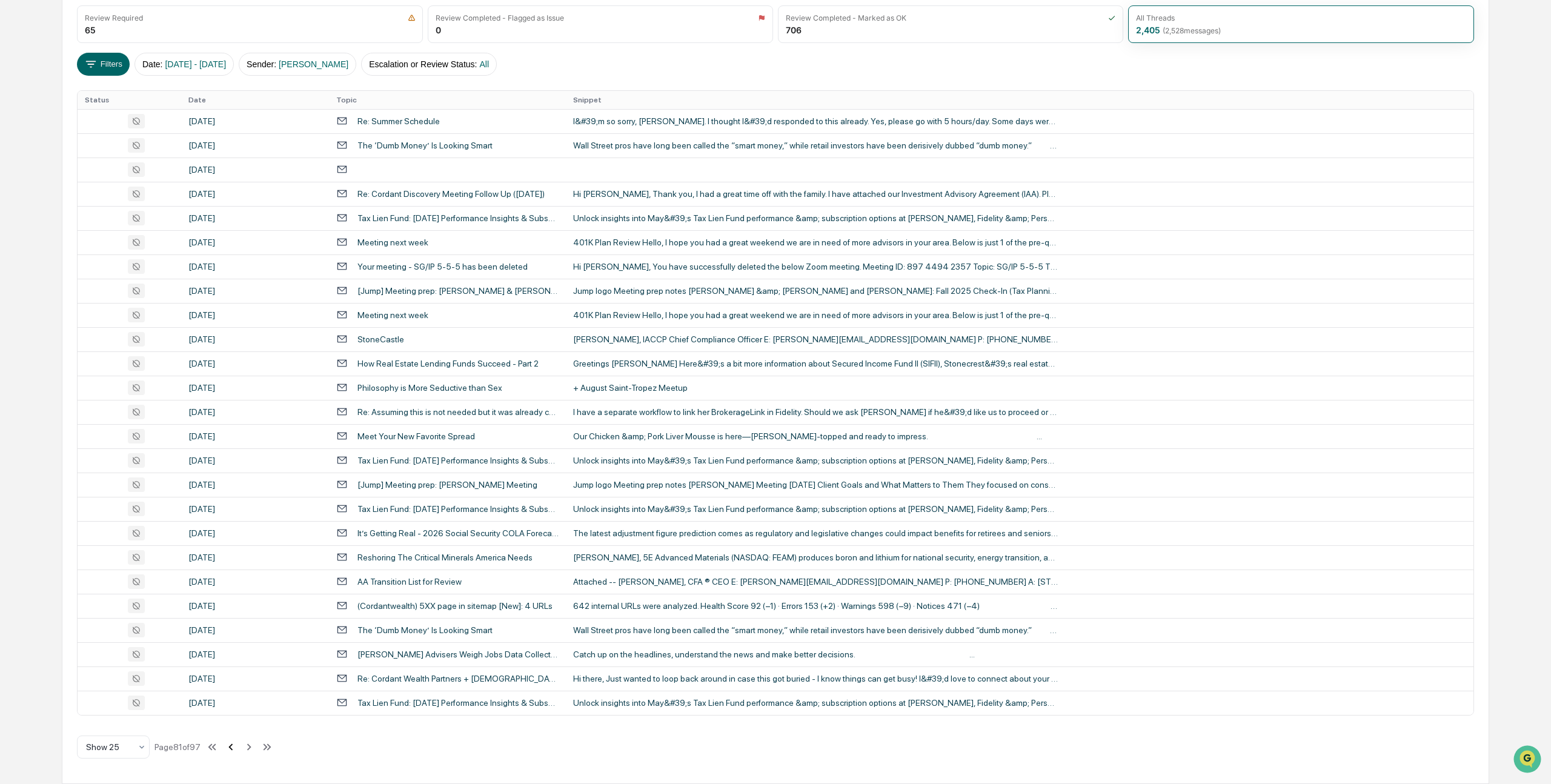
click at [237, 746] on icon at bounding box center [231, 747] width 14 height 14
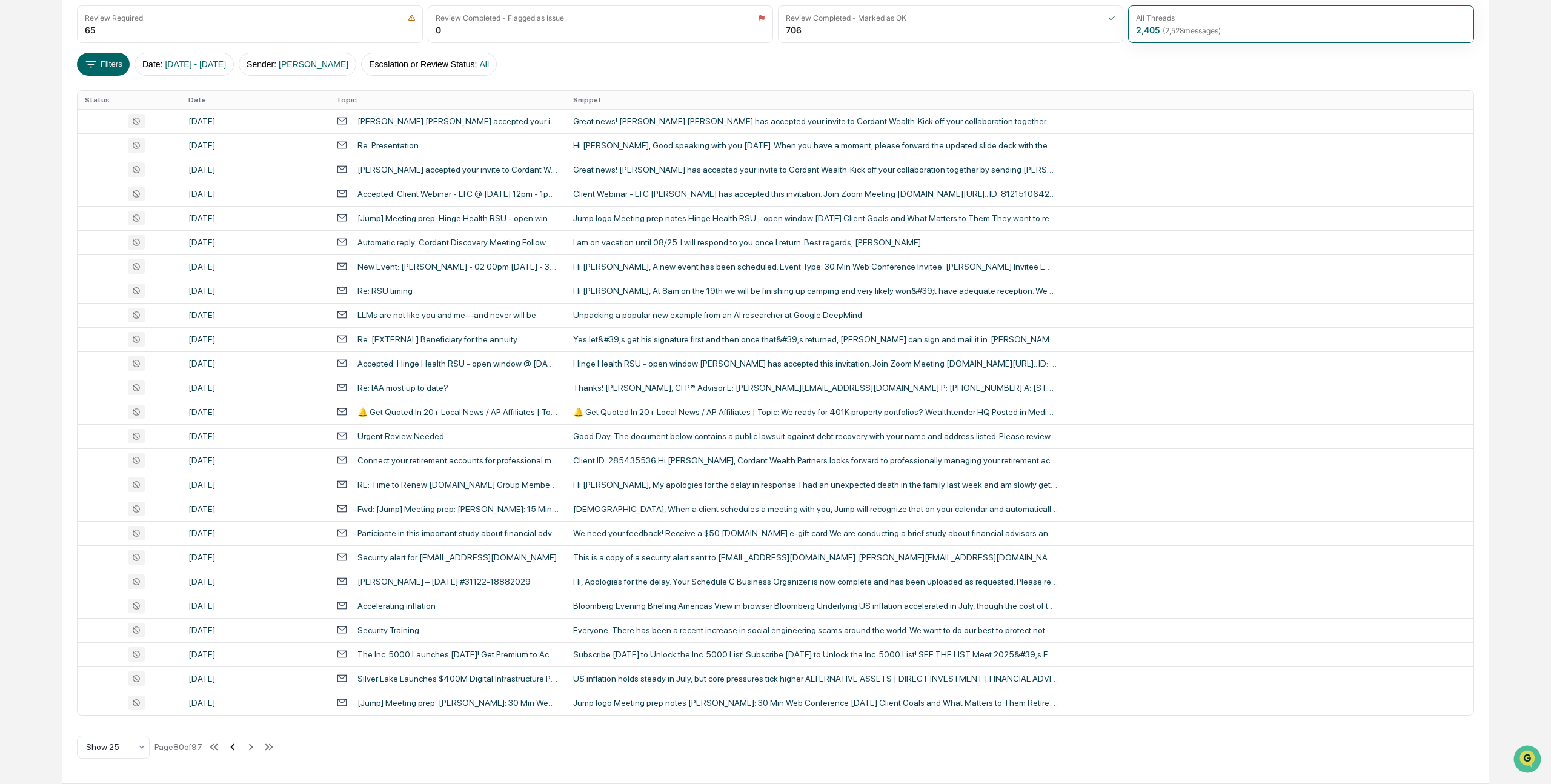
click at [239, 746] on icon at bounding box center [233, 747] width 14 height 14
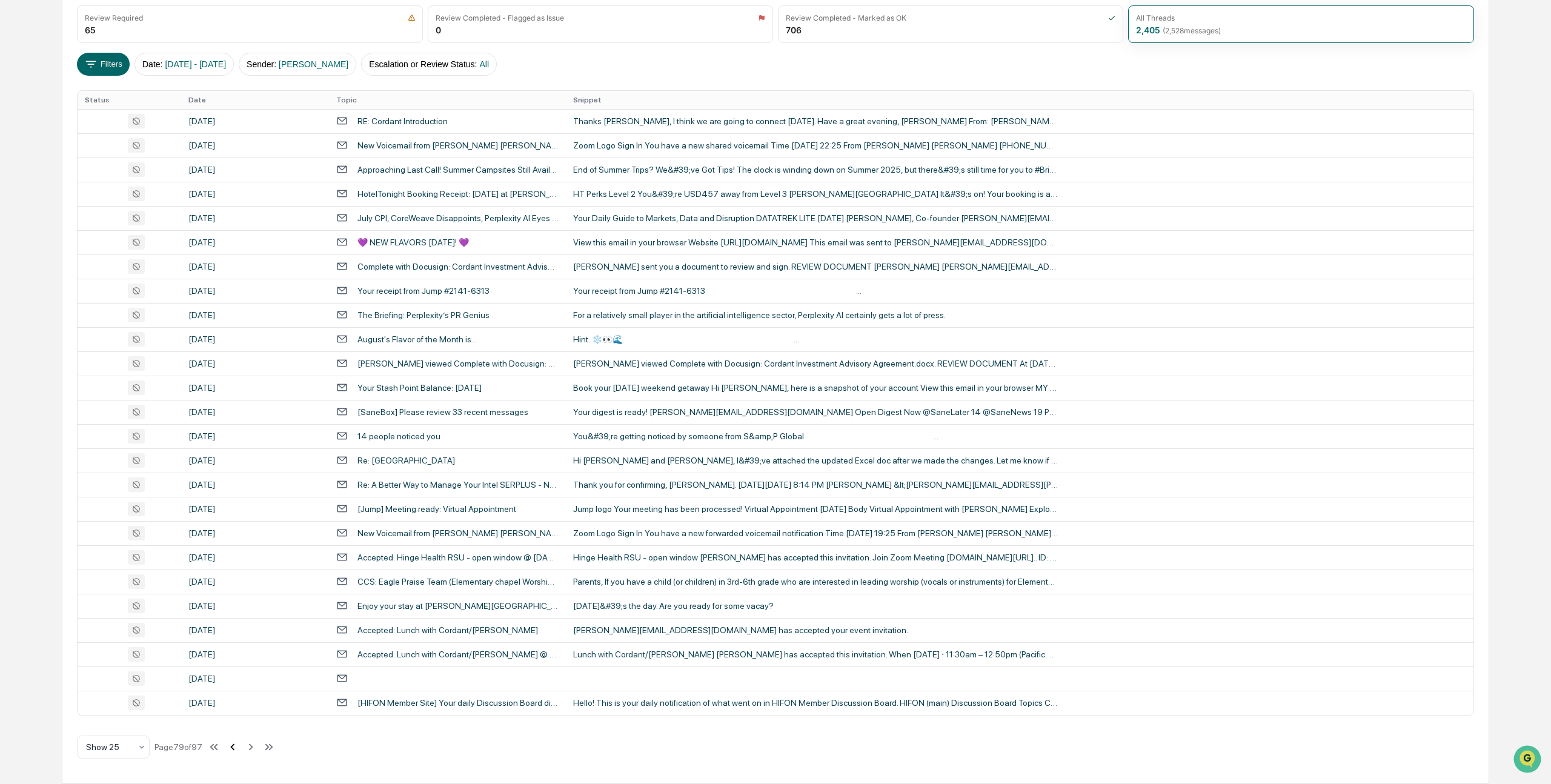
click at [239, 746] on icon at bounding box center [233, 747] width 14 height 14
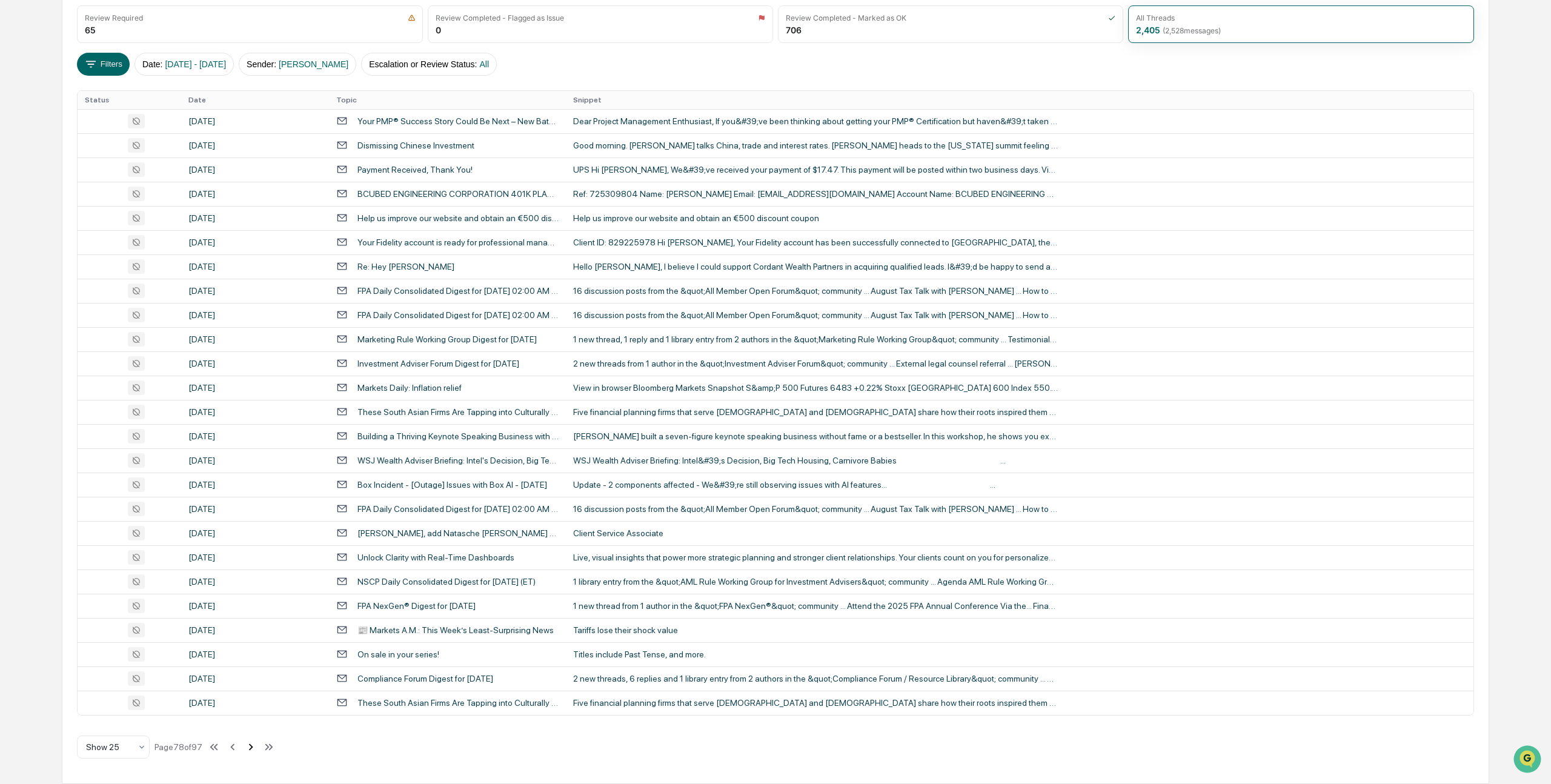
click at [257, 747] on icon at bounding box center [251, 747] width 14 height 14
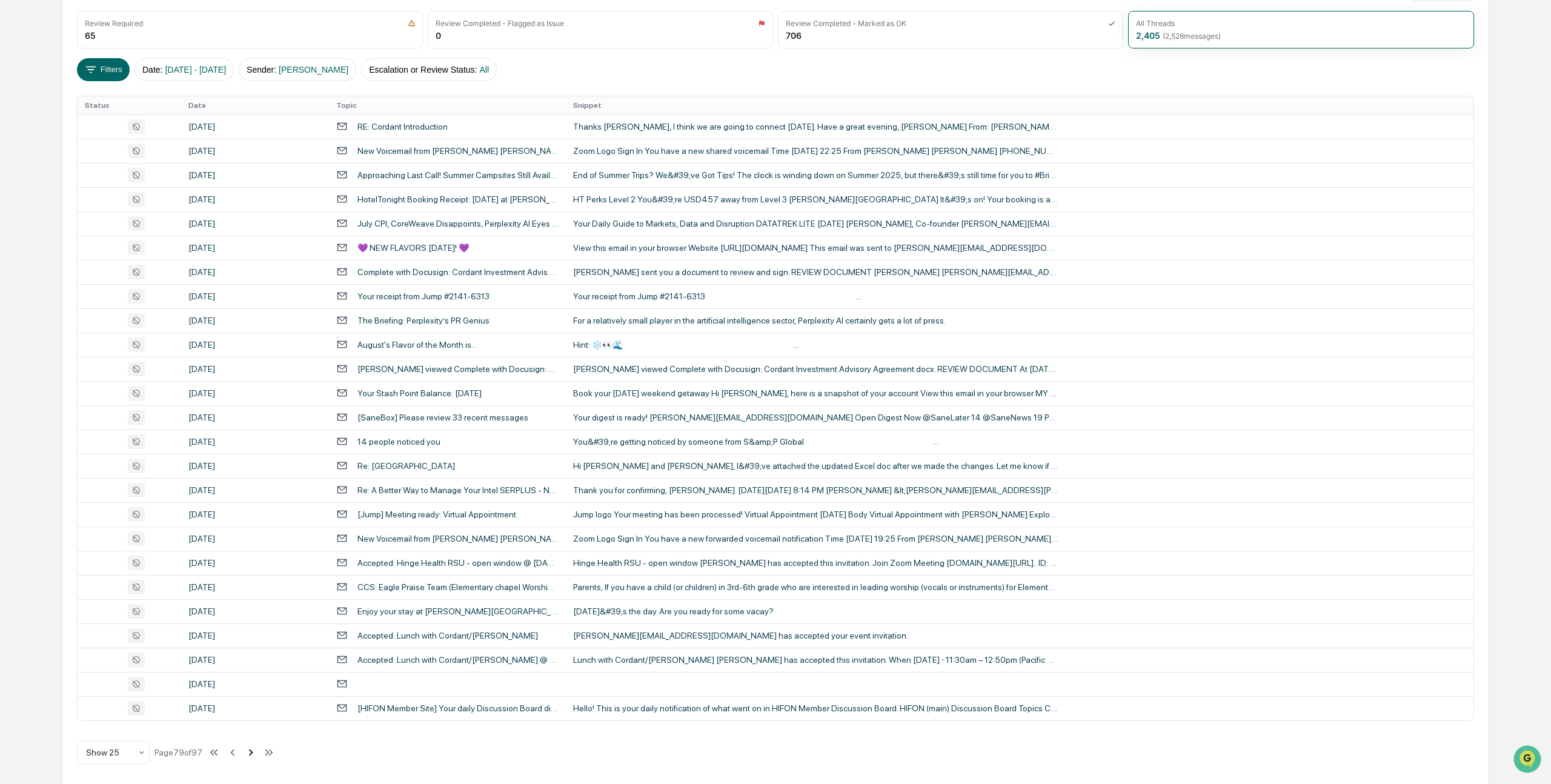
scroll to position [168, 0]
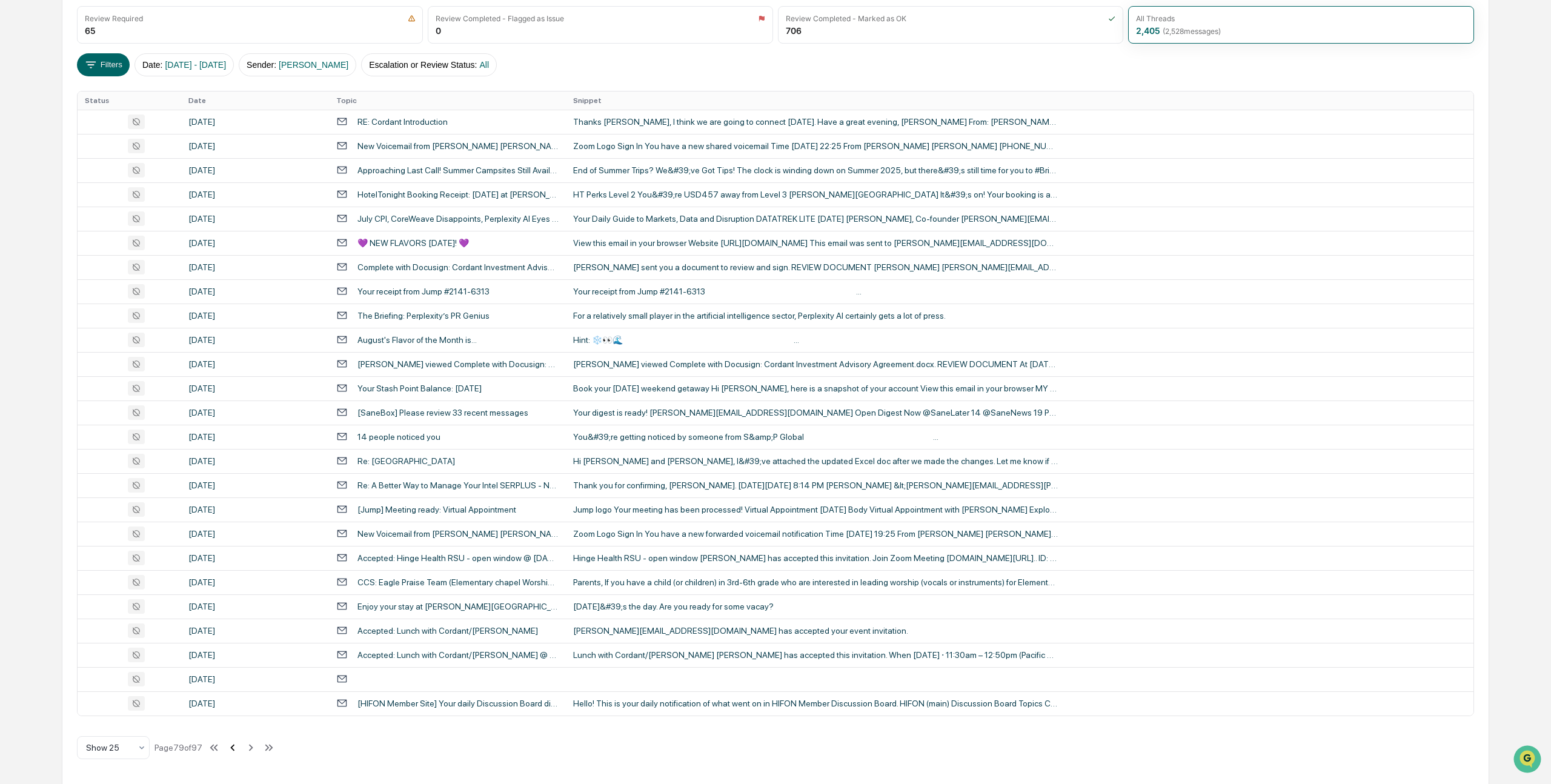
click at [235, 747] on icon at bounding box center [232, 747] width 4 height 7
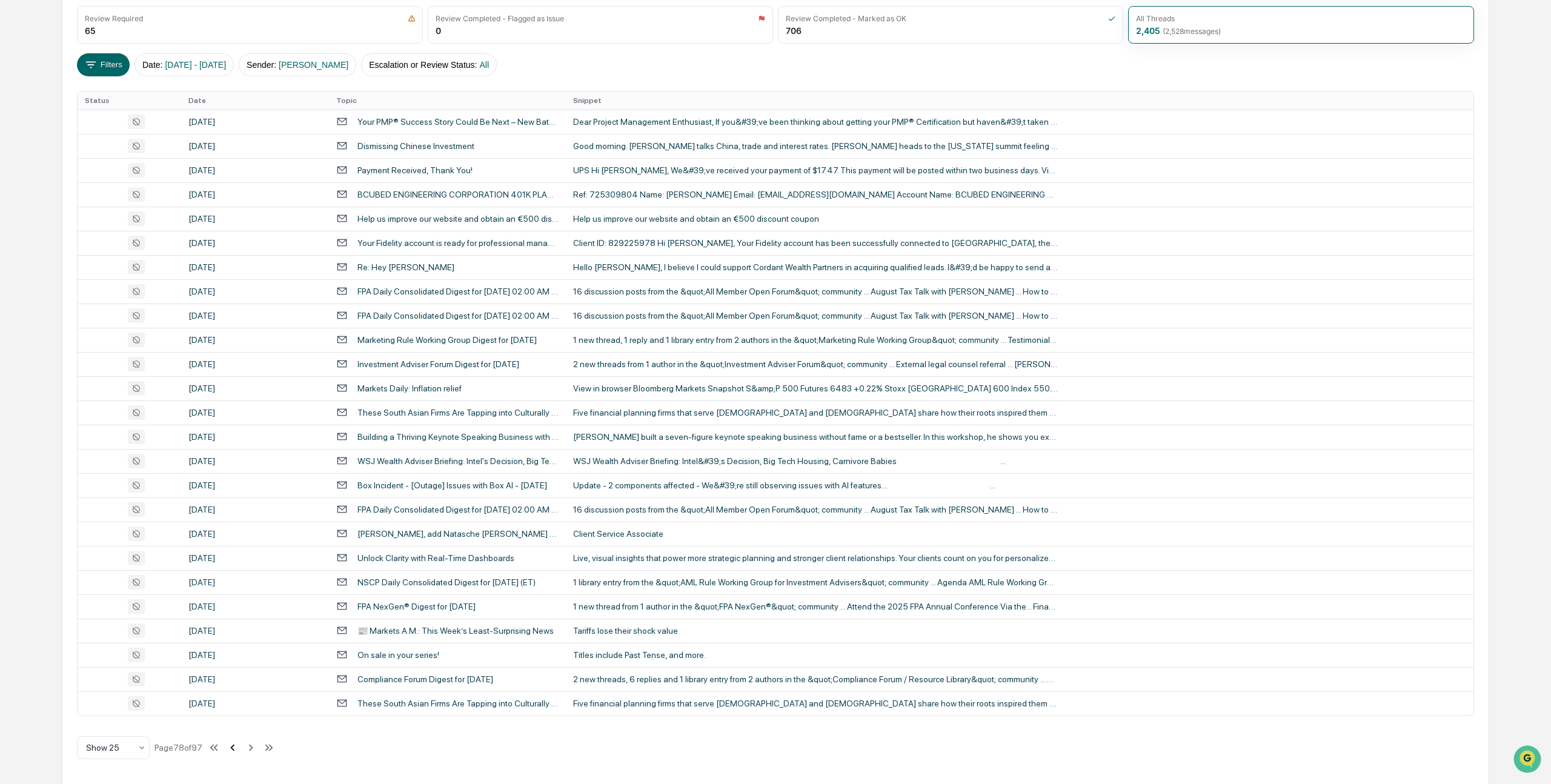
click at [235, 747] on icon at bounding box center [232, 747] width 4 height 7
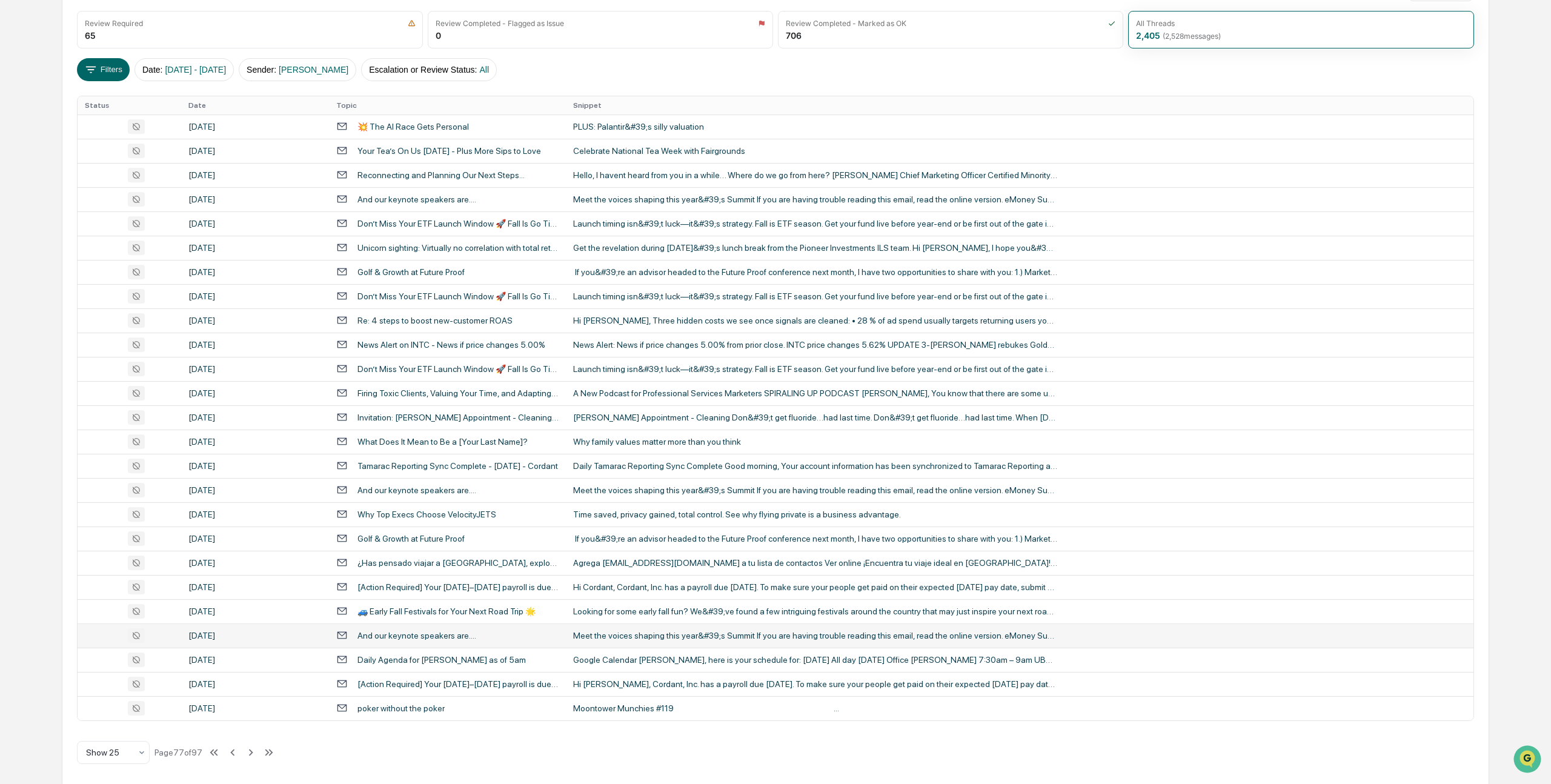
scroll to position [170, 0]
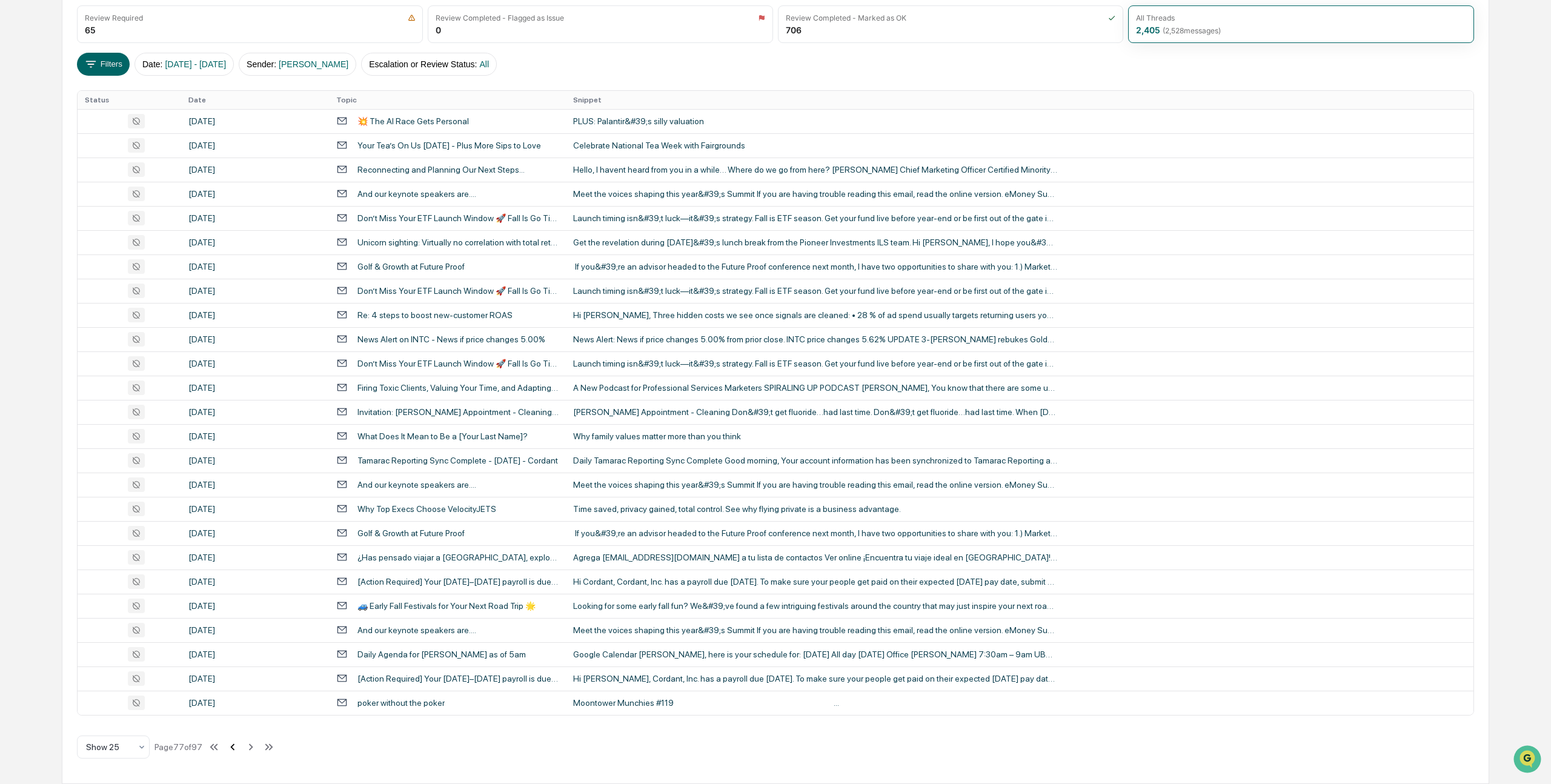
click at [238, 745] on icon at bounding box center [233, 747] width 14 height 14
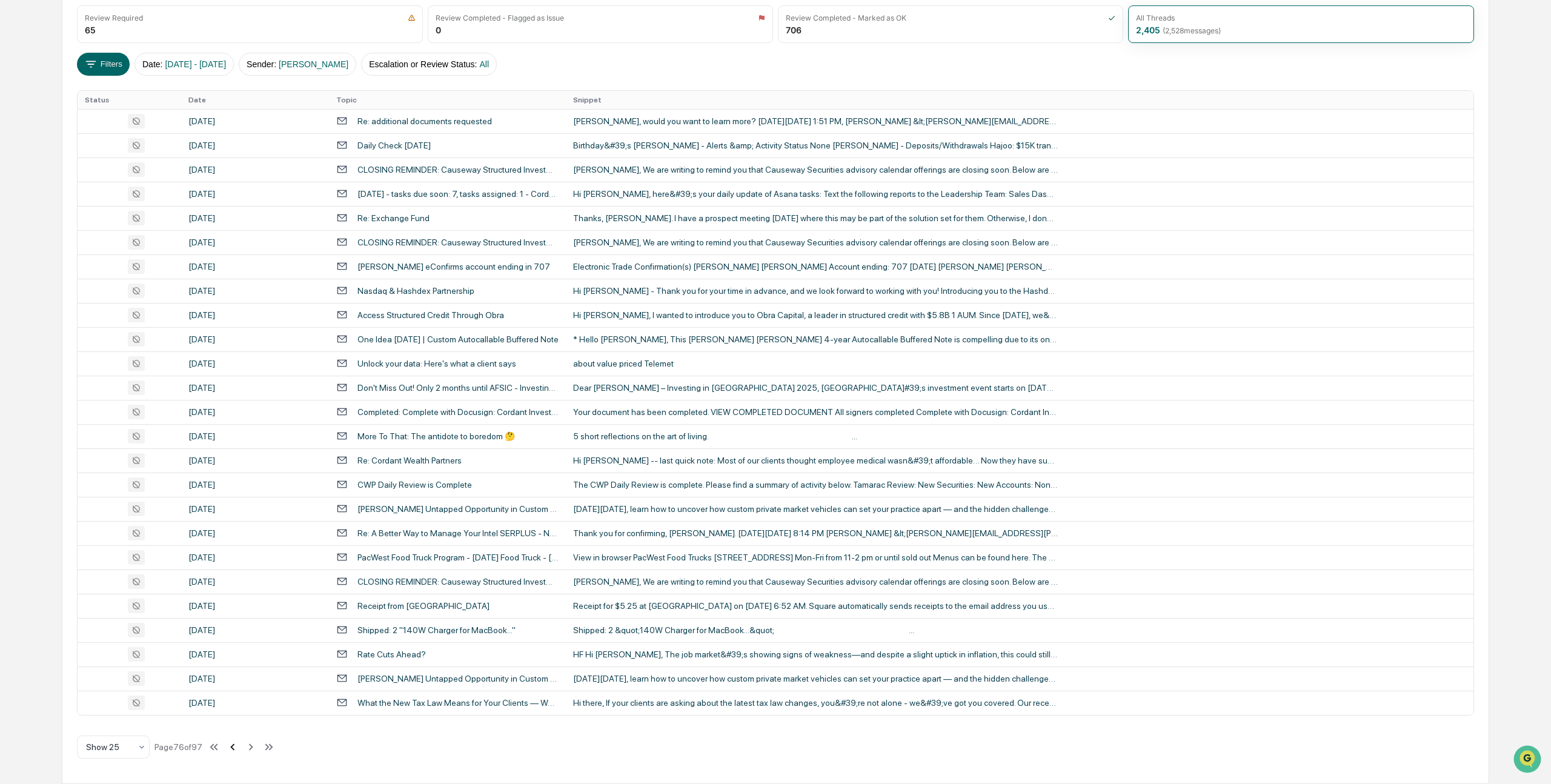
click at [235, 745] on icon at bounding box center [232, 747] width 4 height 7
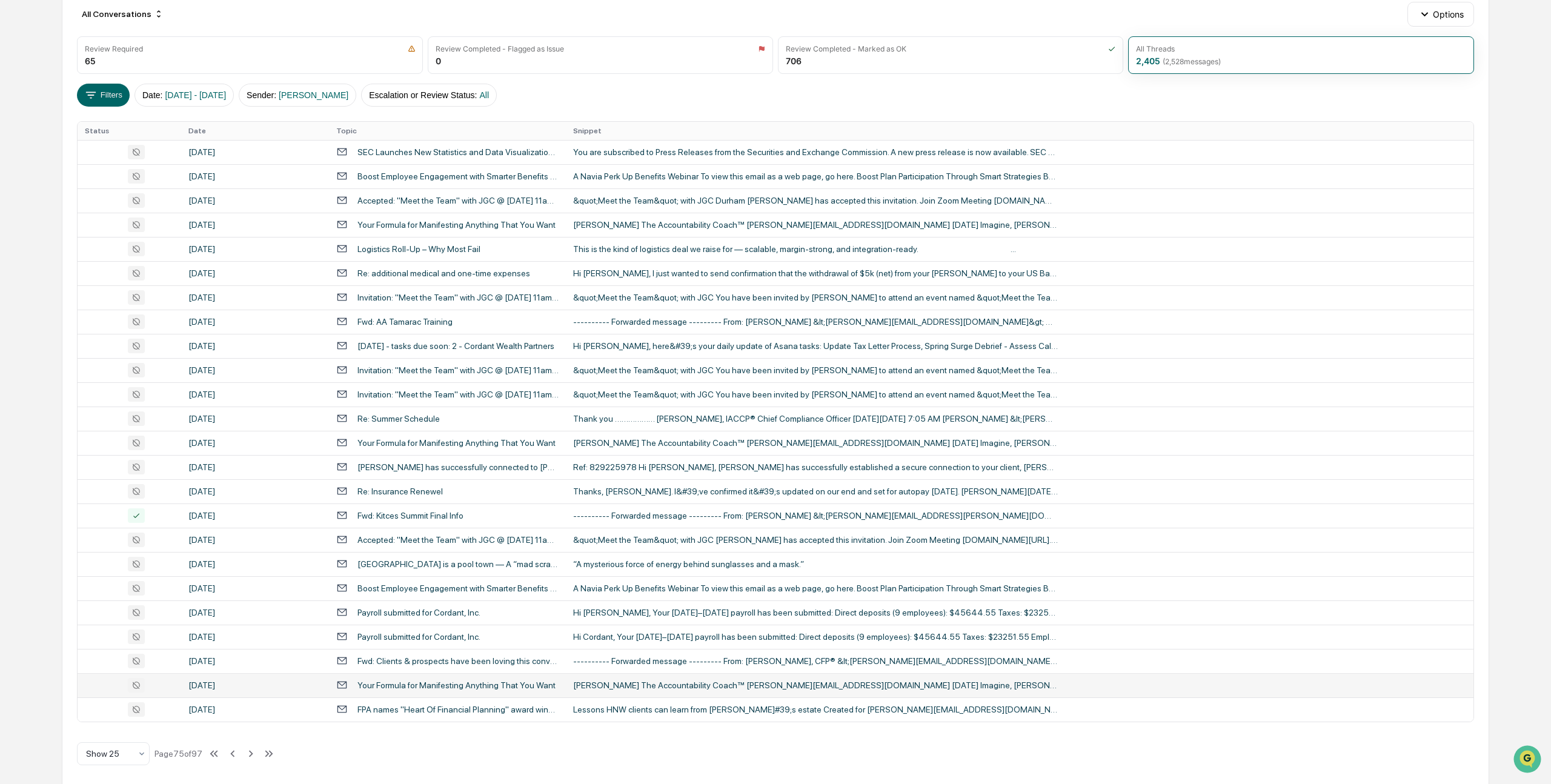
scroll to position [146, 0]
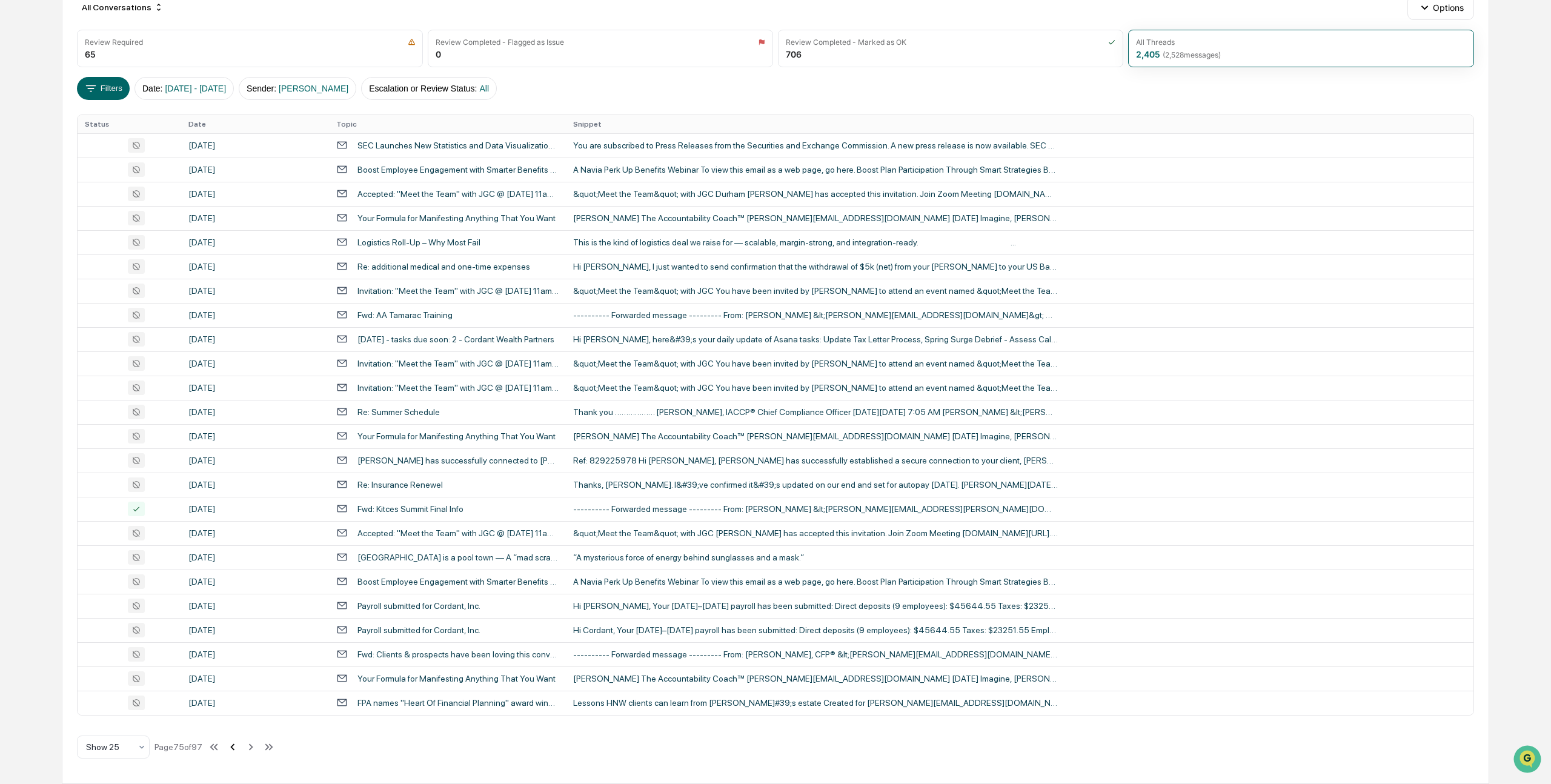
click at [239, 747] on icon at bounding box center [233, 747] width 14 height 14
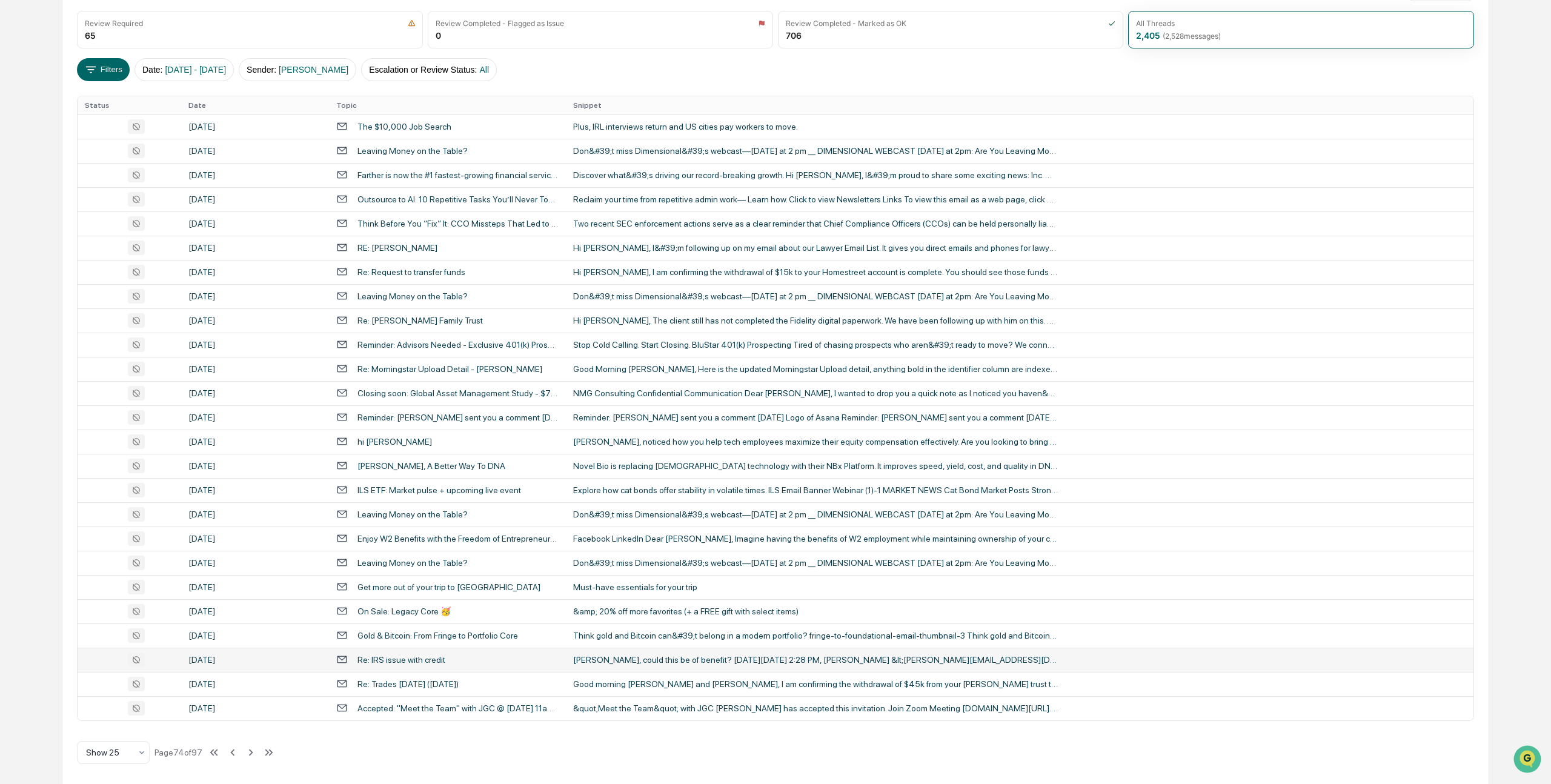
scroll to position [170, 0]
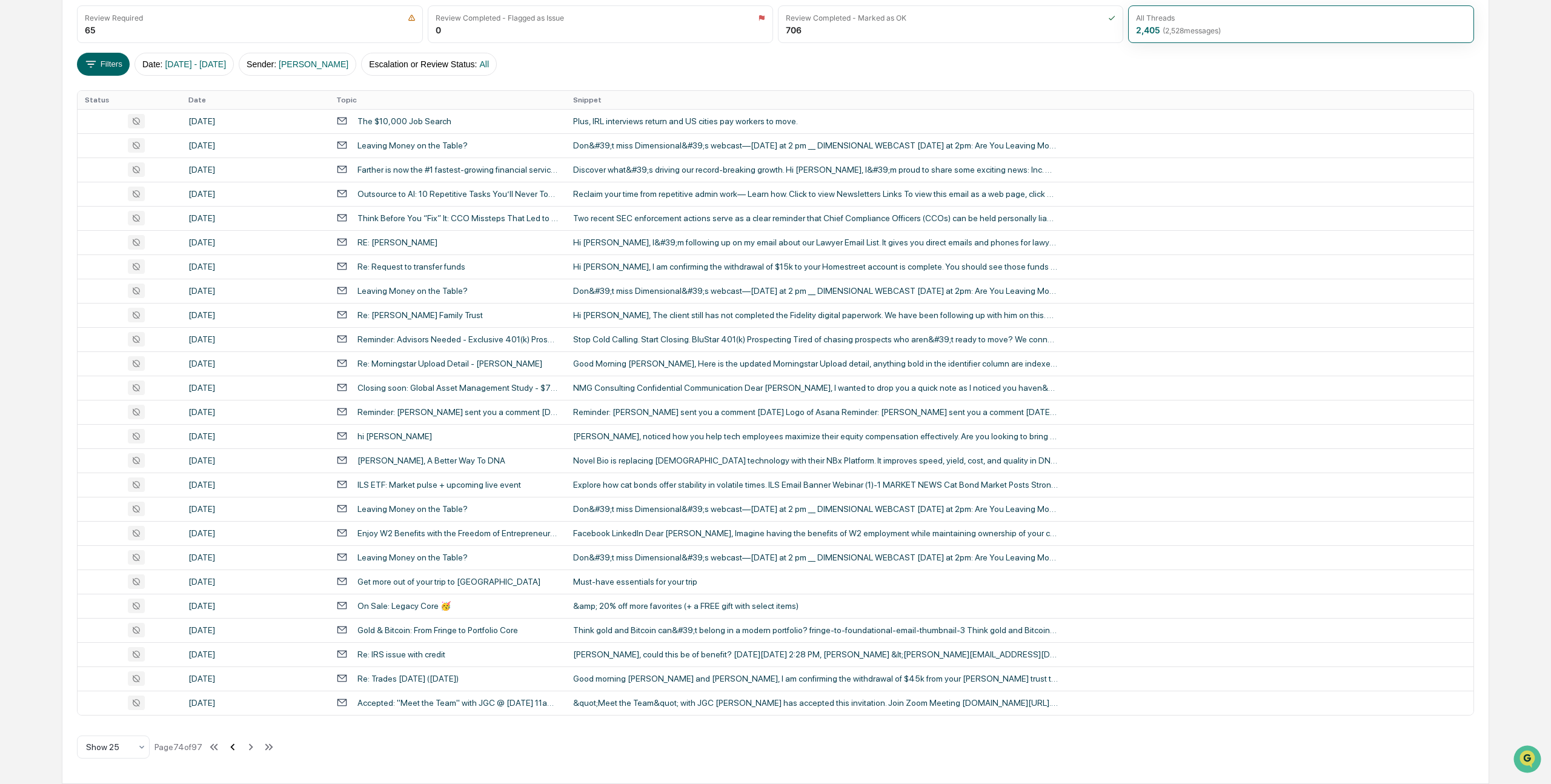
click at [236, 745] on icon at bounding box center [233, 747] width 14 height 14
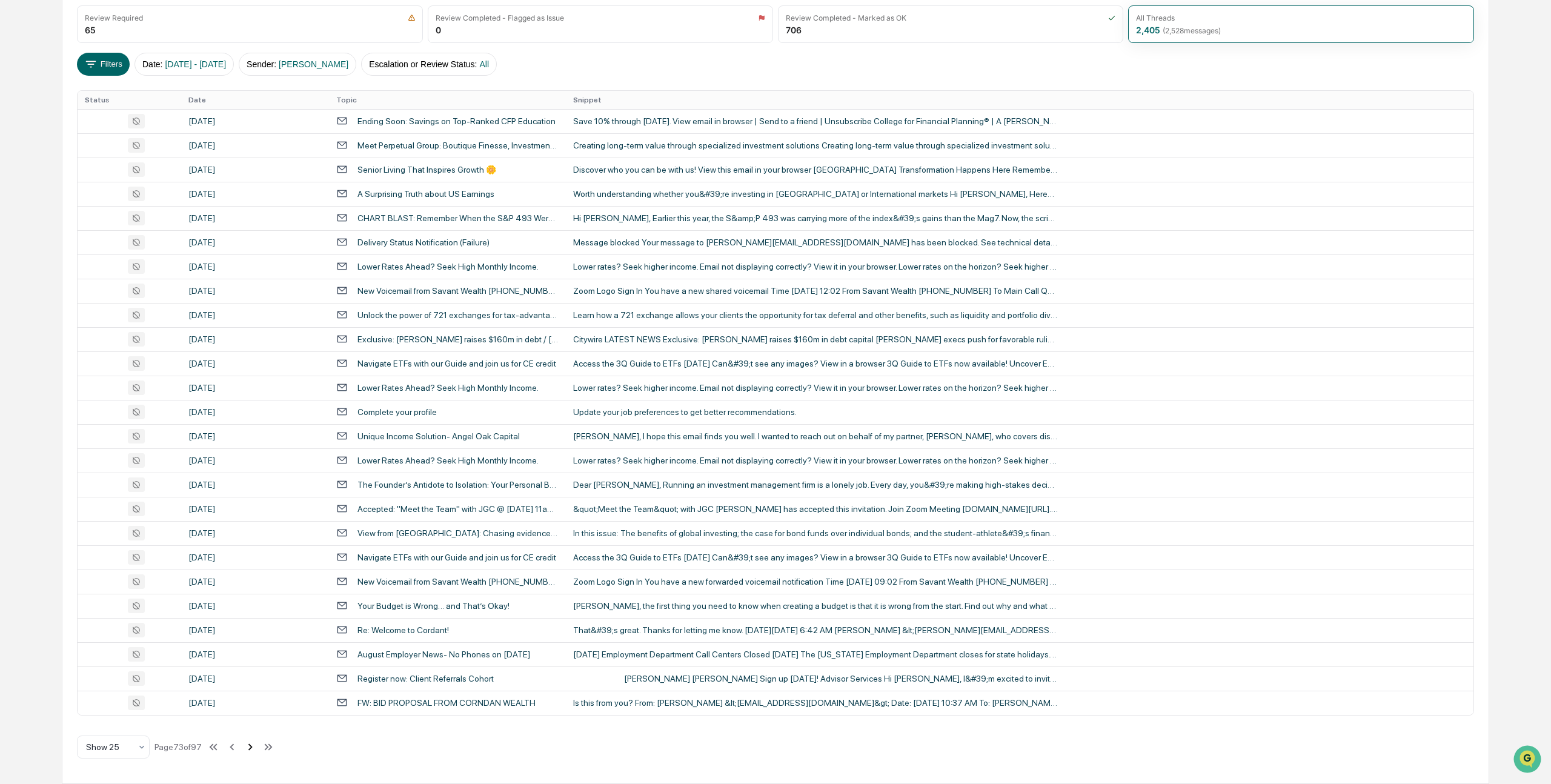
click at [253, 746] on icon at bounding box center [250, 747] width 4 height 7
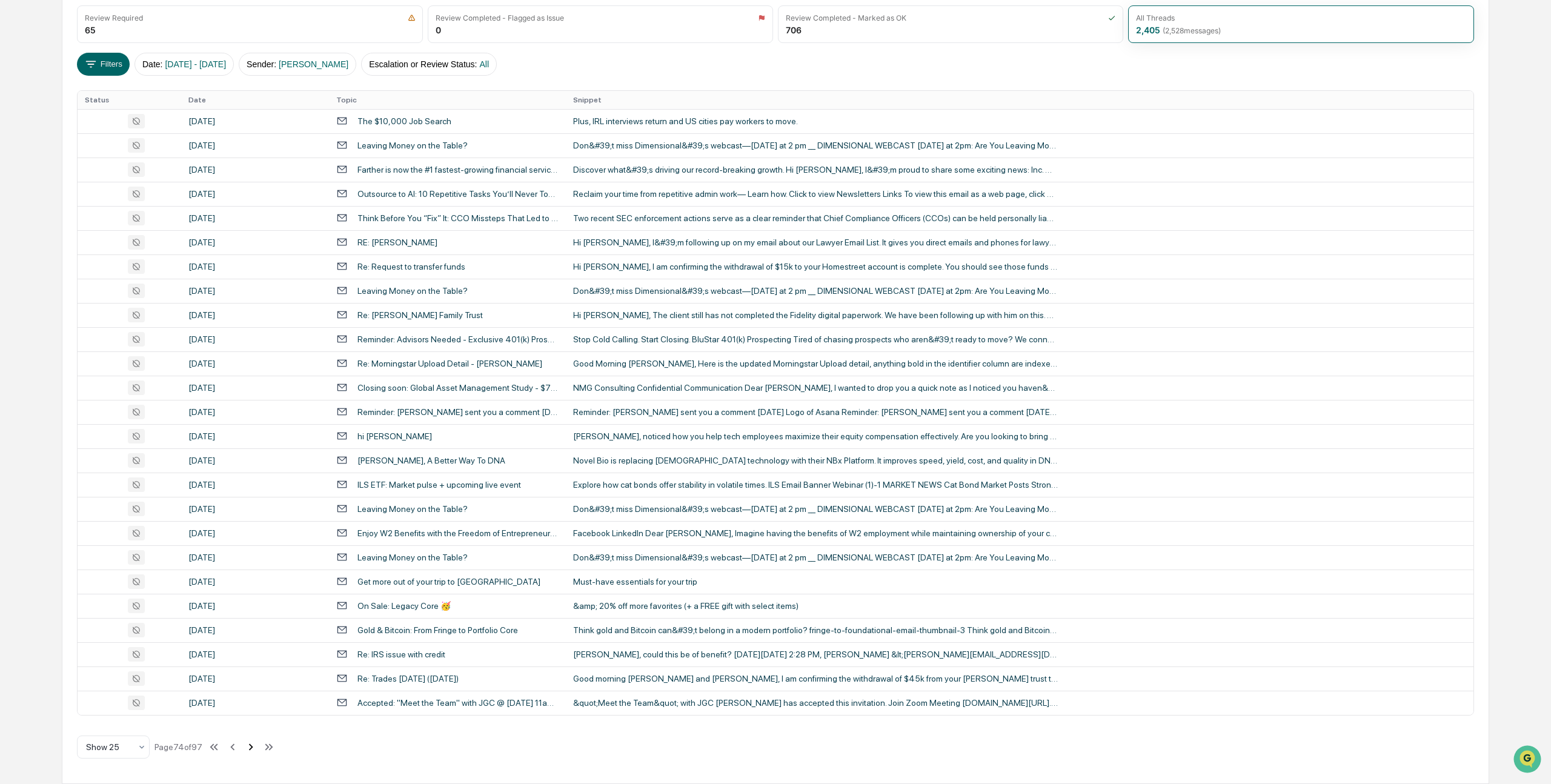
click at [256, 747] on icon at bounding box center [251, 747] width 14 height 14
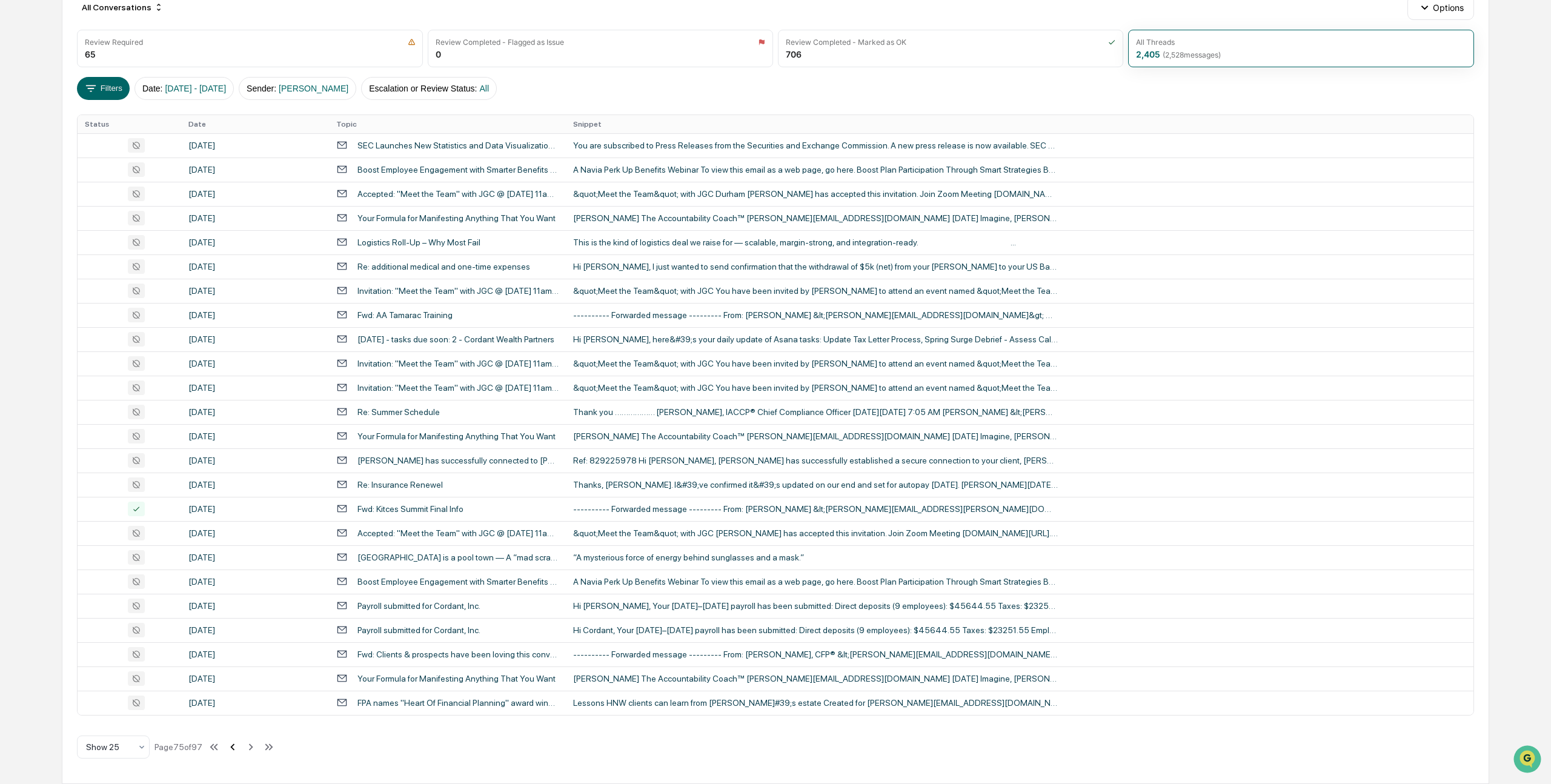
click at [239, 744] on icon at bounding box center [233, 747] width 14 height 14
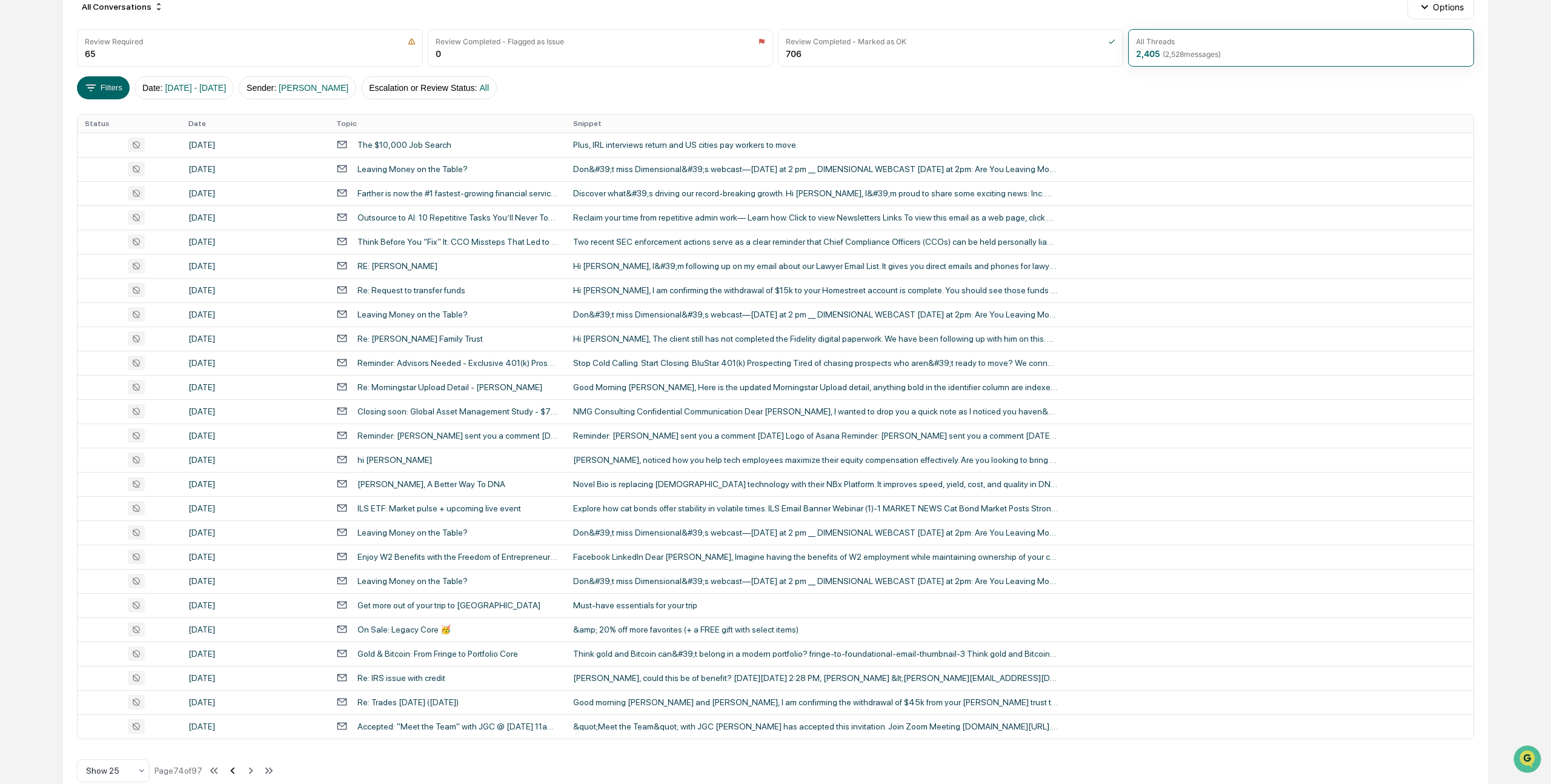
click at [240, 744] on div "All Conversations Options Review Required 65 Review Completed - Flagged as Issu…" at bounding box center [776, 393] width 1427 height 828
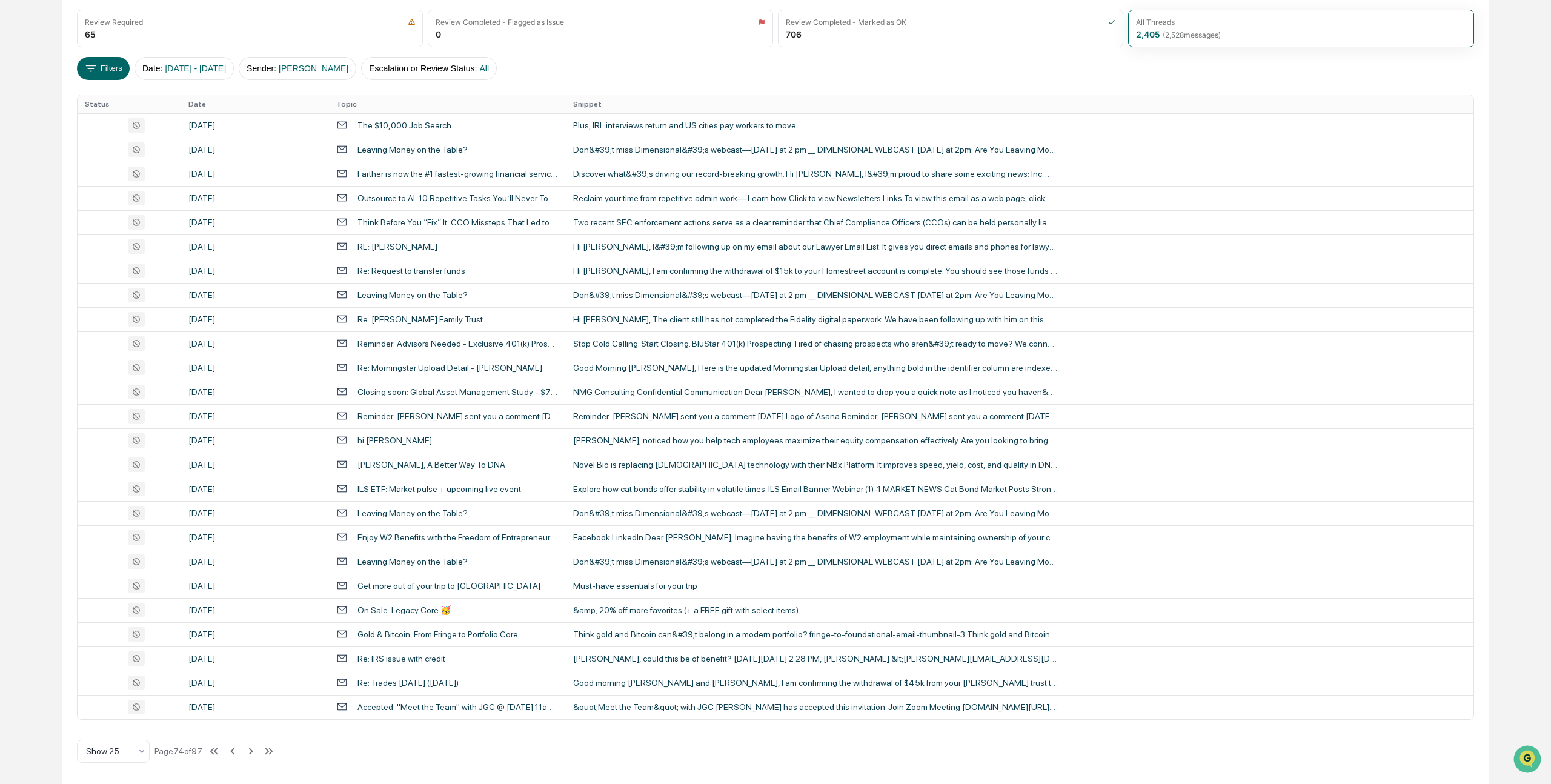
scroll to position [170, 0]
click at [239, 747] on icon at bounding box center [233, 747] width 14 height 14
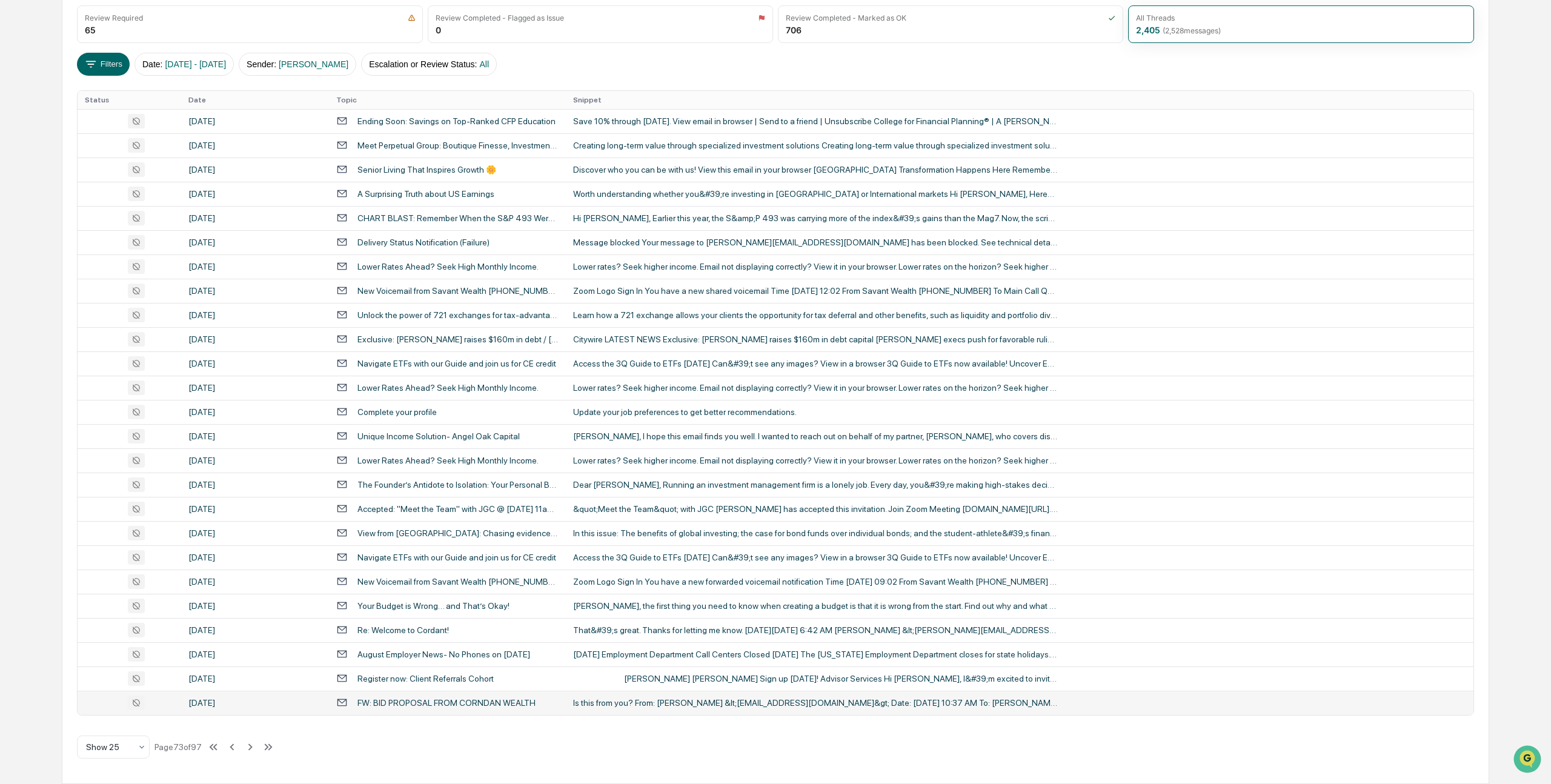
click at [405, 704] on div "FW: BID PROPOSAL FROM CORNDAN WEALTH" at bounding box center [447, 703] width 178 height 10
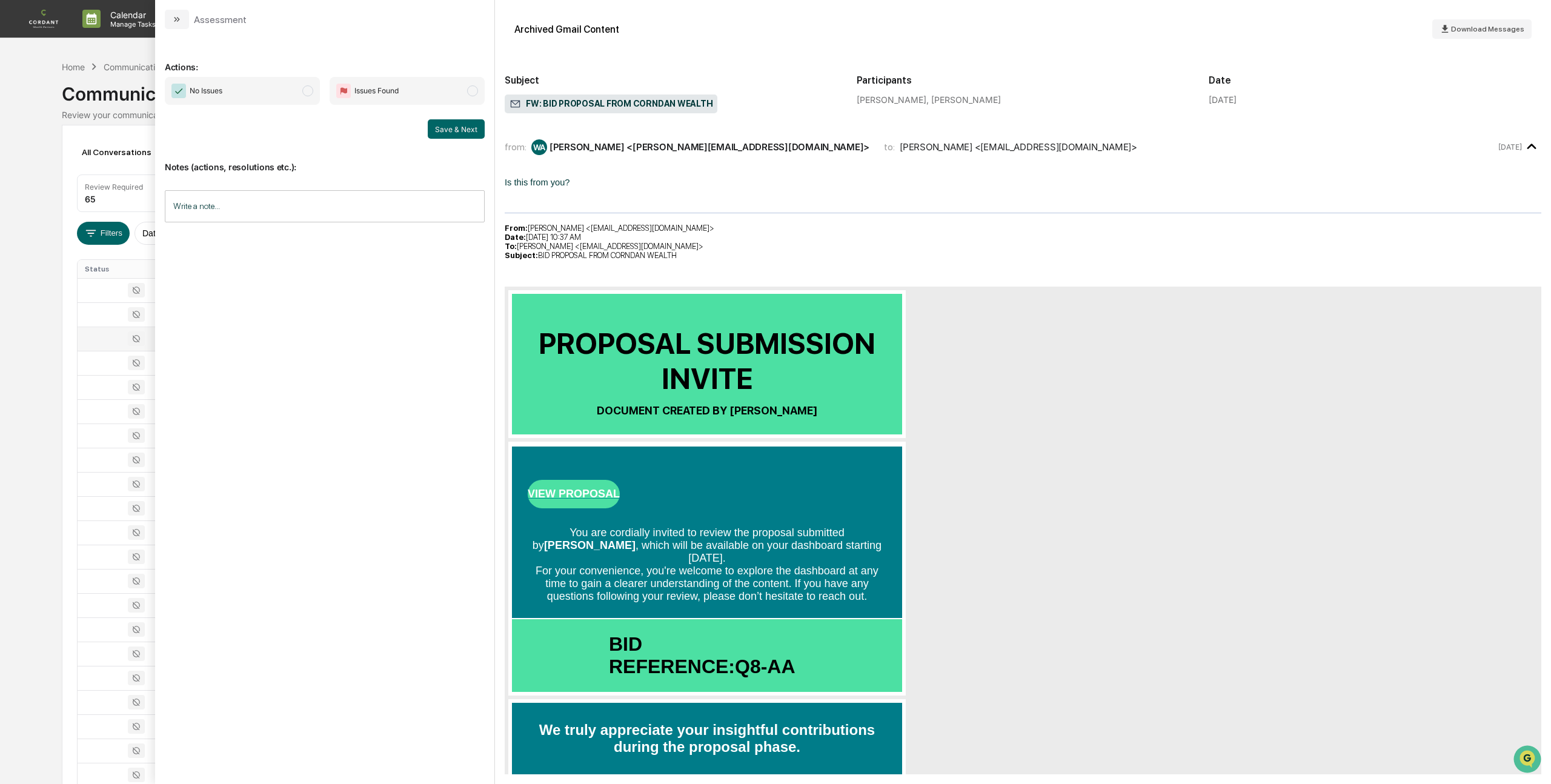
click at [92, 342] on div at bounding box center [129, 339] width 88 height 15
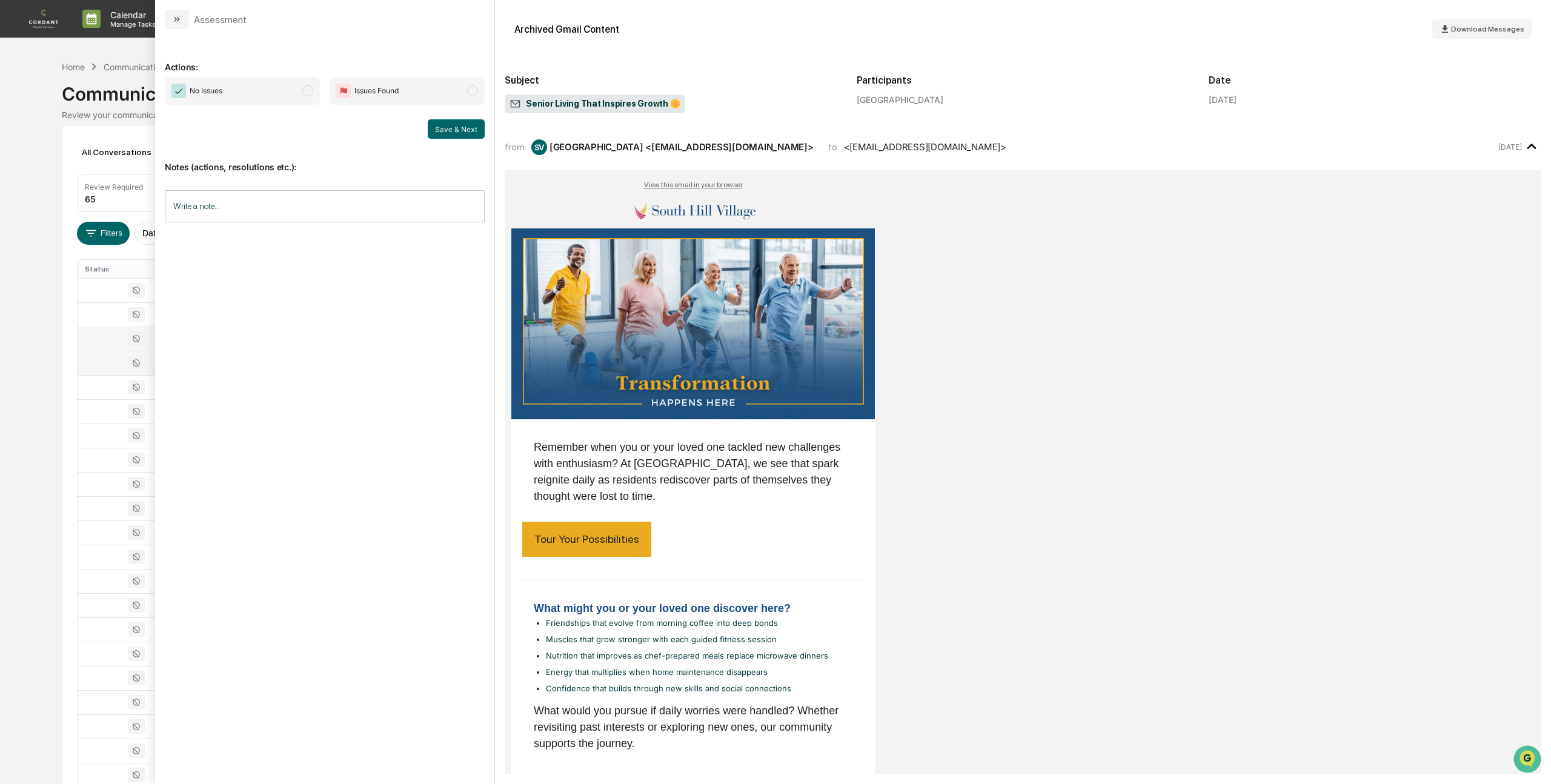
click at [100, 355] on td at bounding box center [129, 363] width 103 height 24
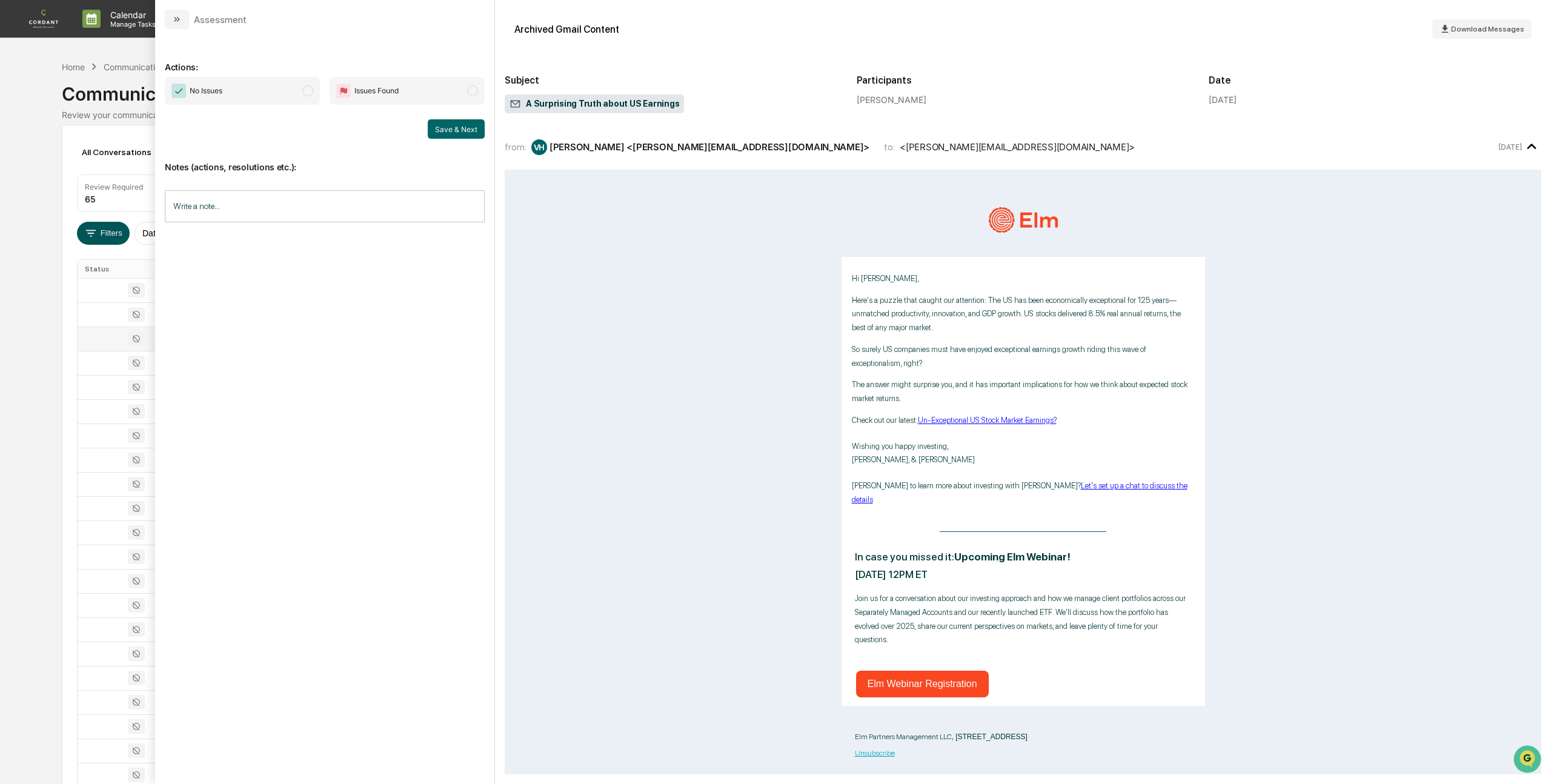
click at [105, 230] on button "Filters" at bounding box center [103, 233] width 53 height 23
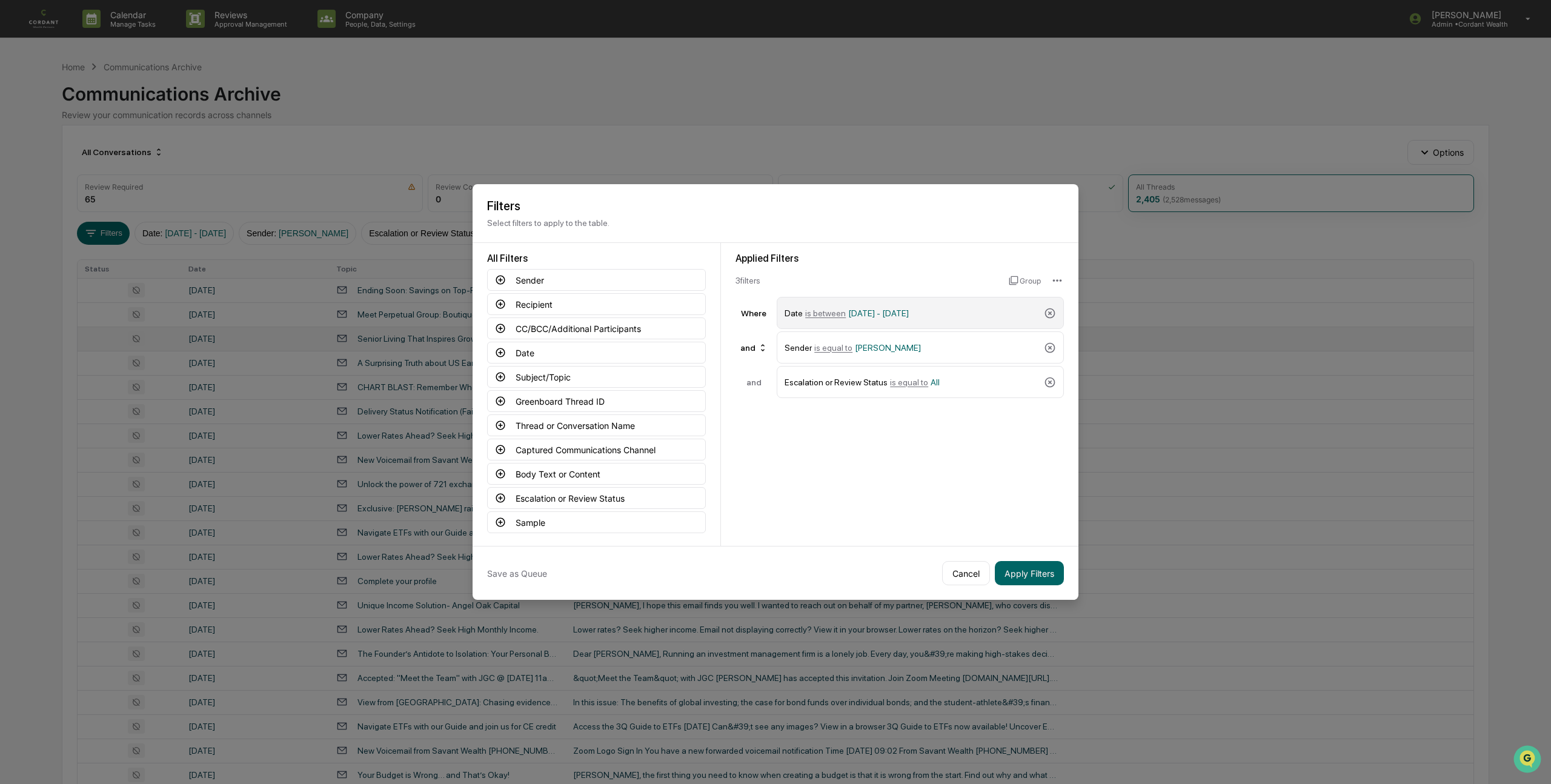
click at [875, 310] on span "08/12/2025 - 12/31/2025" at bounding box center [878, 313] width 61 height 10
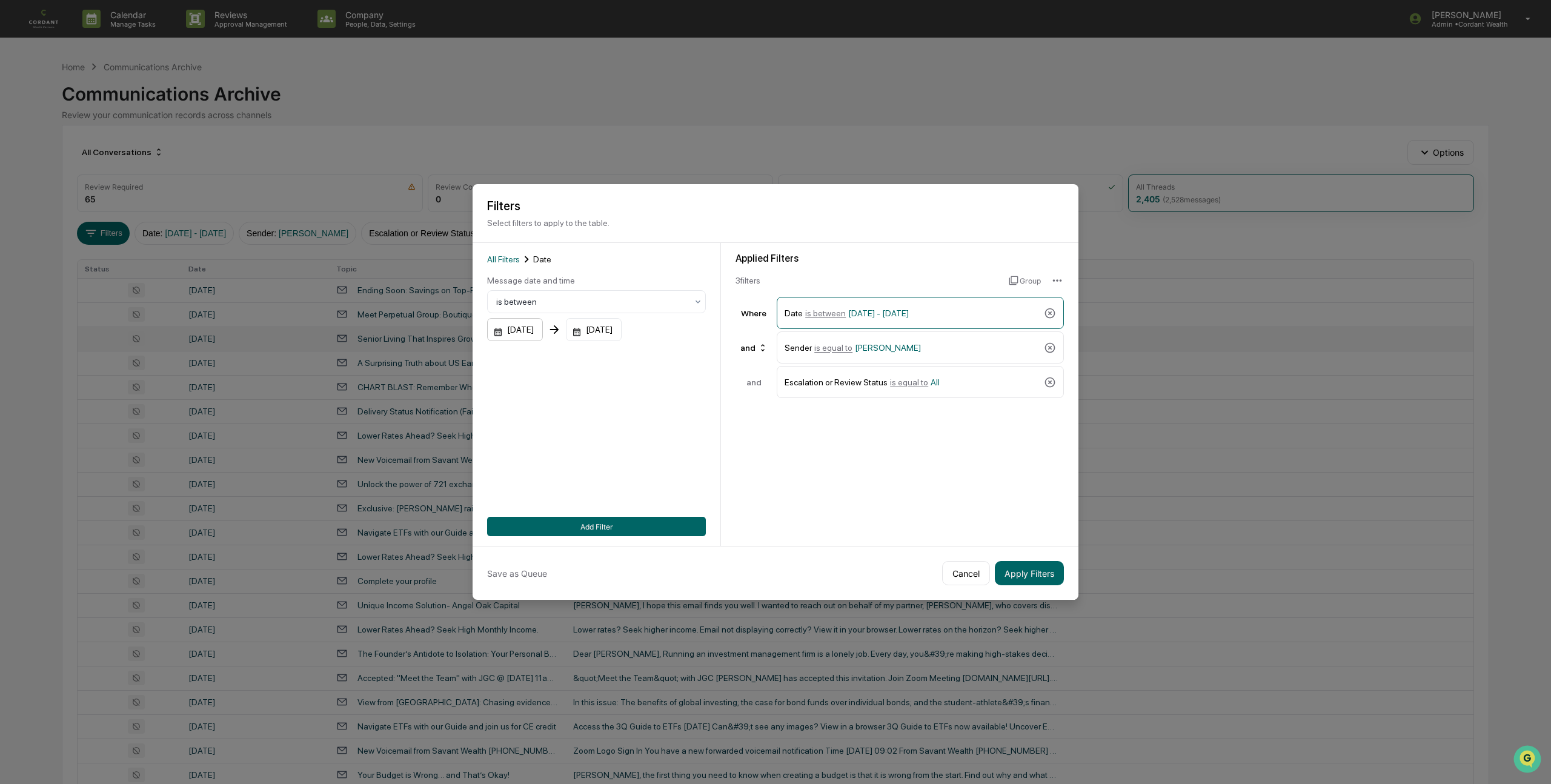
click at [536, 326] on div "08/12/2025" at bounding box center [515, 329] width 56 height 23
click at [583, 459] on button "13" at bounding box center [584, 457] width 22 height 22
click at [543, 326] on div "12/31/2025" at bounding box center [515, 329] width 56 height 23
click at [736, 359] on icon "Previous month" at bounding box center [736, 361] width 14 height 14
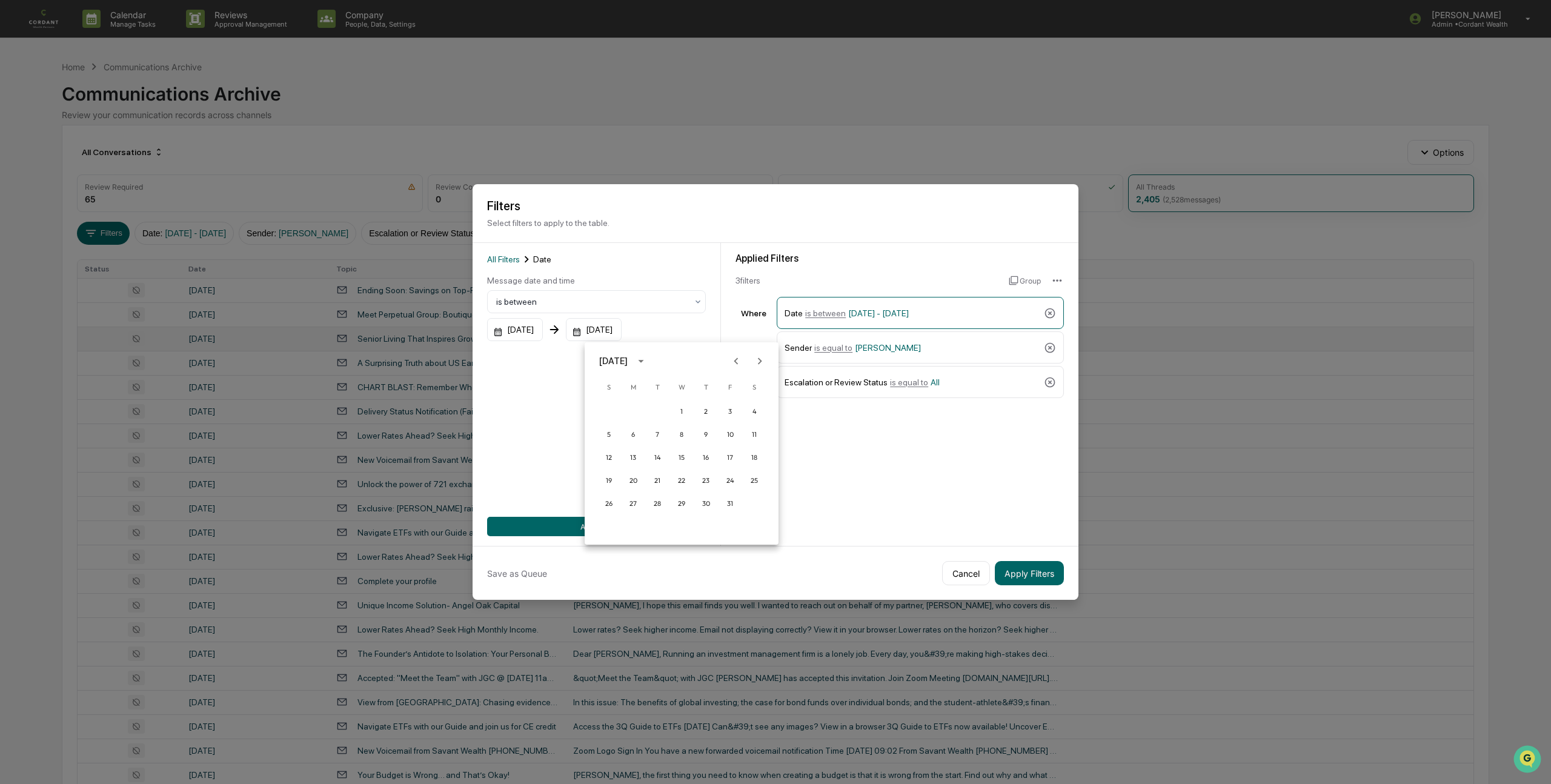
click at [736, 359] on icon "Previous month" at bounding box center [736, 361] width 14 height 14
click at [679, 450] on button "13" at bounding box center [681, 457] width 22 height 22
click at [603, 520] on button "Add Filter" at bounding box center [597, 527] width 219 height 20
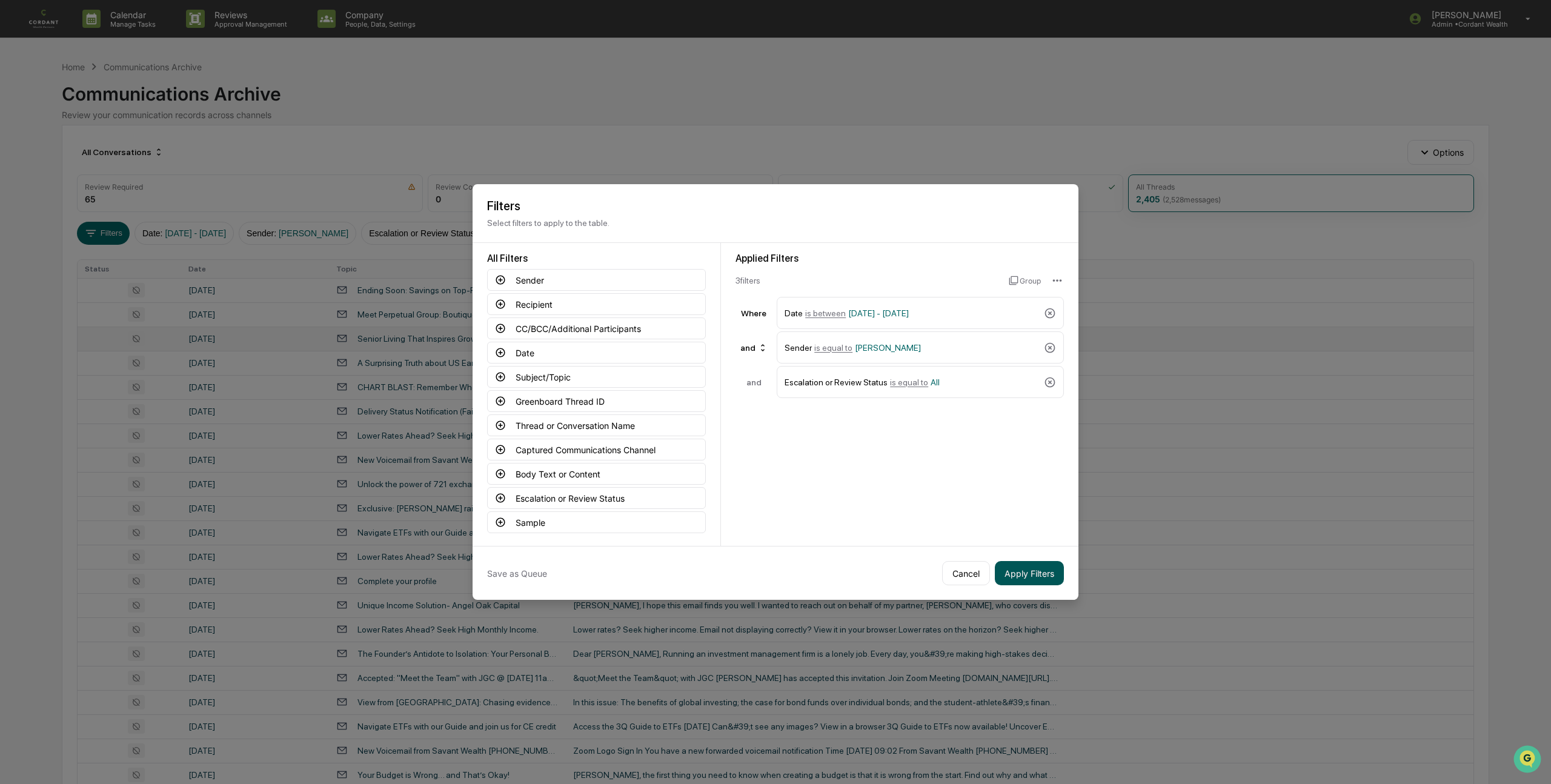
click at [1027, 571] on button "Apply Filters" at bounding box center [1029, 573] width 69 height 24
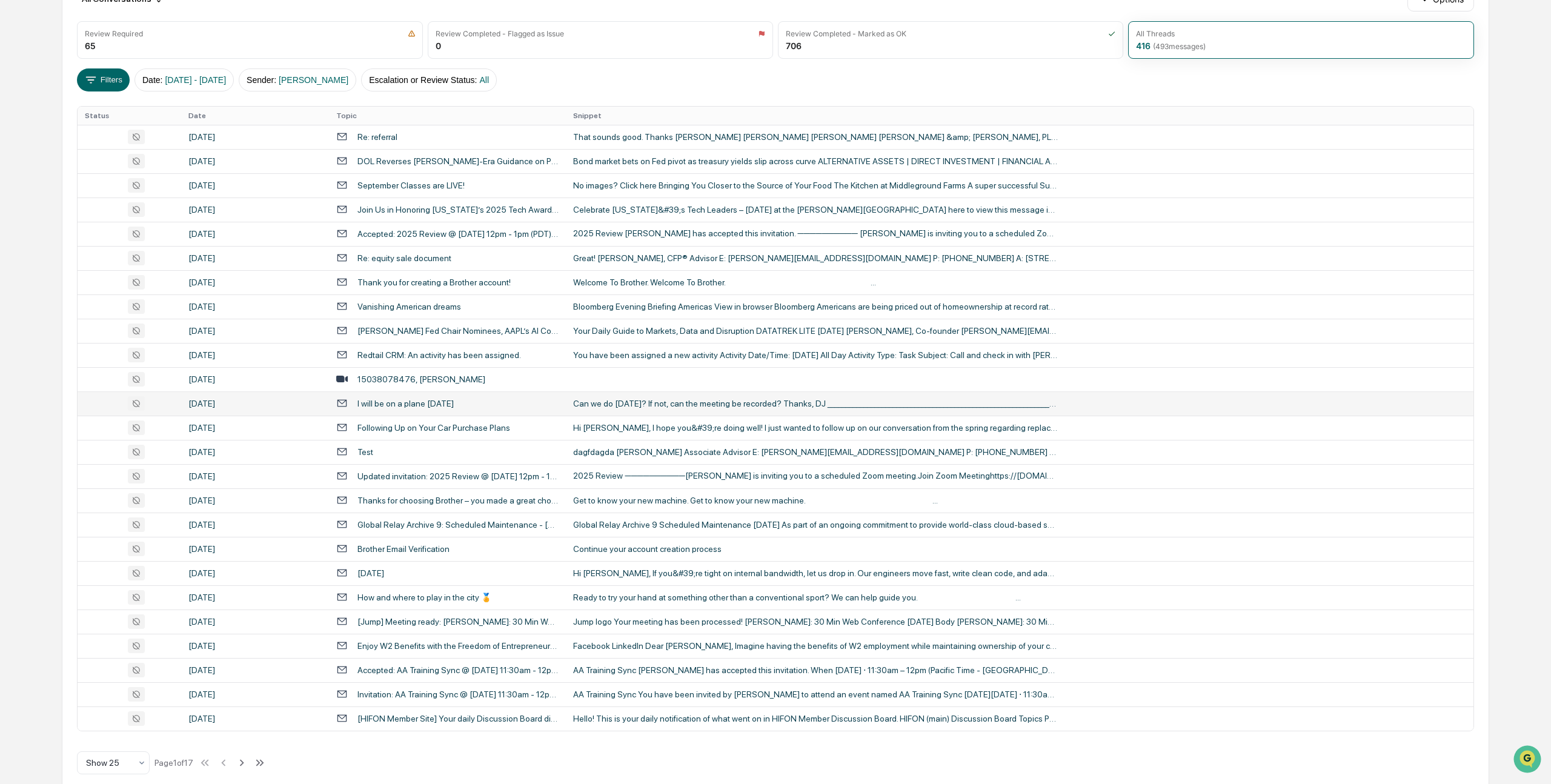
scroll to position [170, 0]
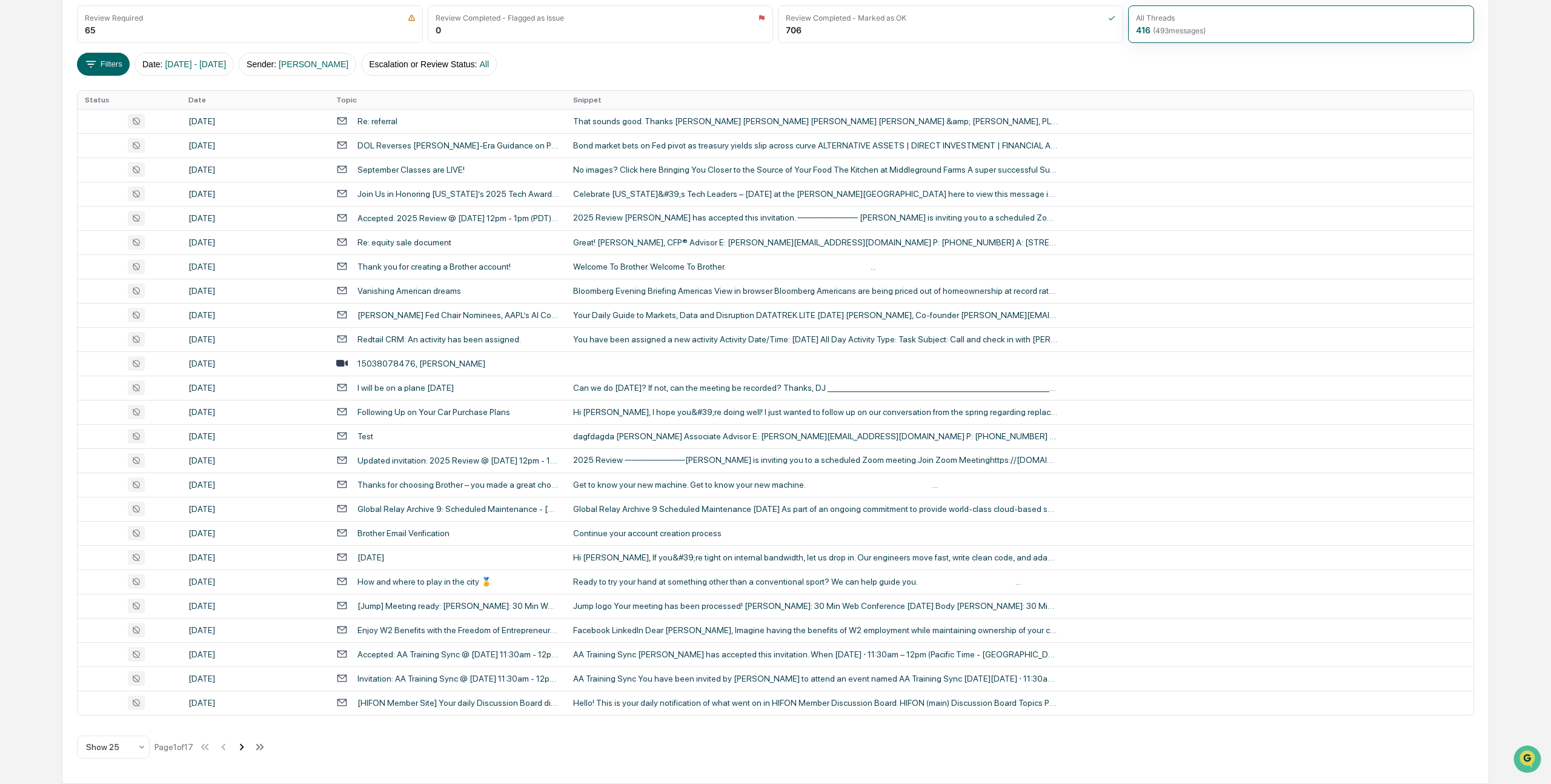
click at [244, 746] on icon at bounding box center [241, 747] width 4 height 7
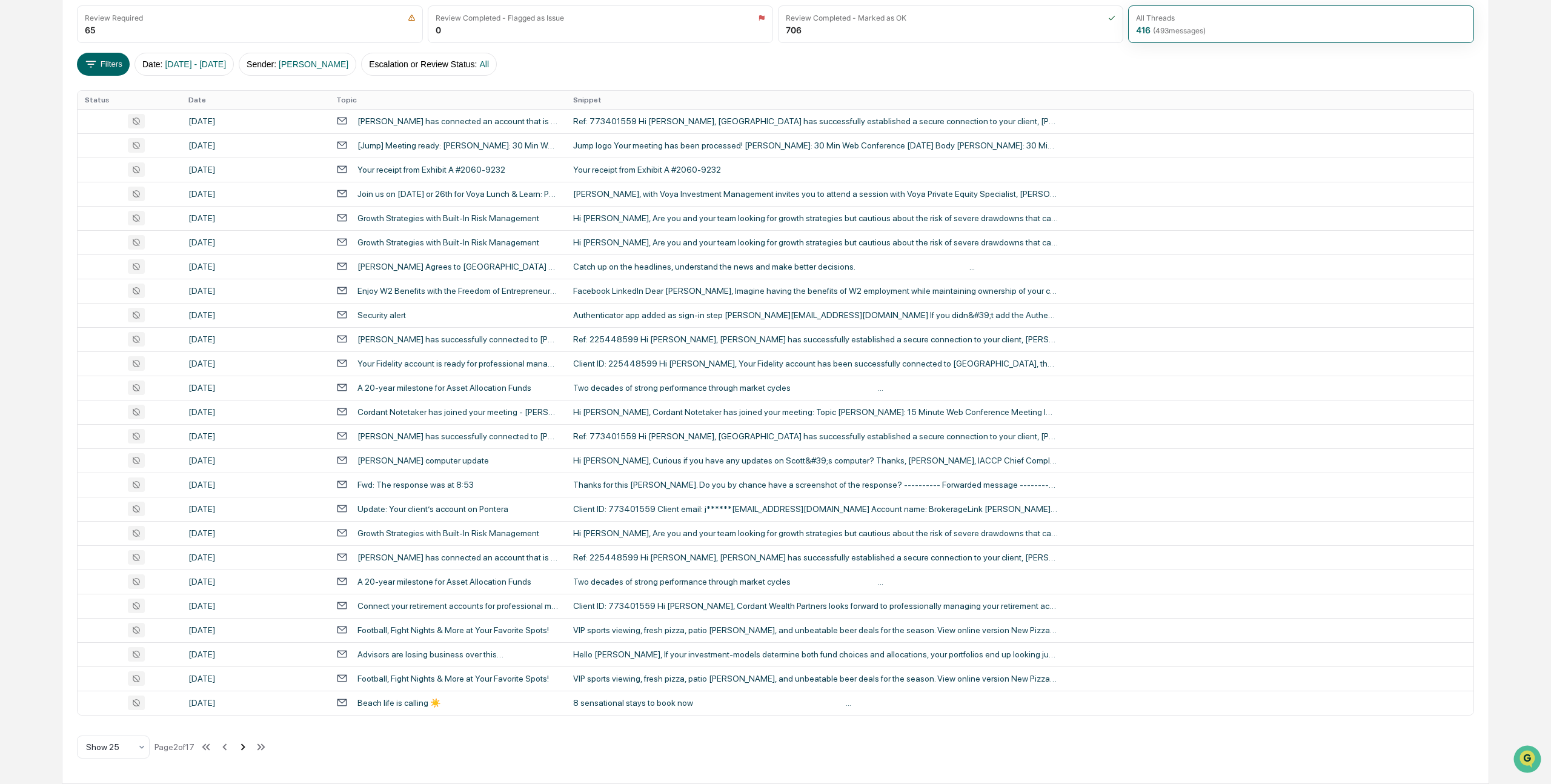
click at [249, 747] on icon at bounding box center [243, 747] width 14 height 14
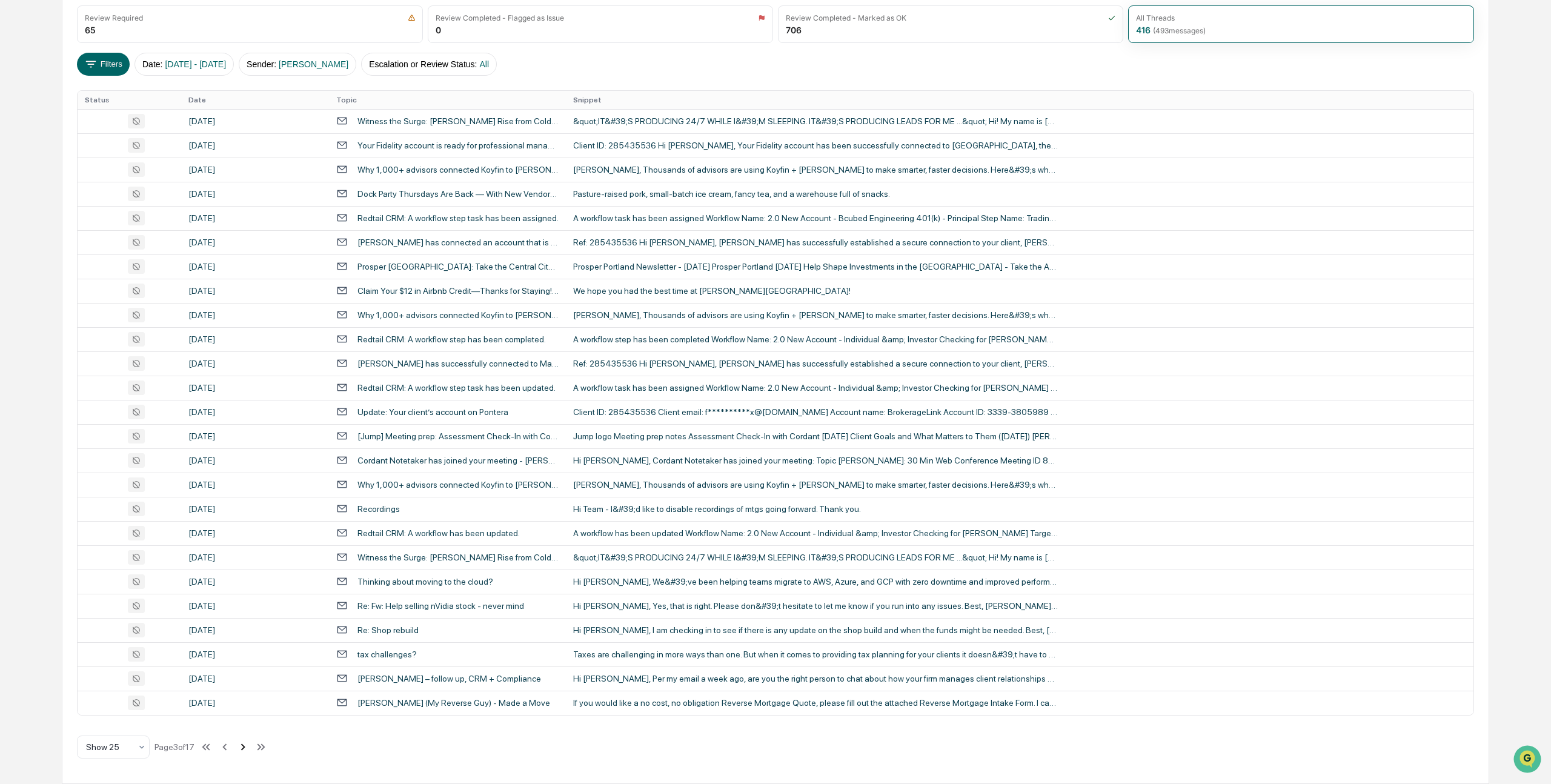
click at [249, 745] on icon at bounding box center [243, 747] width 14 height 14
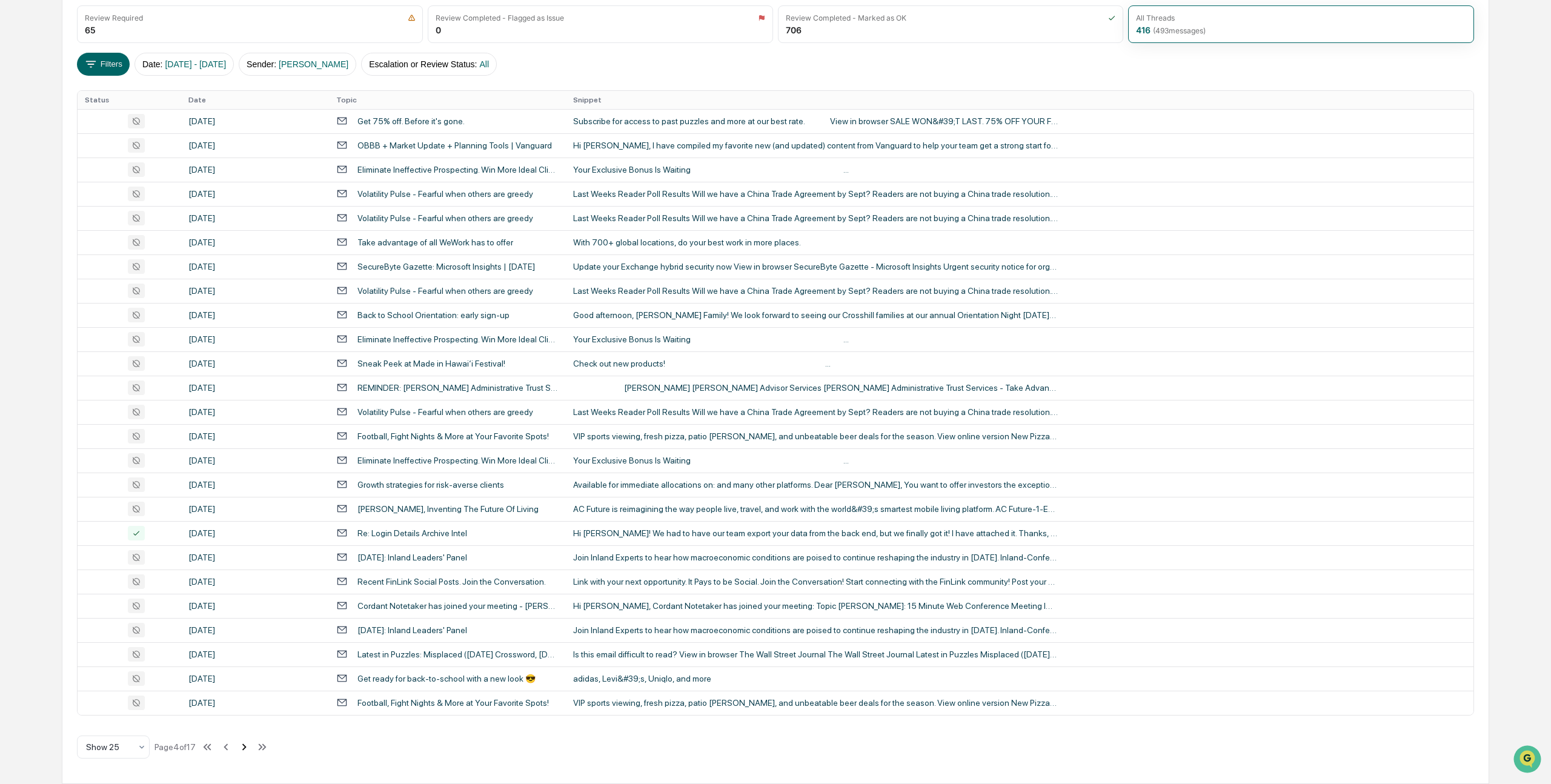
click at [251, 744] on icon at bounding box center [244, 747] width 14 height 14
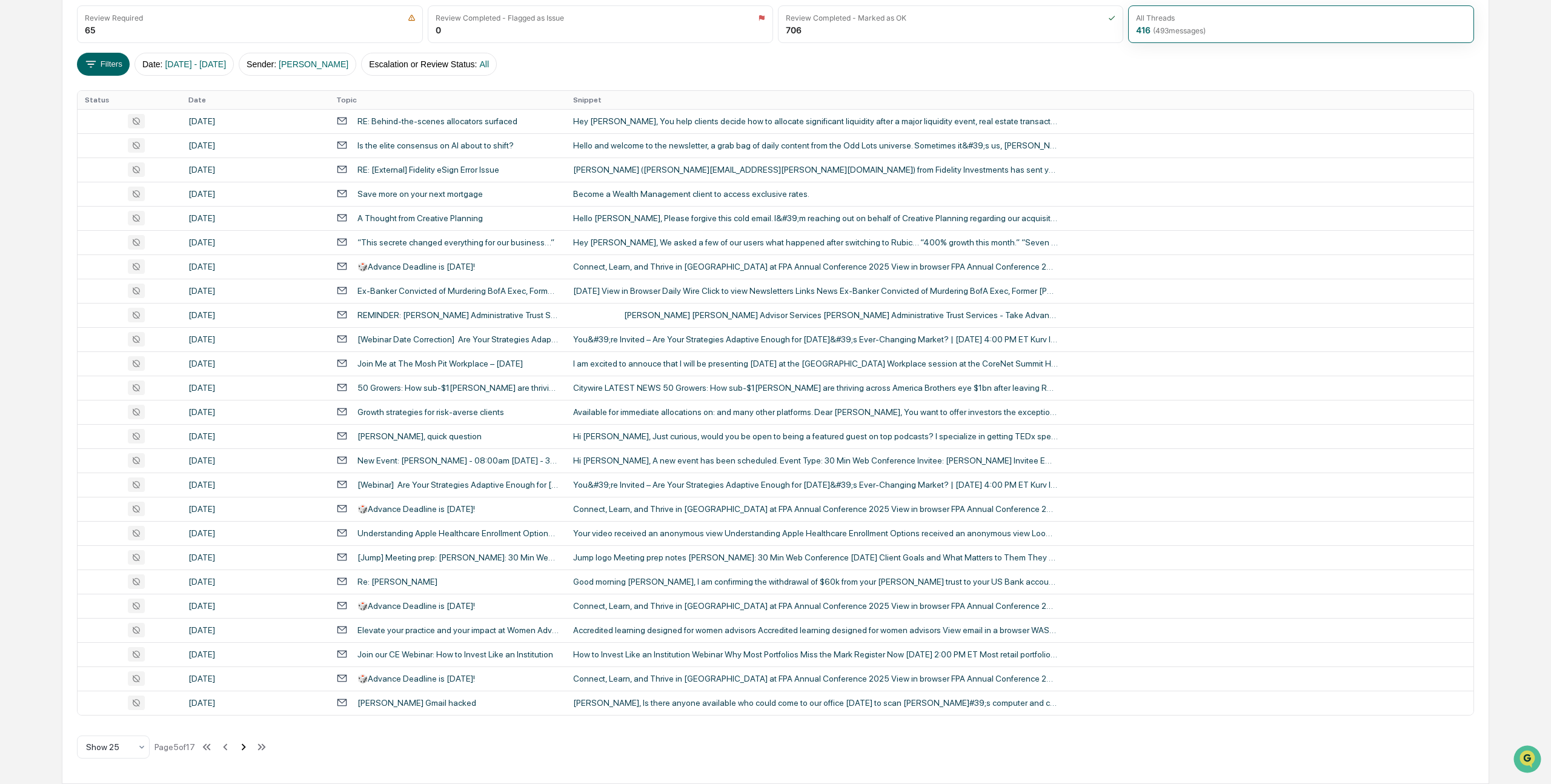
click at [250, 744] on icon at bounding box center [243, 747] width 14 height 14
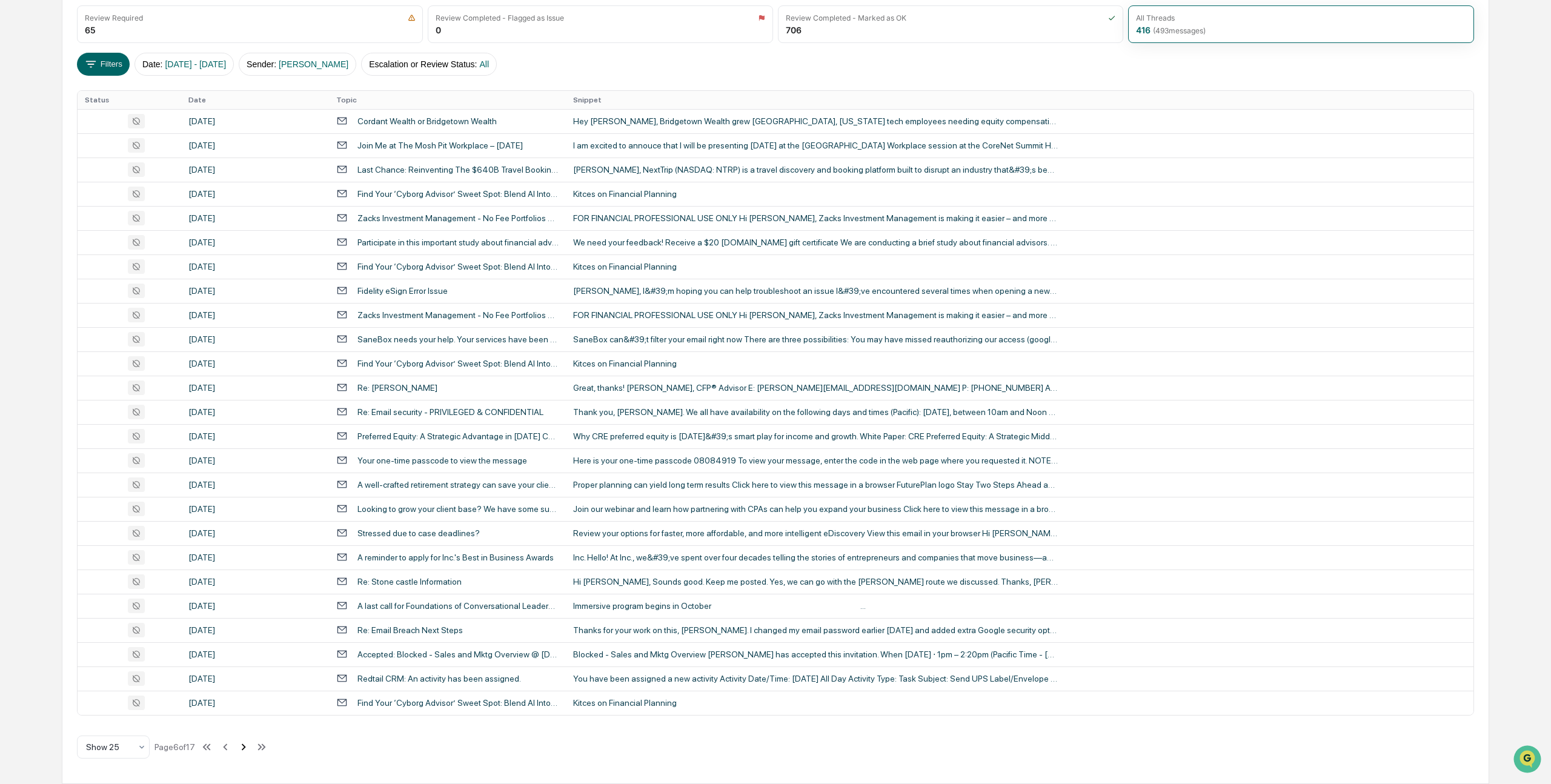
click at [250, 747] on icon at bounding box center [243, 747] width 14 height 14
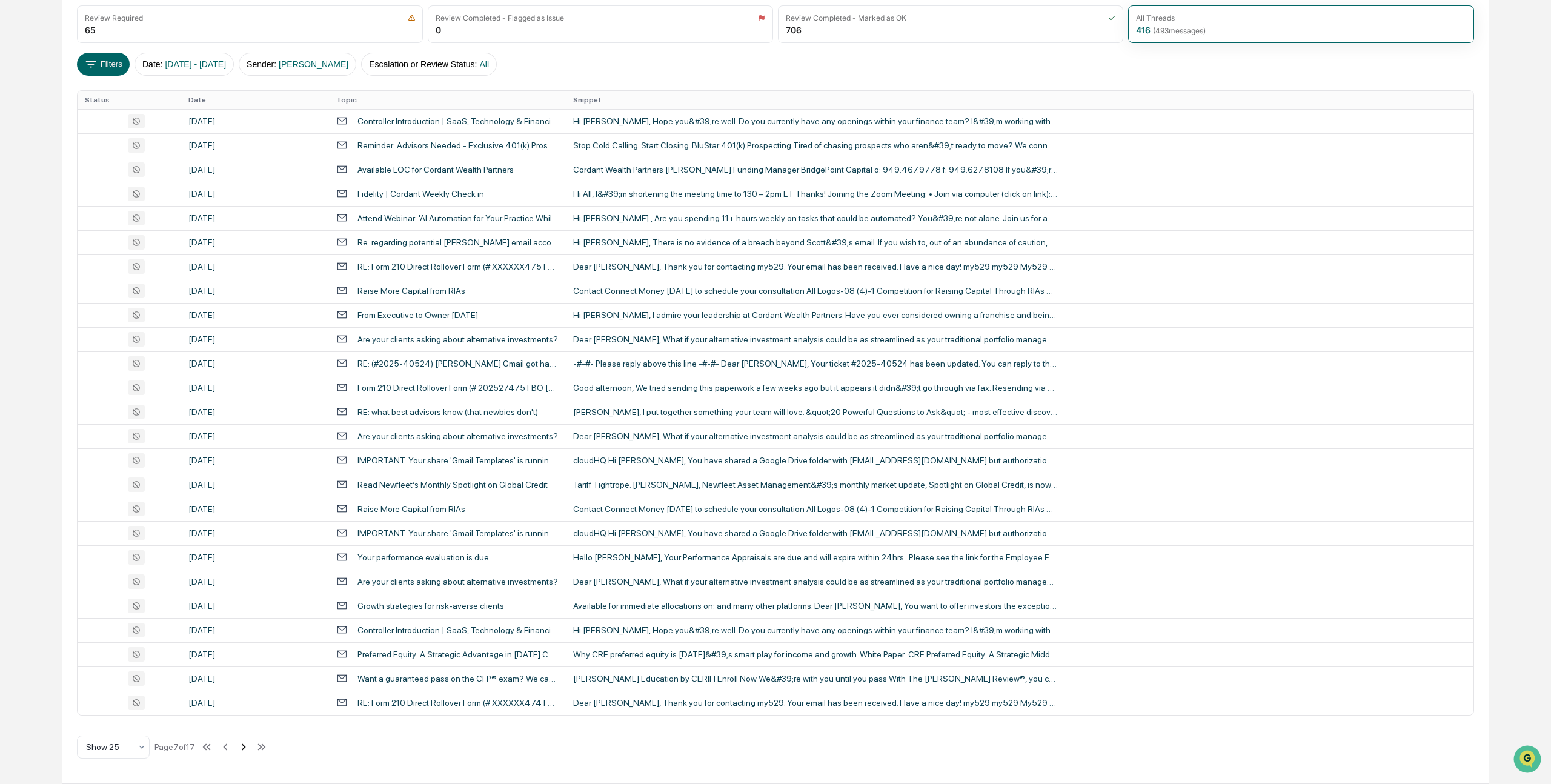
click at [250, 744] on icon at bounding box center [243, 747] width 14 height 14
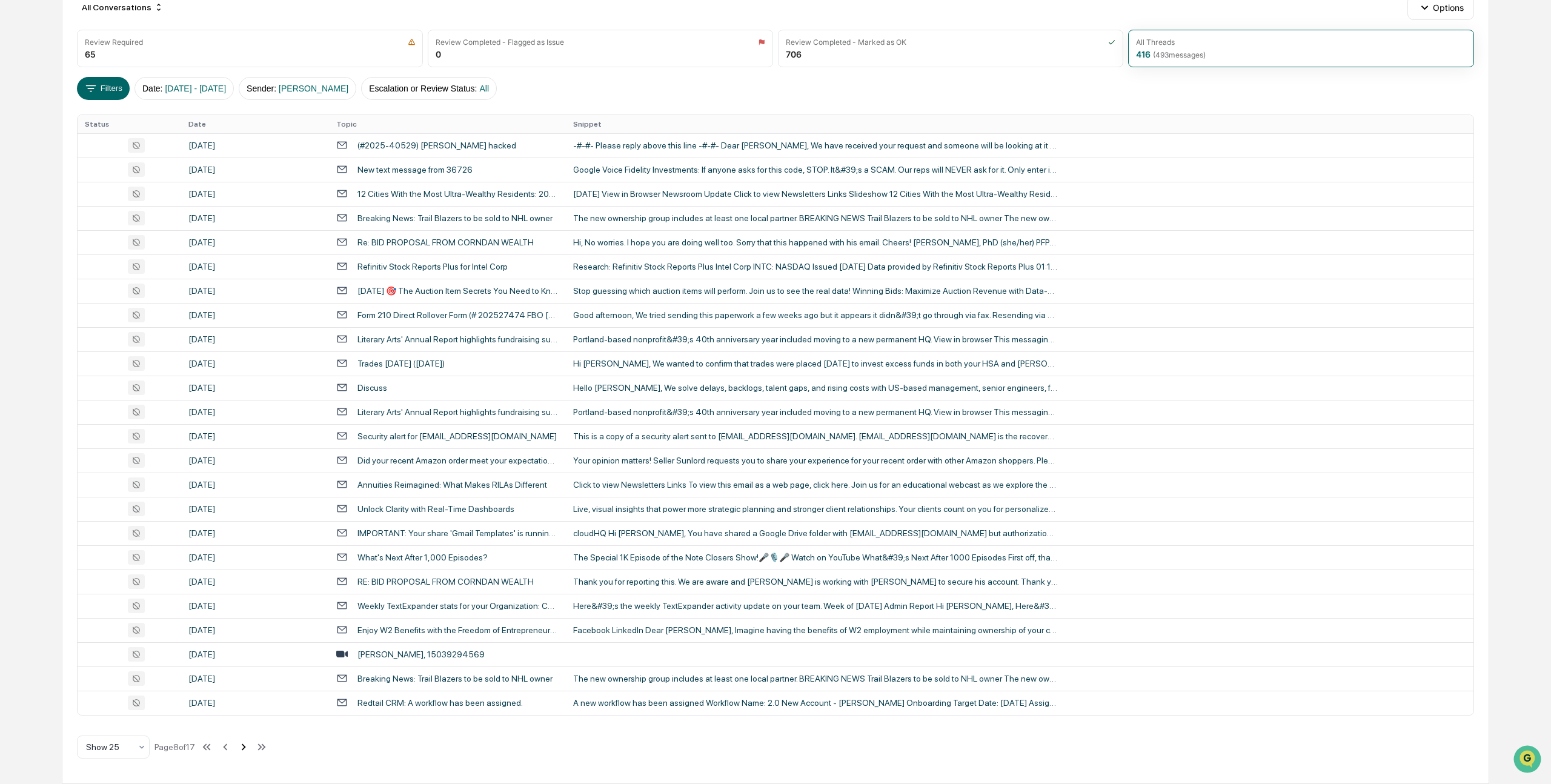
scroll to position [146, 0]
click at [250, 745] on icon at bounding box center [243, 747] width 14 height 14
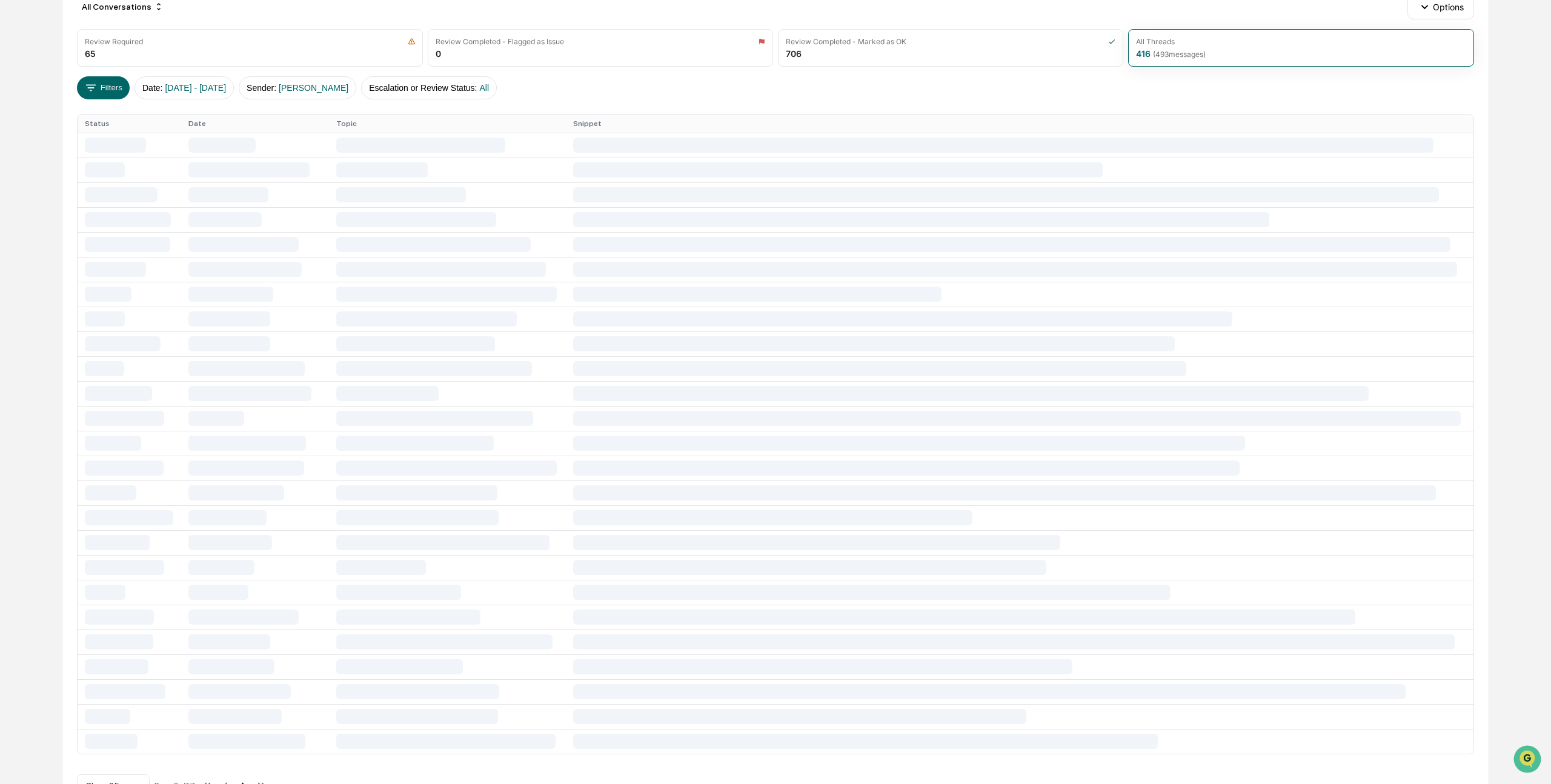
scroll to position [170, 0]
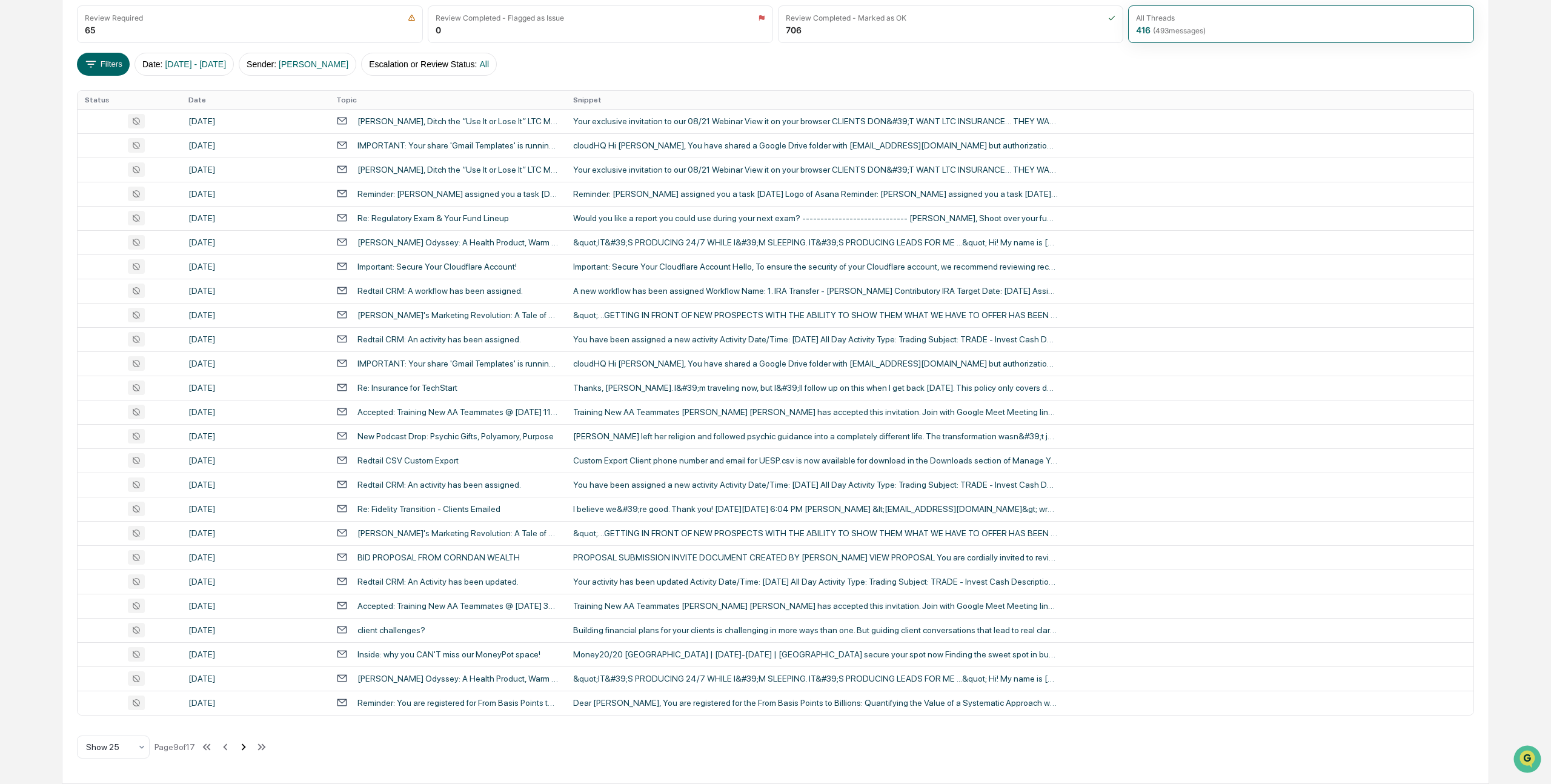
click at [249, 743] on icon at bounding box center [243, 747] width 14 height 14
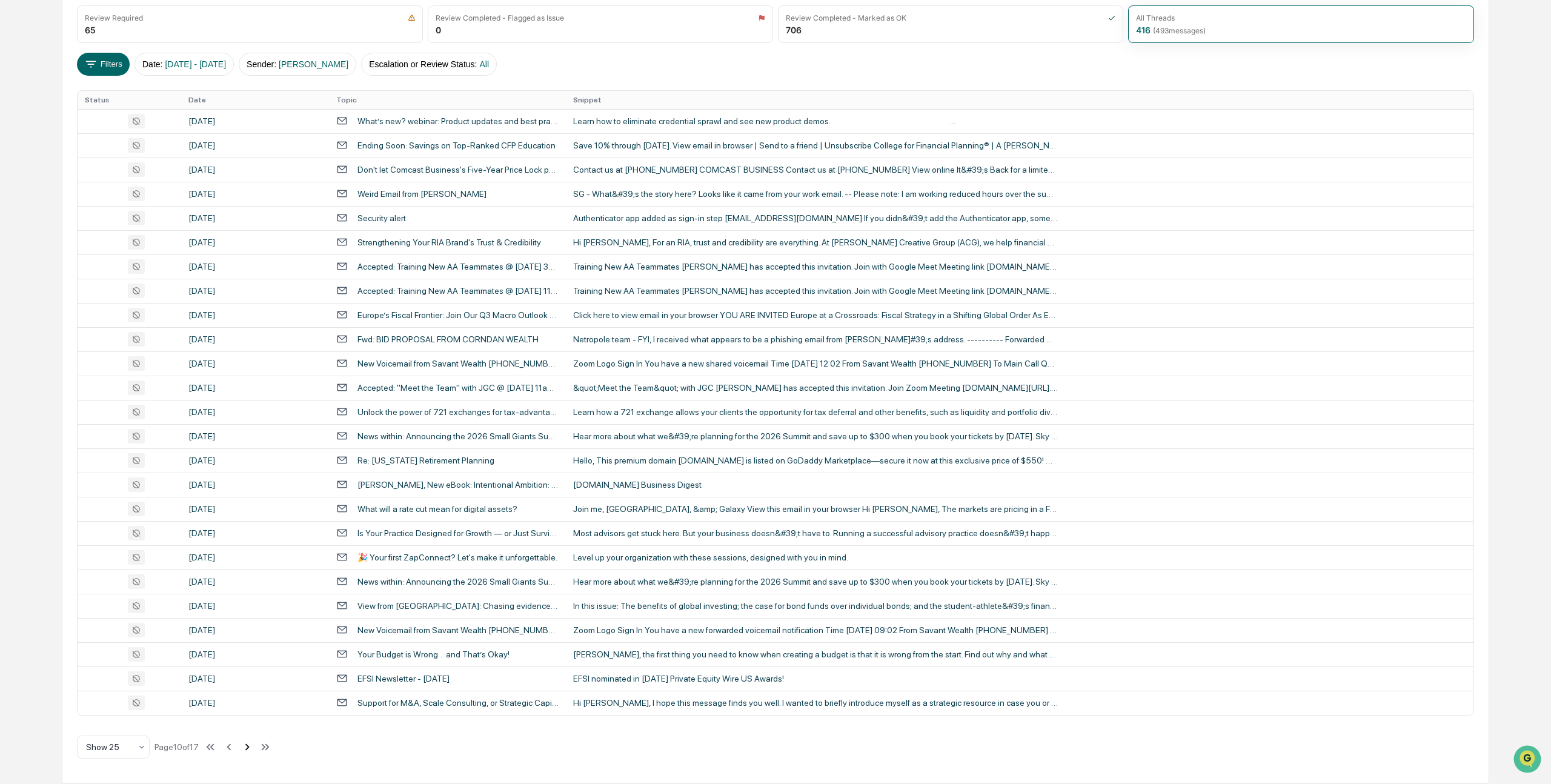
click at [249, 746] on icon at bounding box center [247, 747] width 4 height 7
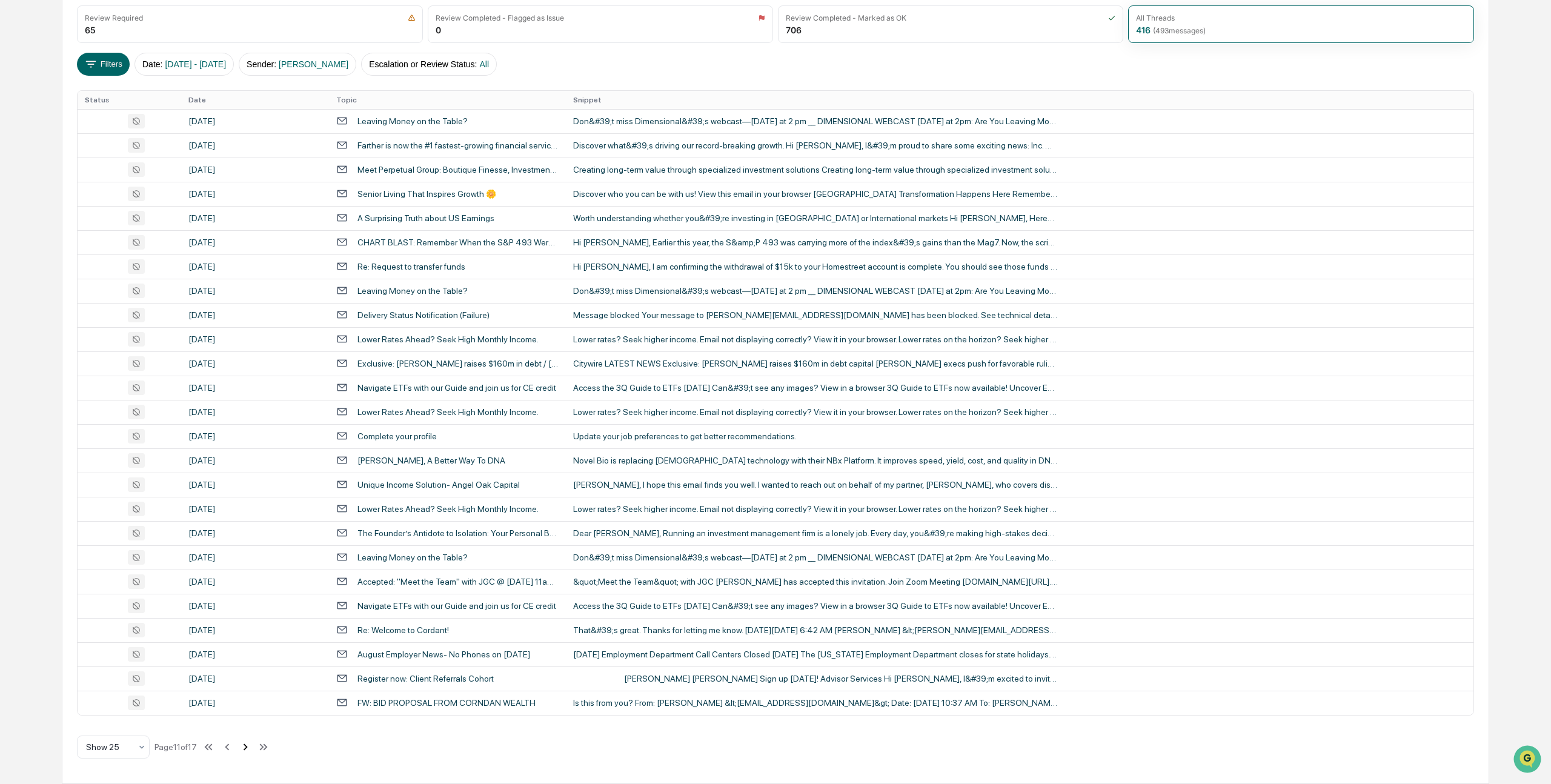
click at [252, 746] on icon at bounding box center [245, 747] width 14 height 14
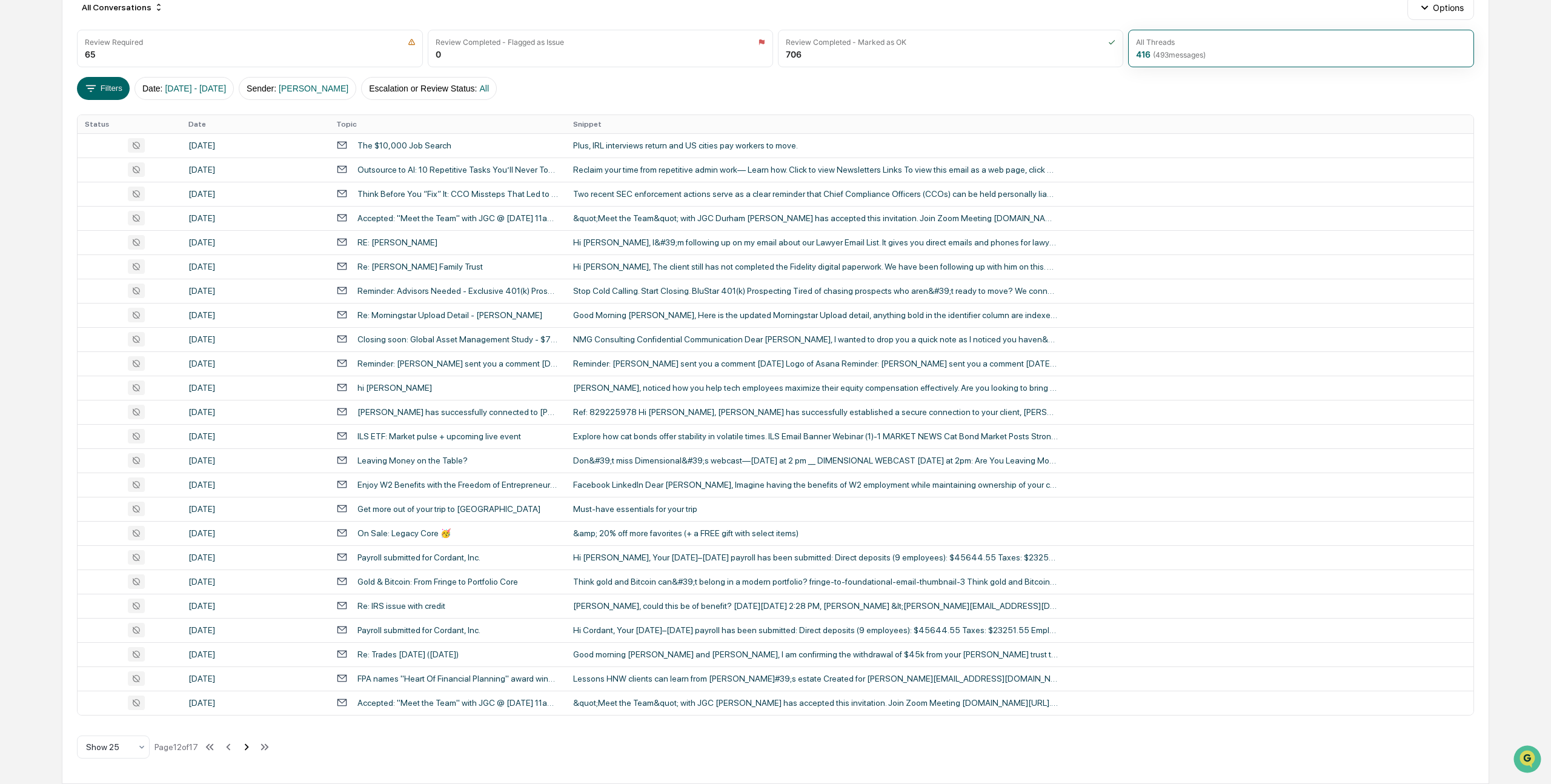
scroll to position [146, 0]
click at [235, 747] on icon at bounding box center [229, 747] width 14 height 14
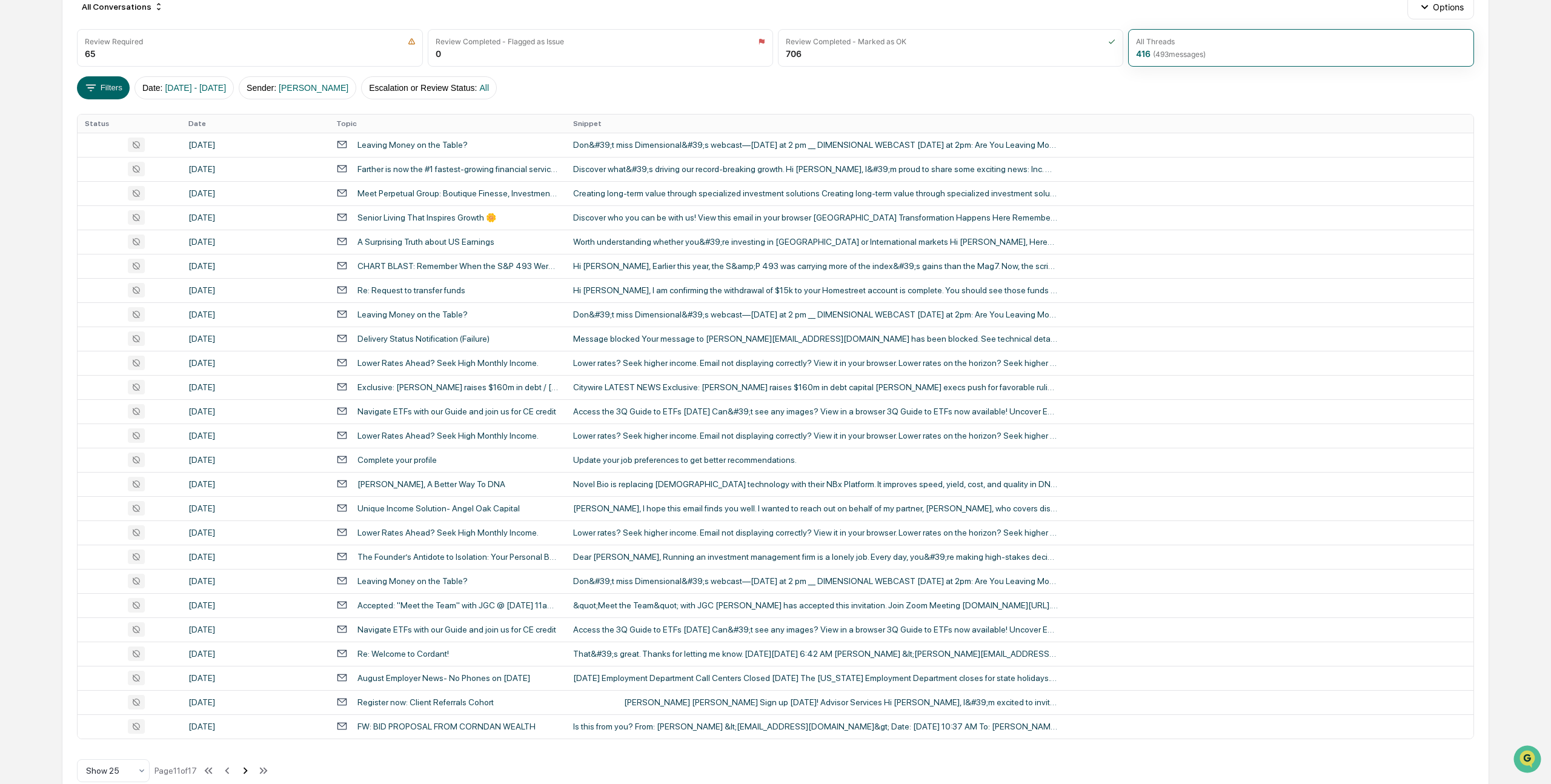
click at [252, 767] on icon at bounding box center [245, 770] width 14 height 14
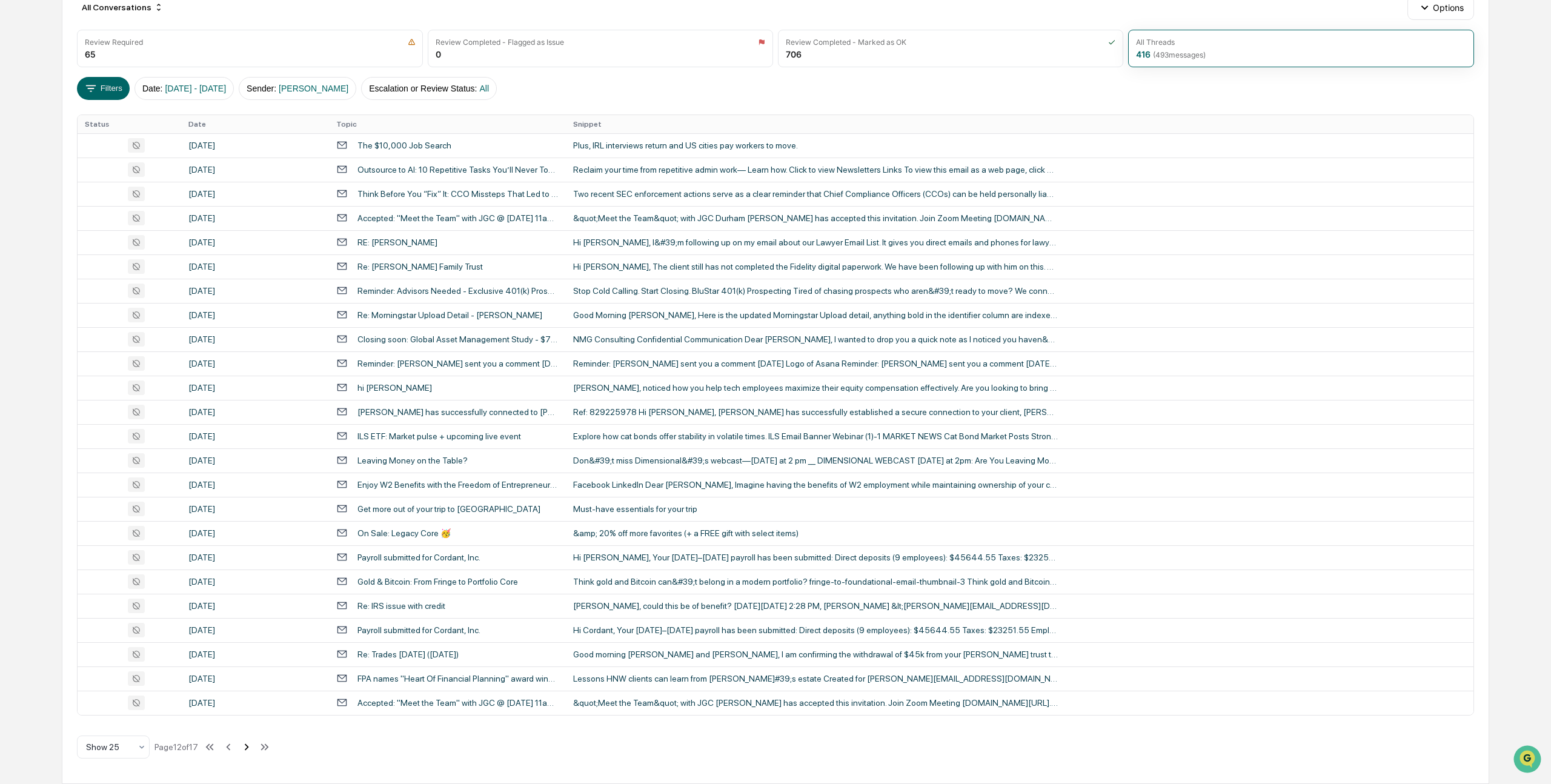
click at [253, 745] on icon at bounding box center [246, 747] width 14 height 14
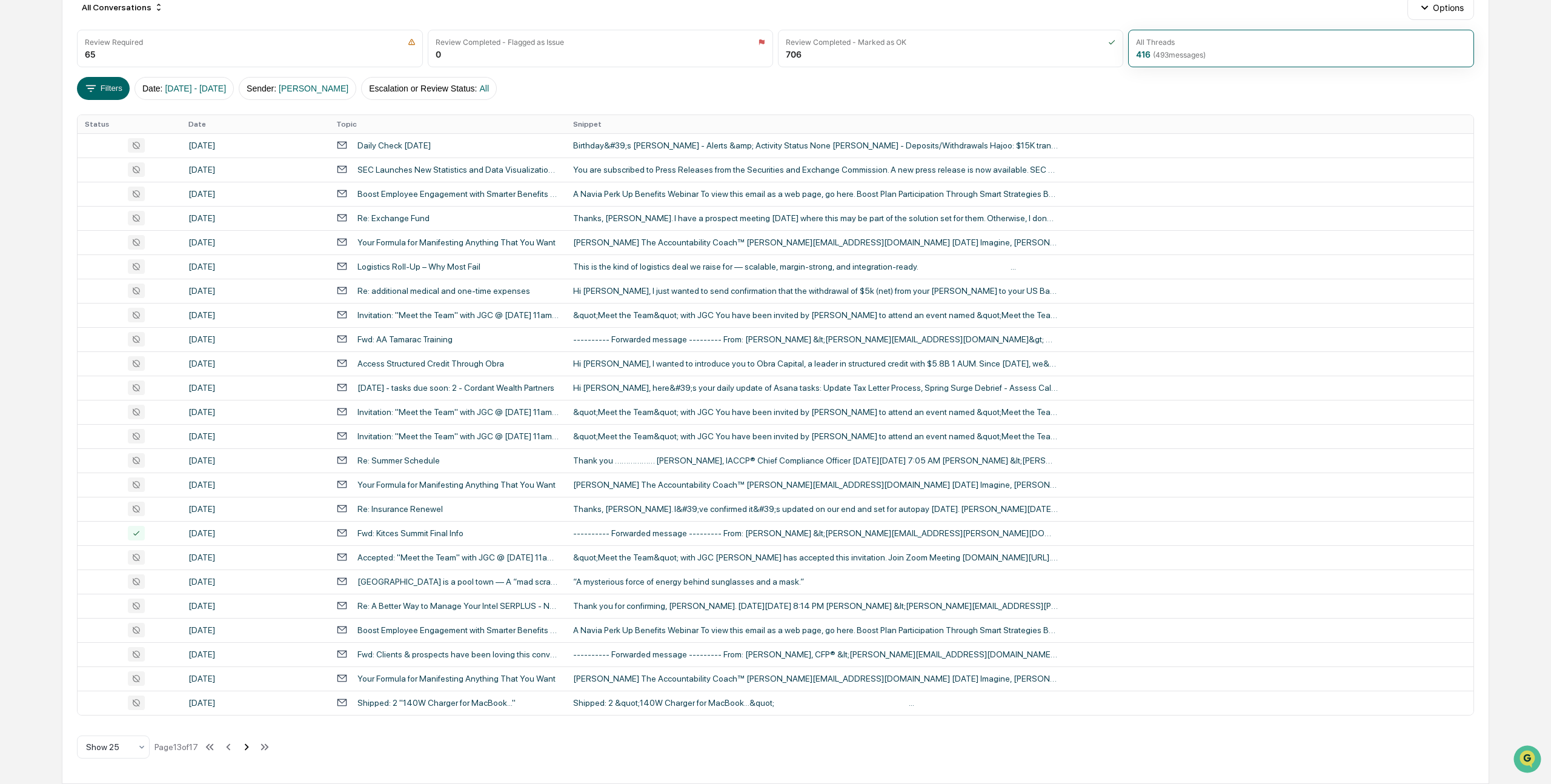
click at [253, 746] on icon at bounding box center [246, 747] width 14 height 14
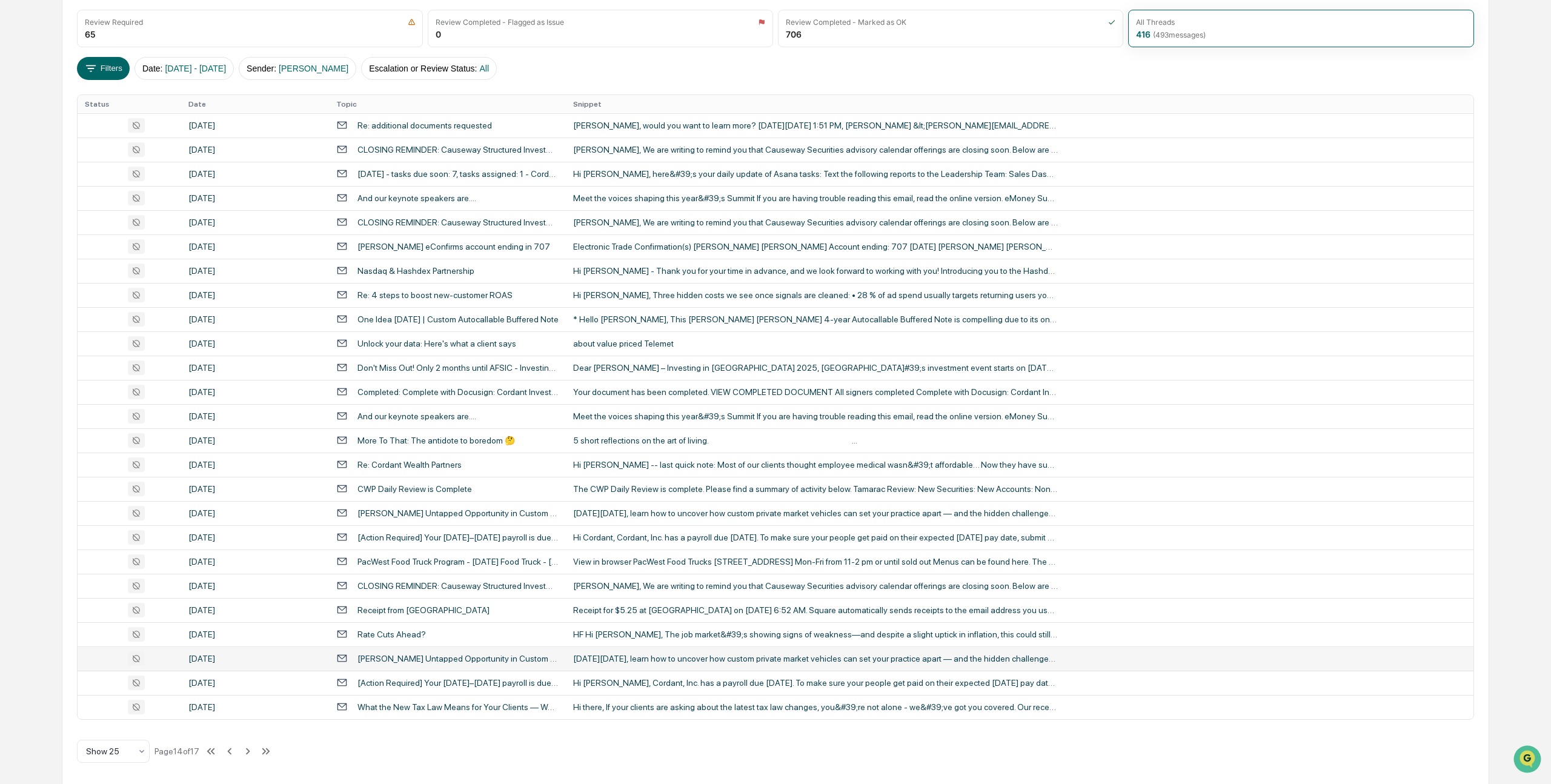
scroll to position [170, 0]
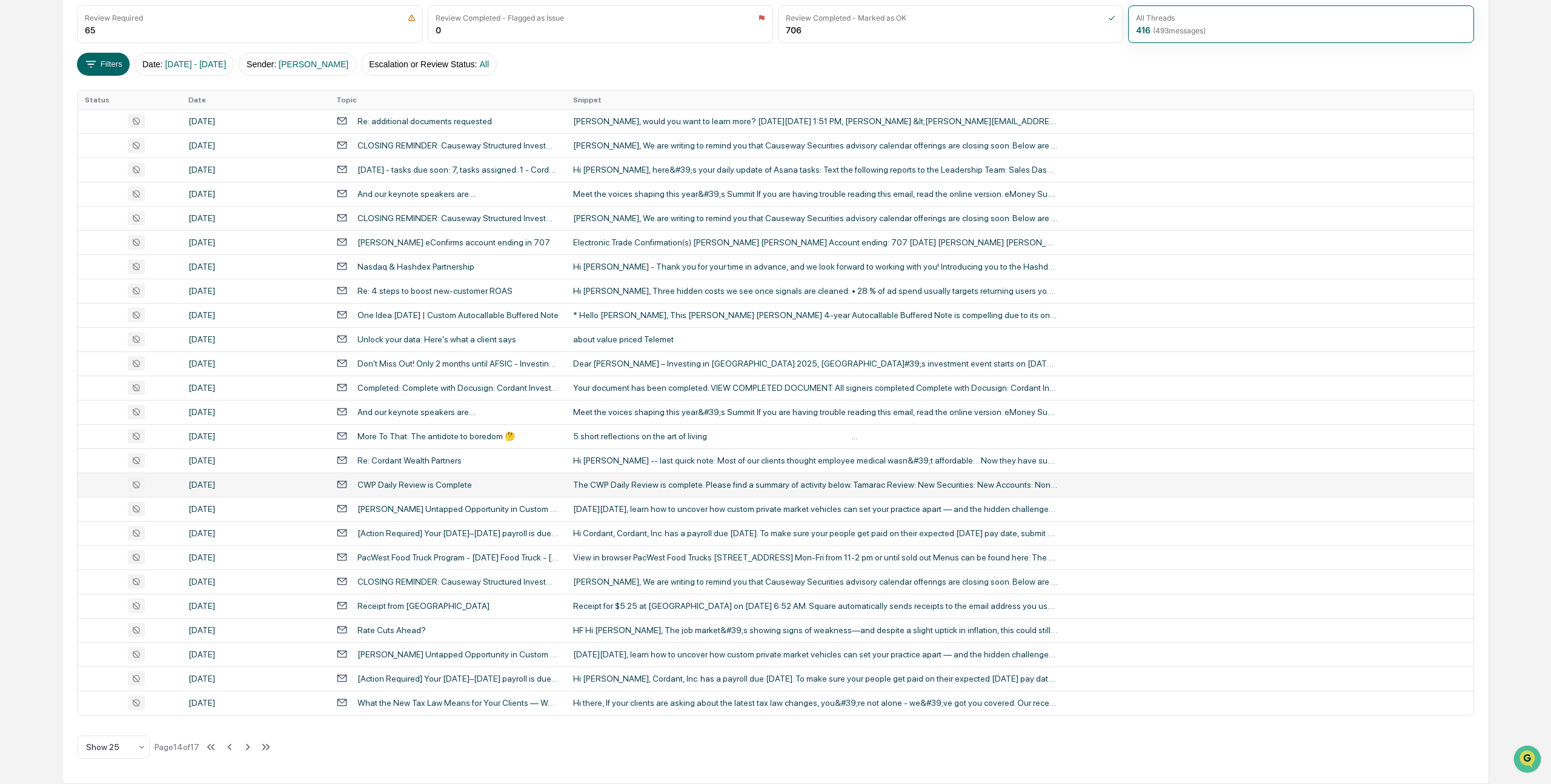
click at [405, 484] on div "CWP Daily Review is Complete" at bounding box center [415, 485] width 114 height 10
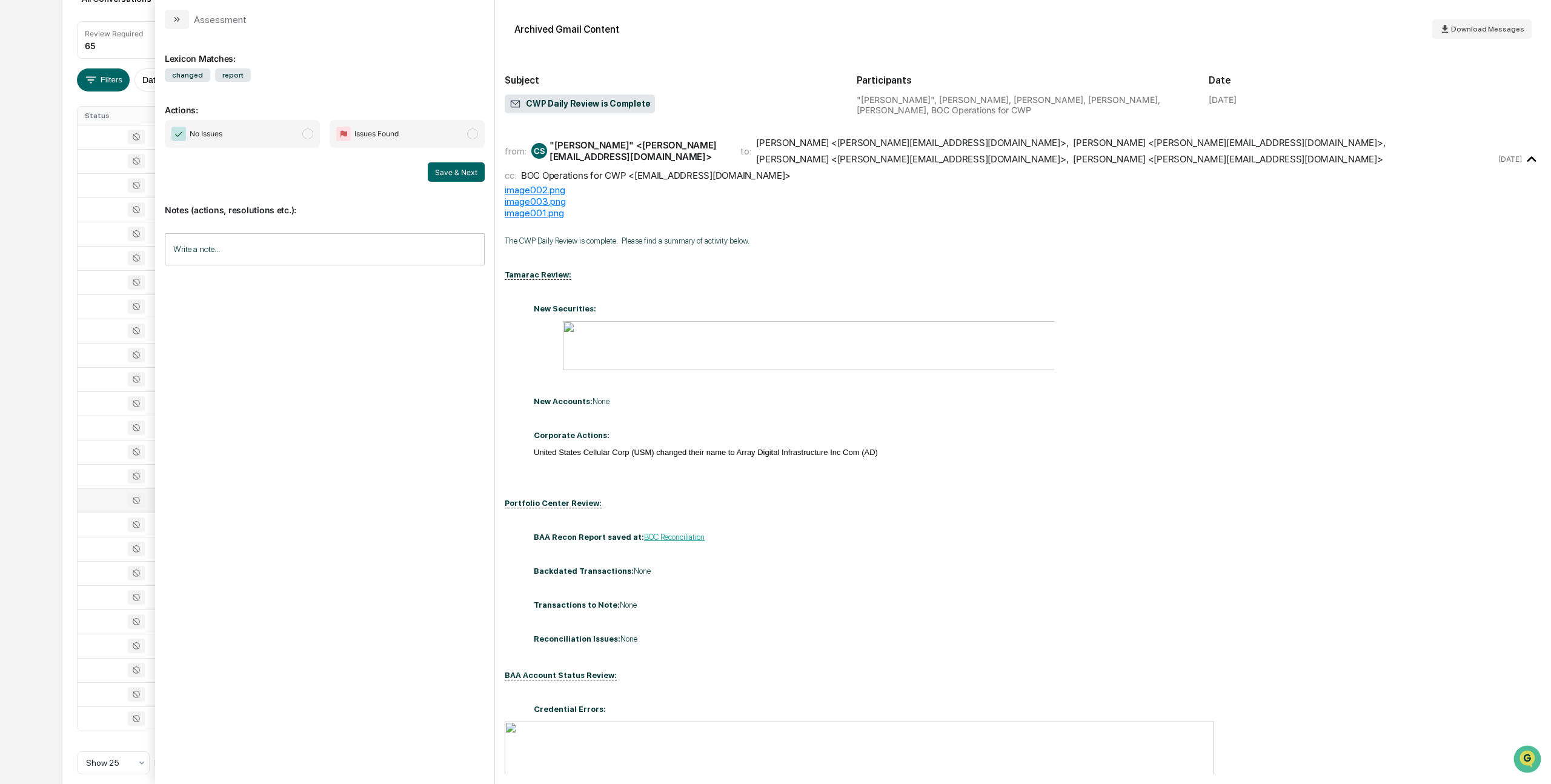
scroll to position [170, 0]
click at [175, 14] on button "modal" at bounding box center [176, 20] width 24 height 20
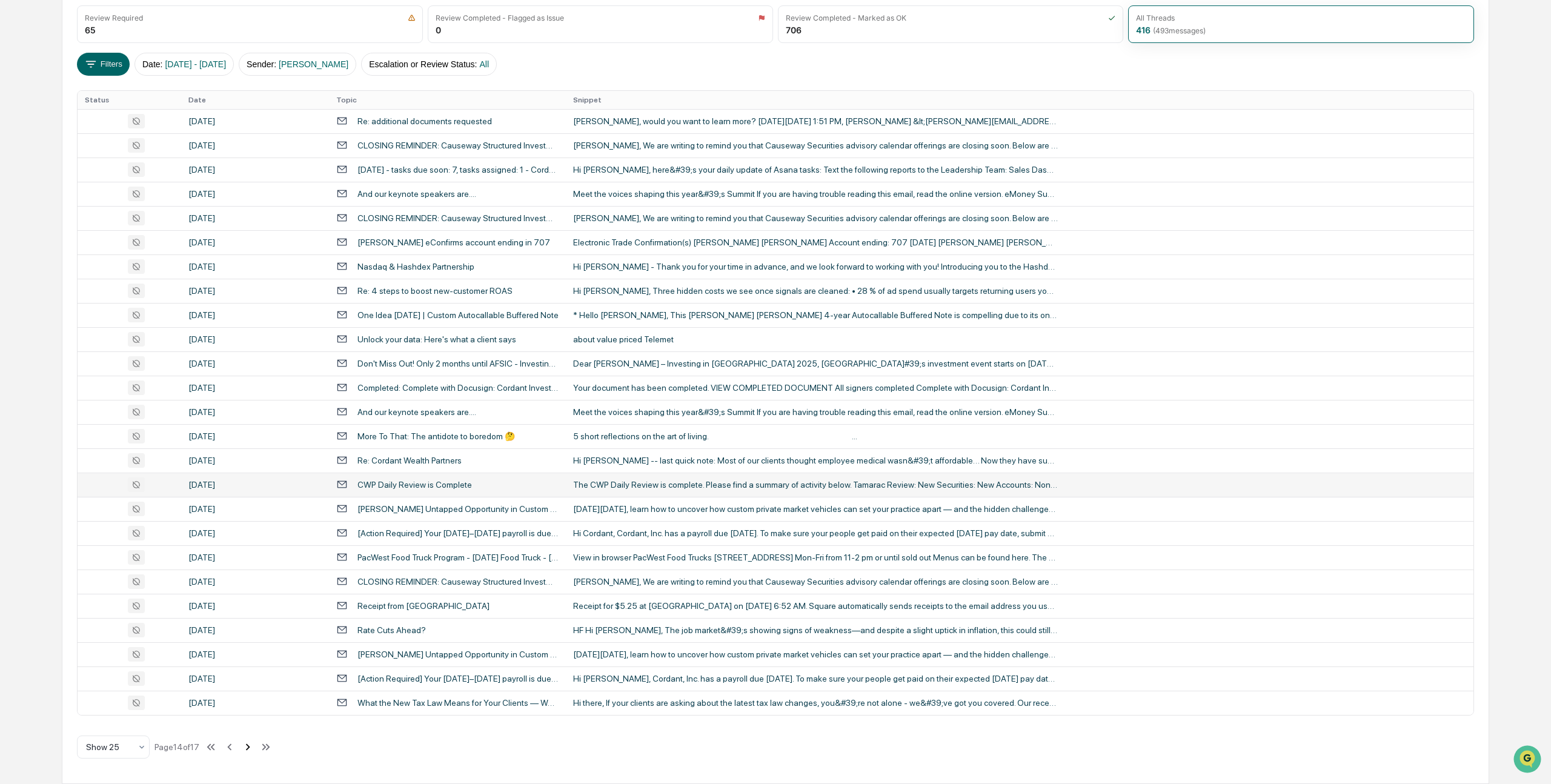
click at [254, 743] on icon at bounding box center [248, 747] width 14 height 14
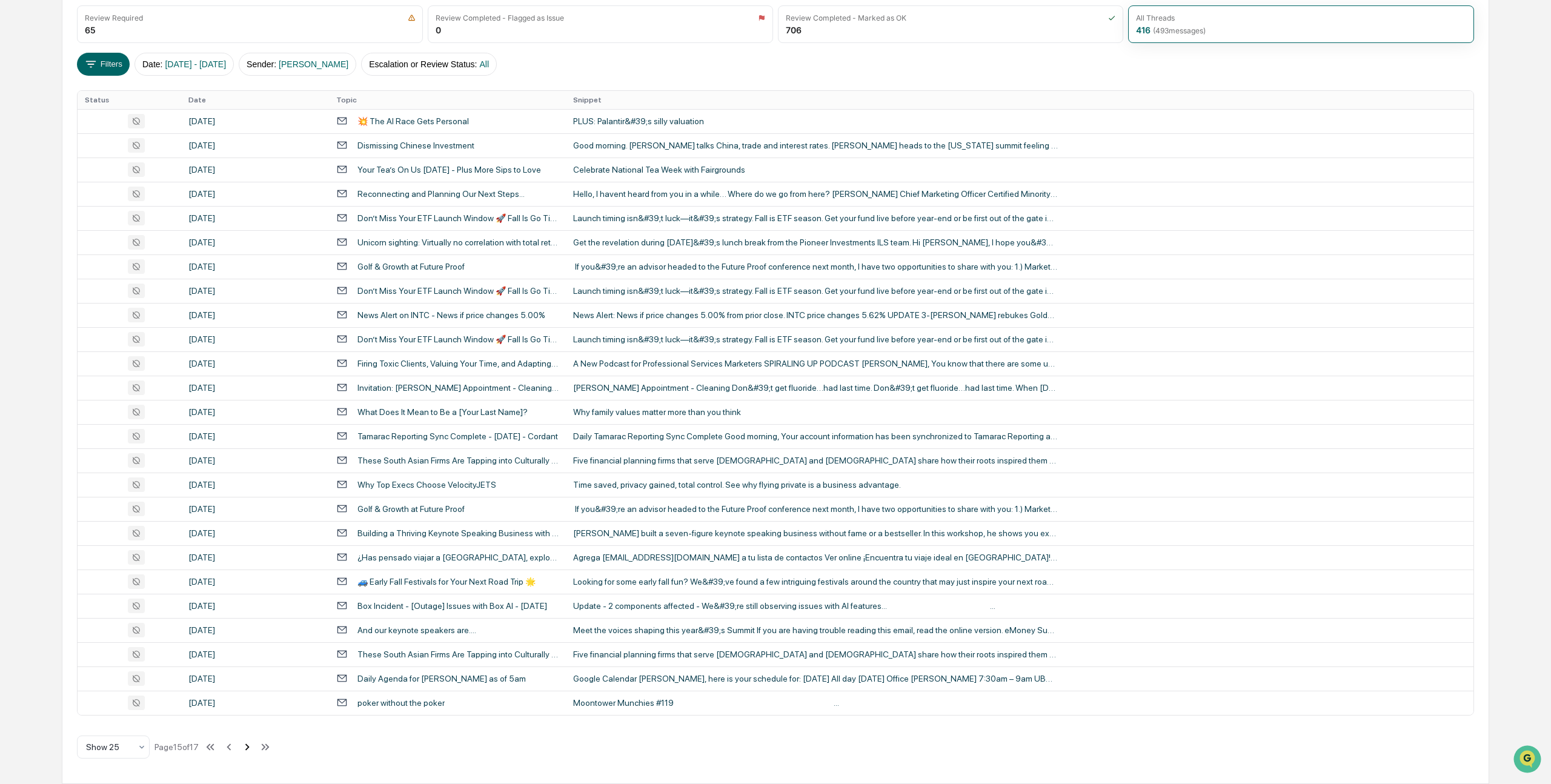
click at [254, 747] on icon at bounding box center [247, 747] width 14 height 14
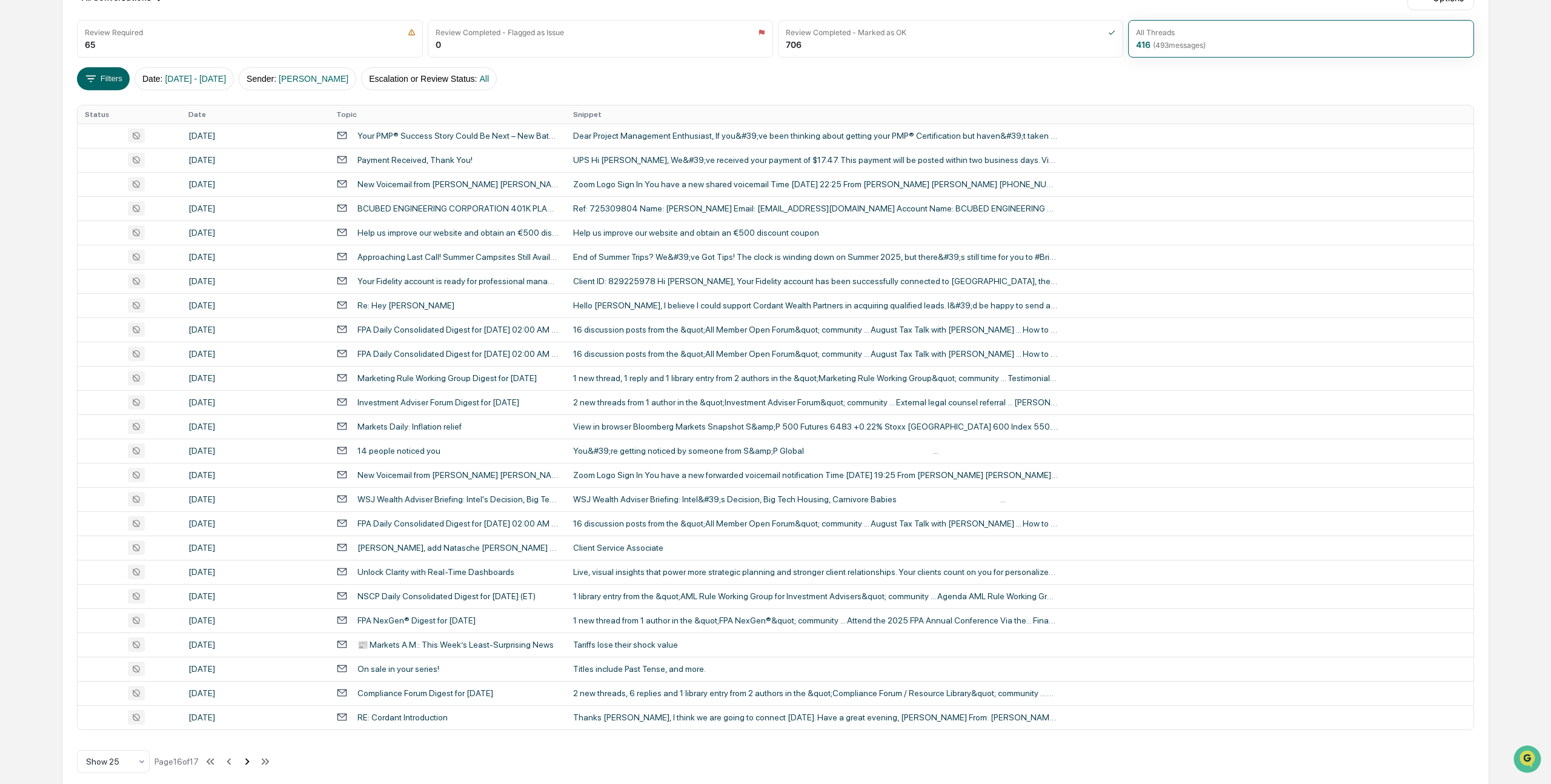
scroll to position [170, 0]
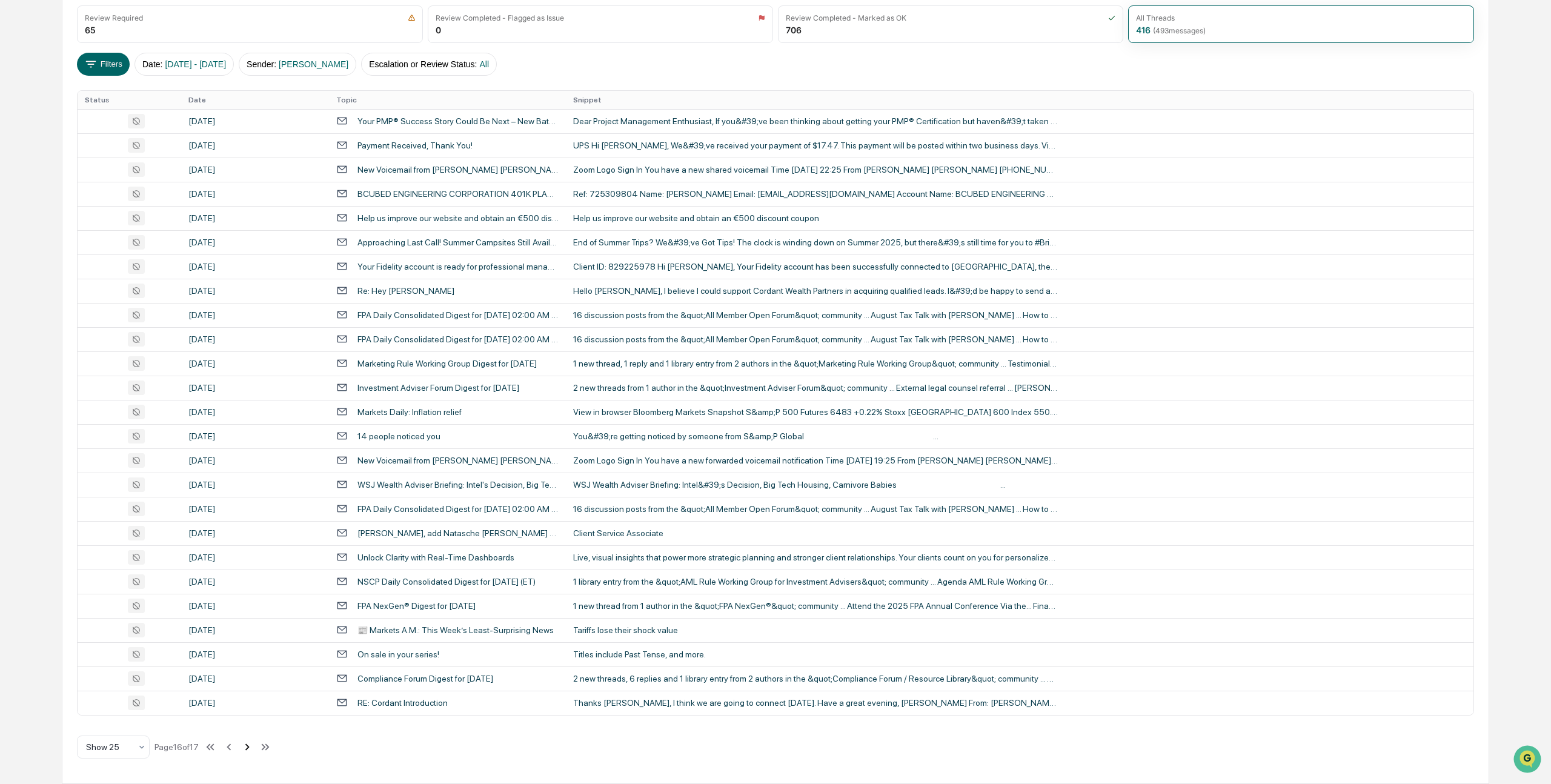
click at [254, 745] on icon at bounding box center [247, 747] width 14 height 14
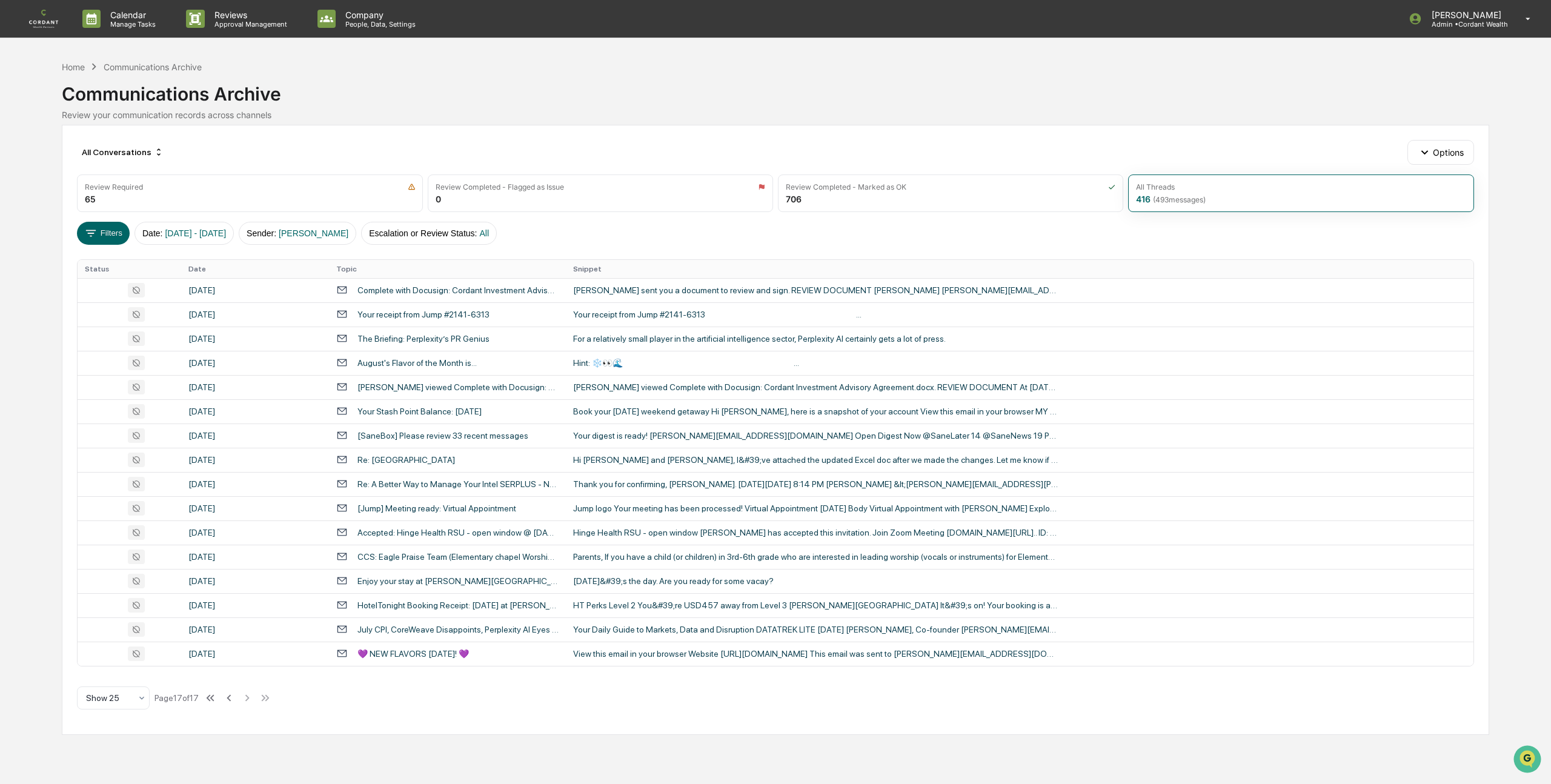
scroll to position [0, 0]
click at [235, 697] on icon at bounding box center [229, 698] width 14 height 14
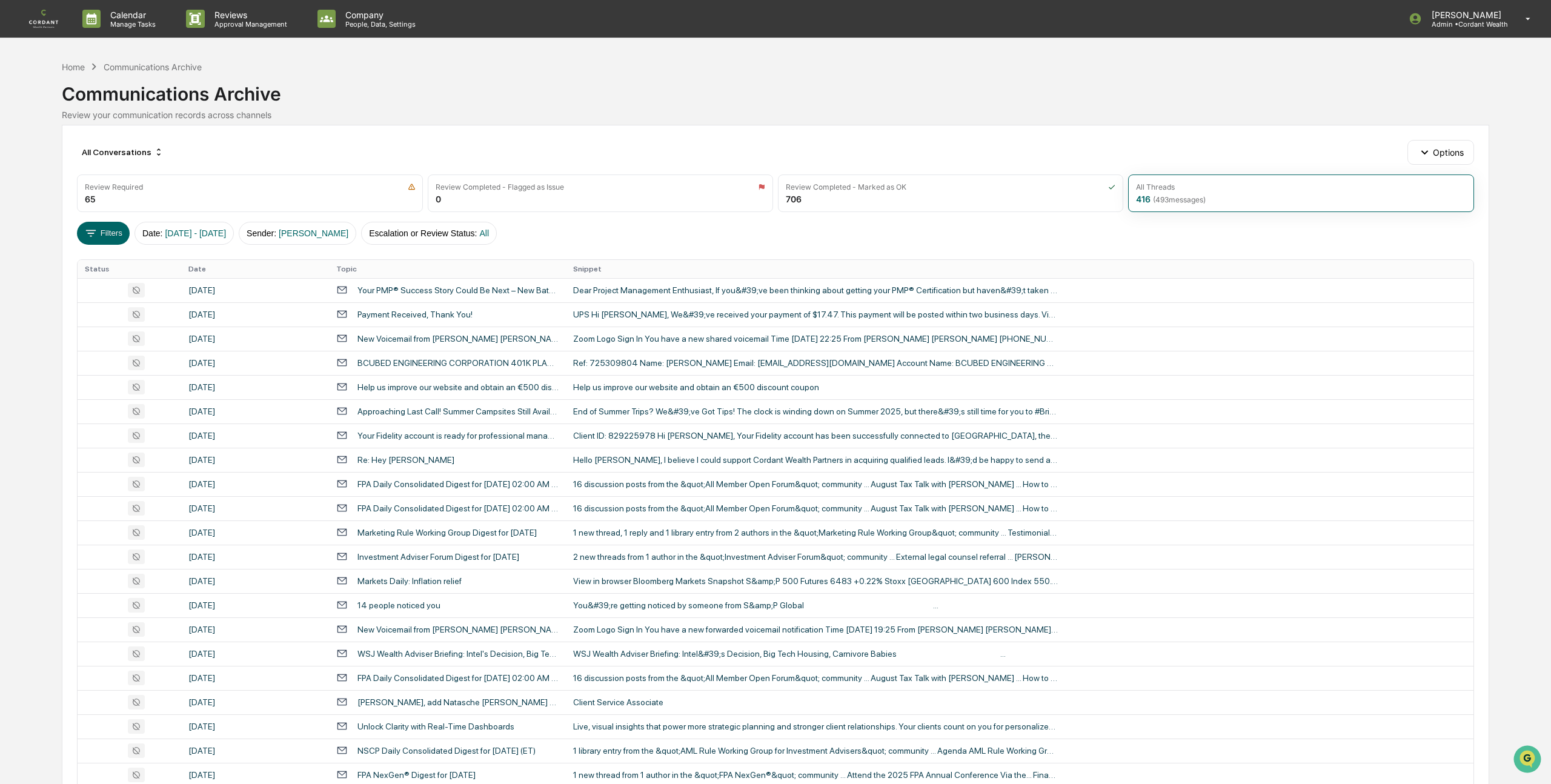
click at [238, 697] on div "August 13, 2025" at bounding box center [255, 702] width 133 height 10
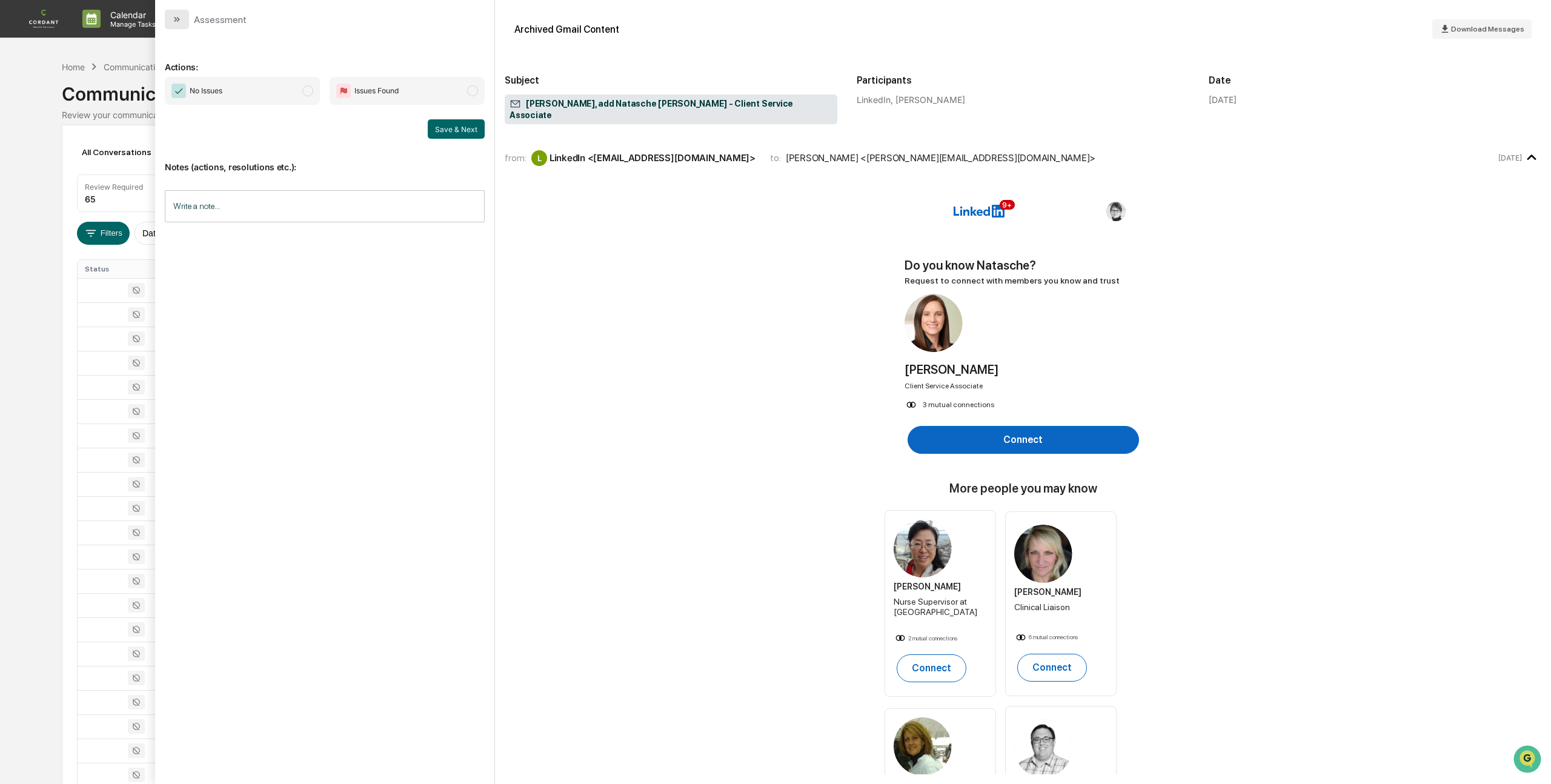
click at [176, 15] on icon "modal" at bounding box center [177, 20] width 10 height 10
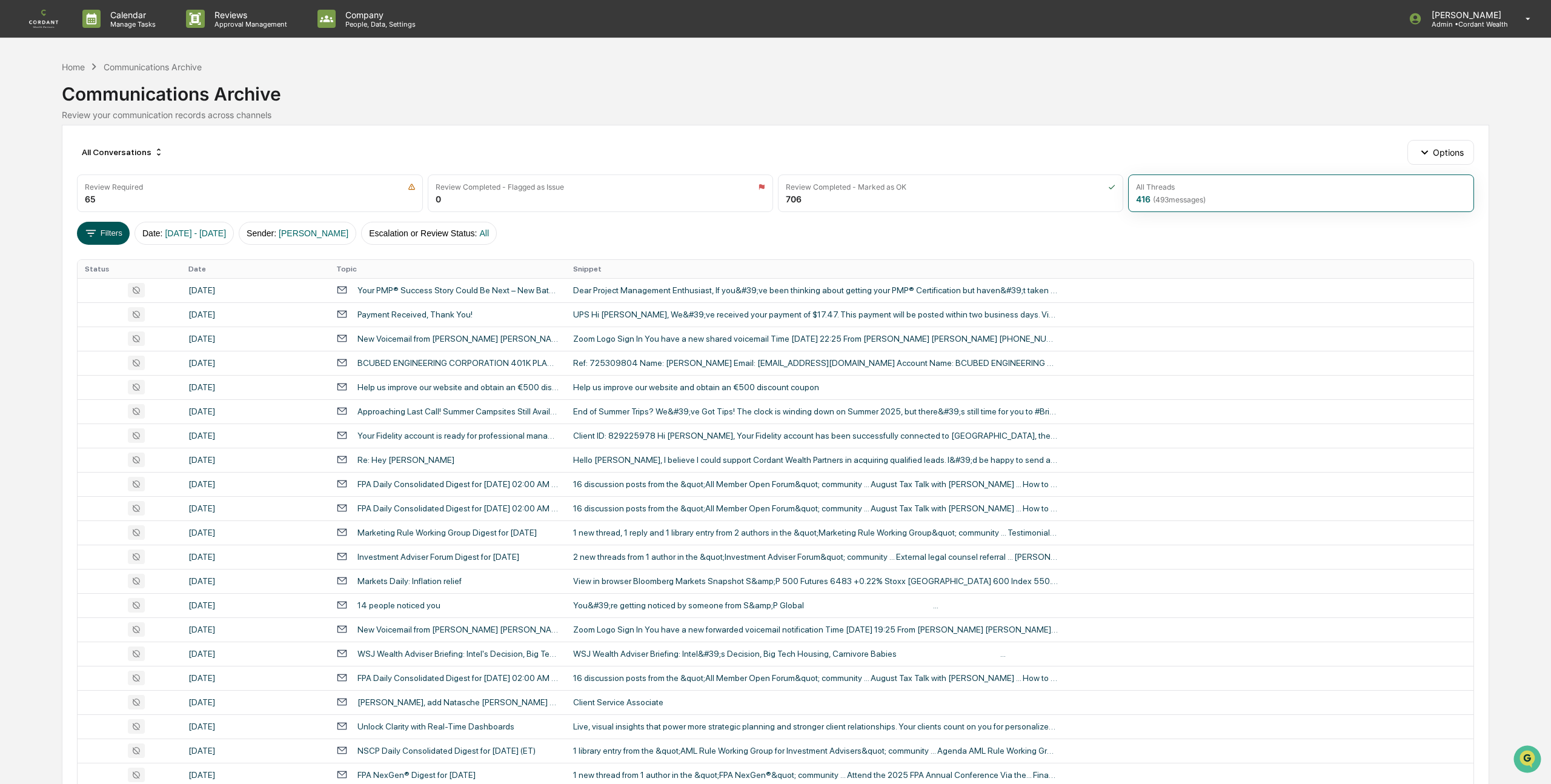
click at [91, 228] on icon at bounding box center [91, 233] width 14 height 14
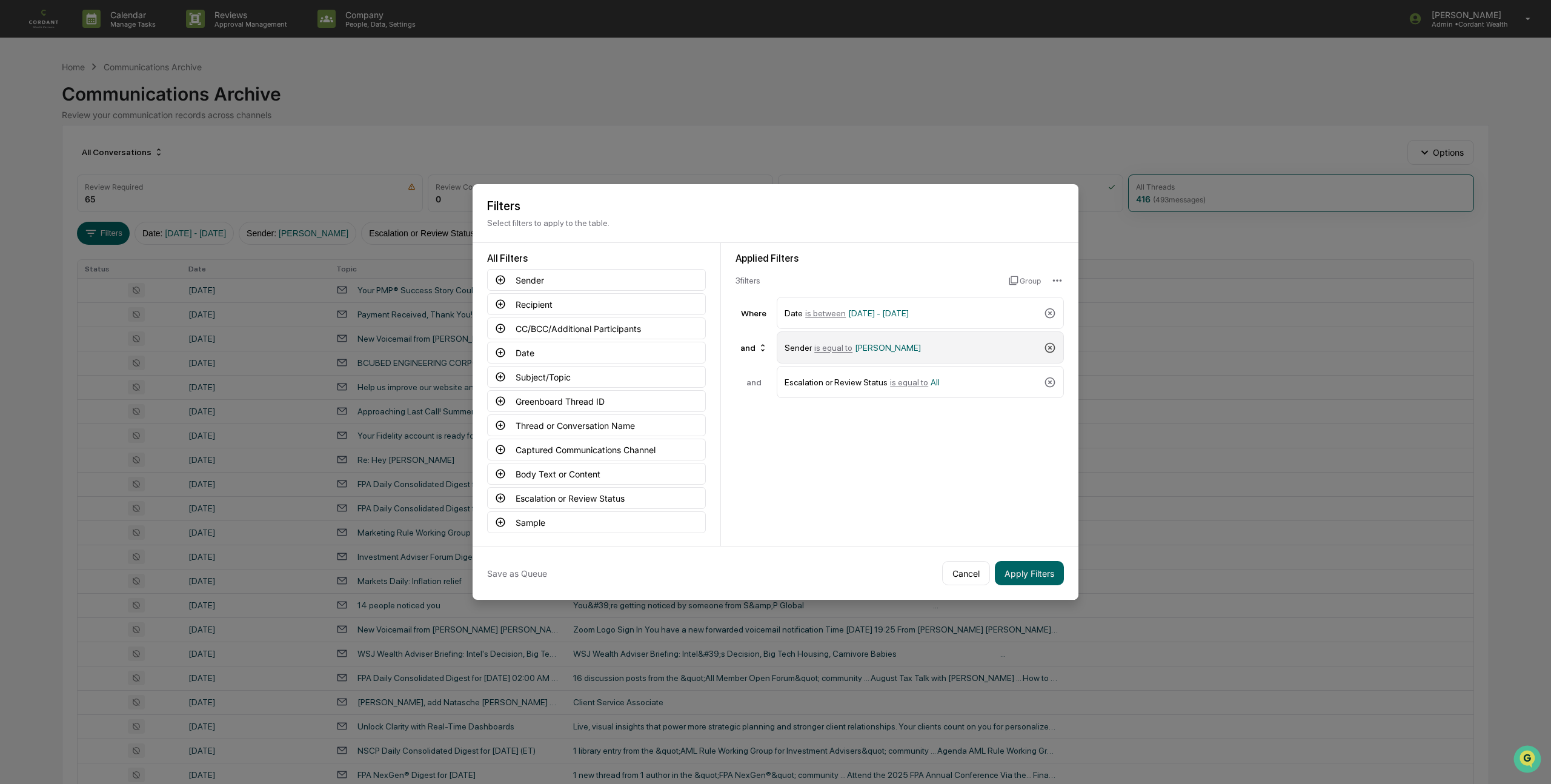
click at [1050, 345] on icon at bounding box center [1050, 348] width 12 height 12
click at [498, 372] on icon at bounding box center [500, 377] width 11 height 11
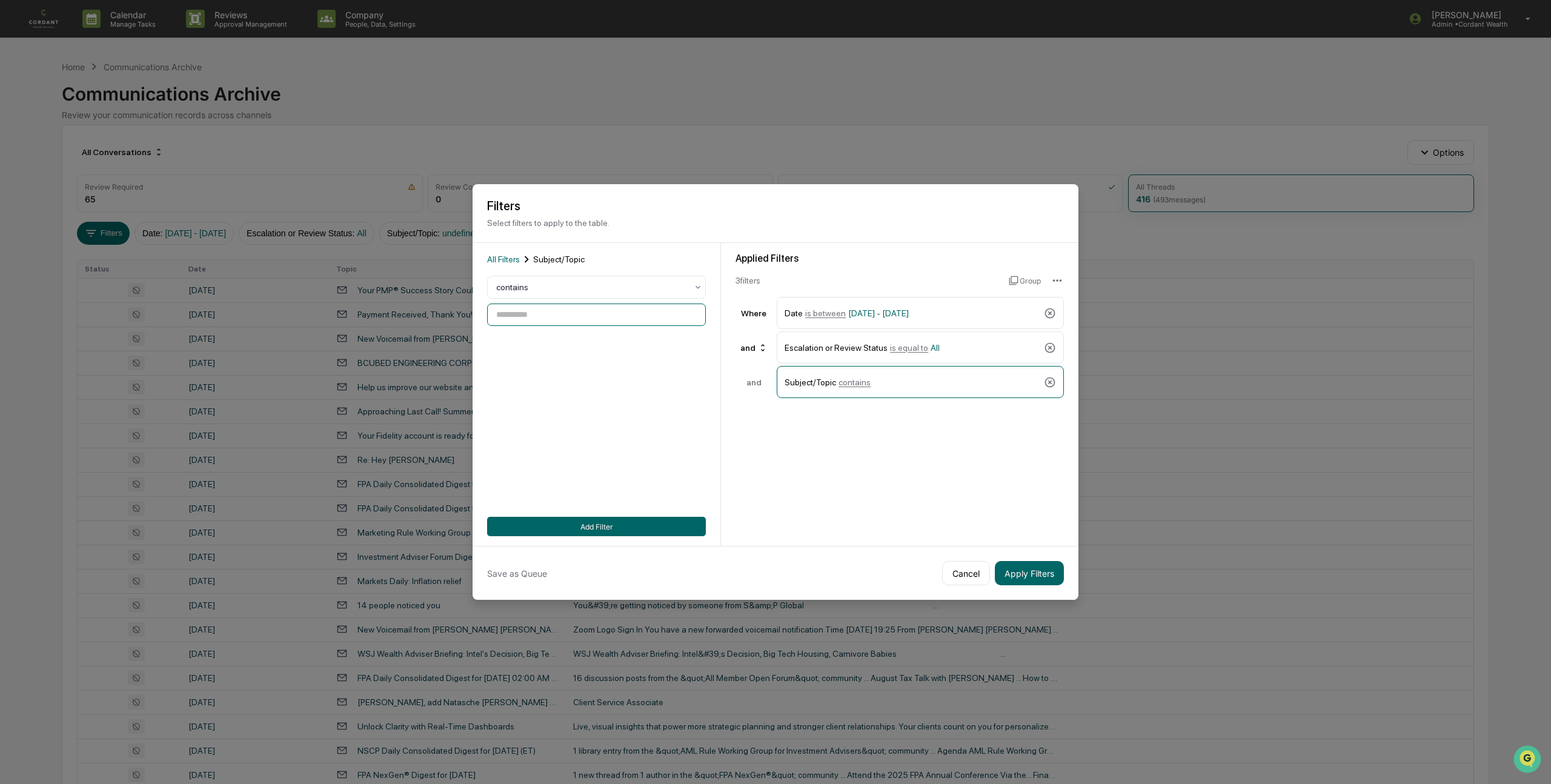
click at [548, 315] on input at bounding box center [597, 315] width 219 height 22
type input "**********"
click at [588, 525] on button "Add Filter" at bounding box center [597, 527] width 219 height 20
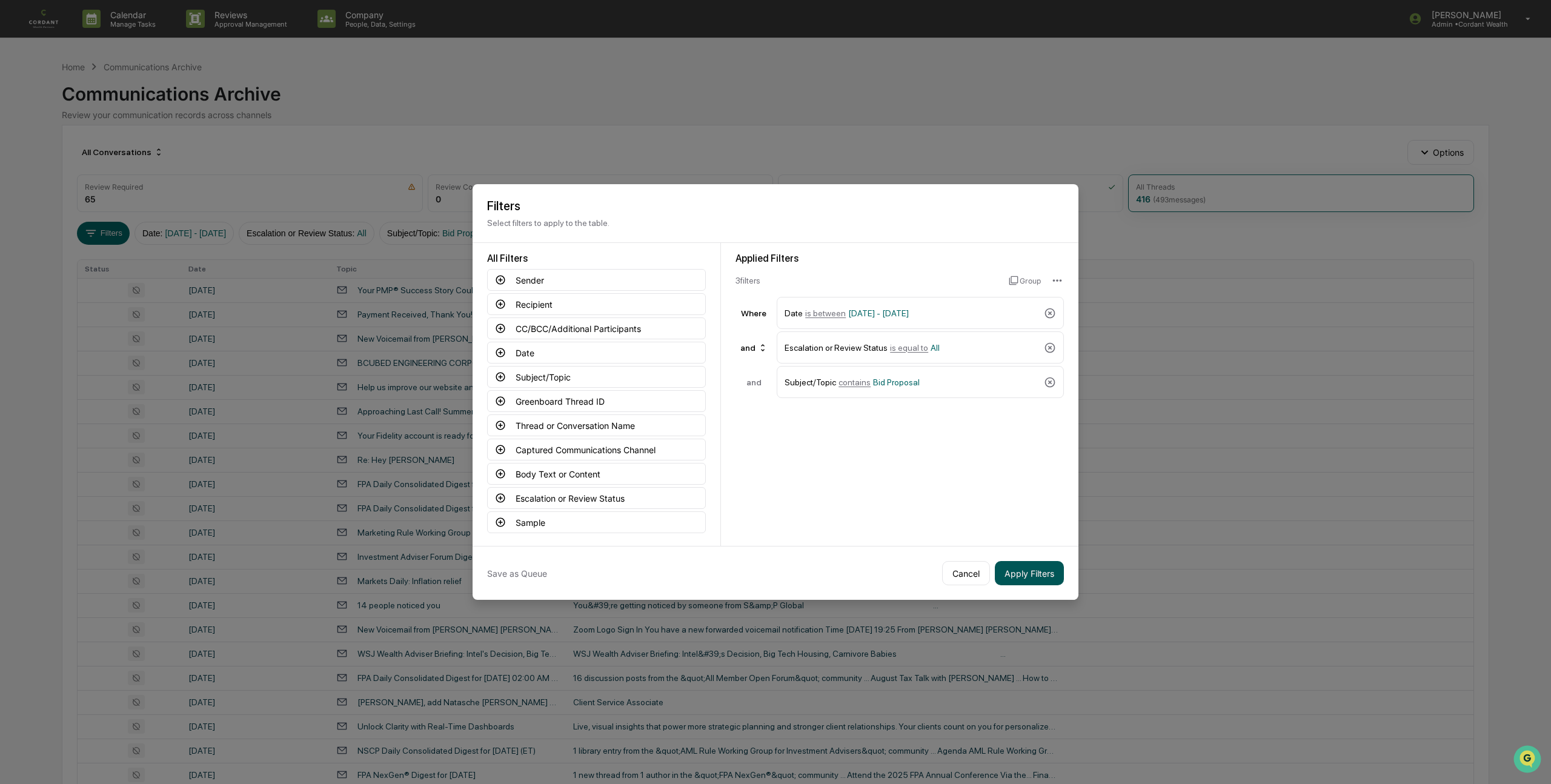
click at [1036, 571] on button "Apply Filters" at bounding box center [1029, 573] width 69 height 24
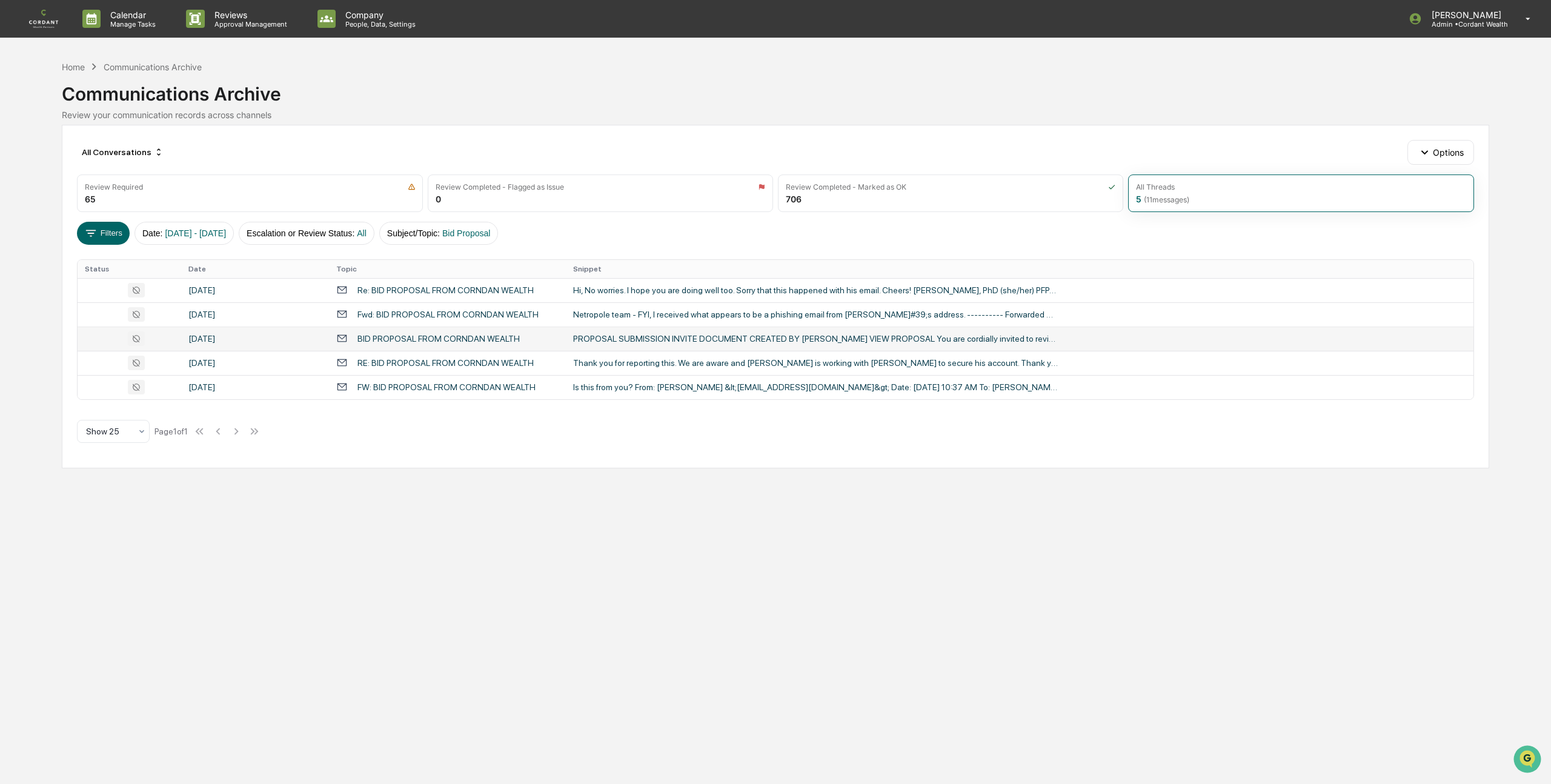
click at [482, 337] on div "BID PROPOSAL FROM CORNDAN WEALTH" at bounding box center [439, 339] width 162 height 10
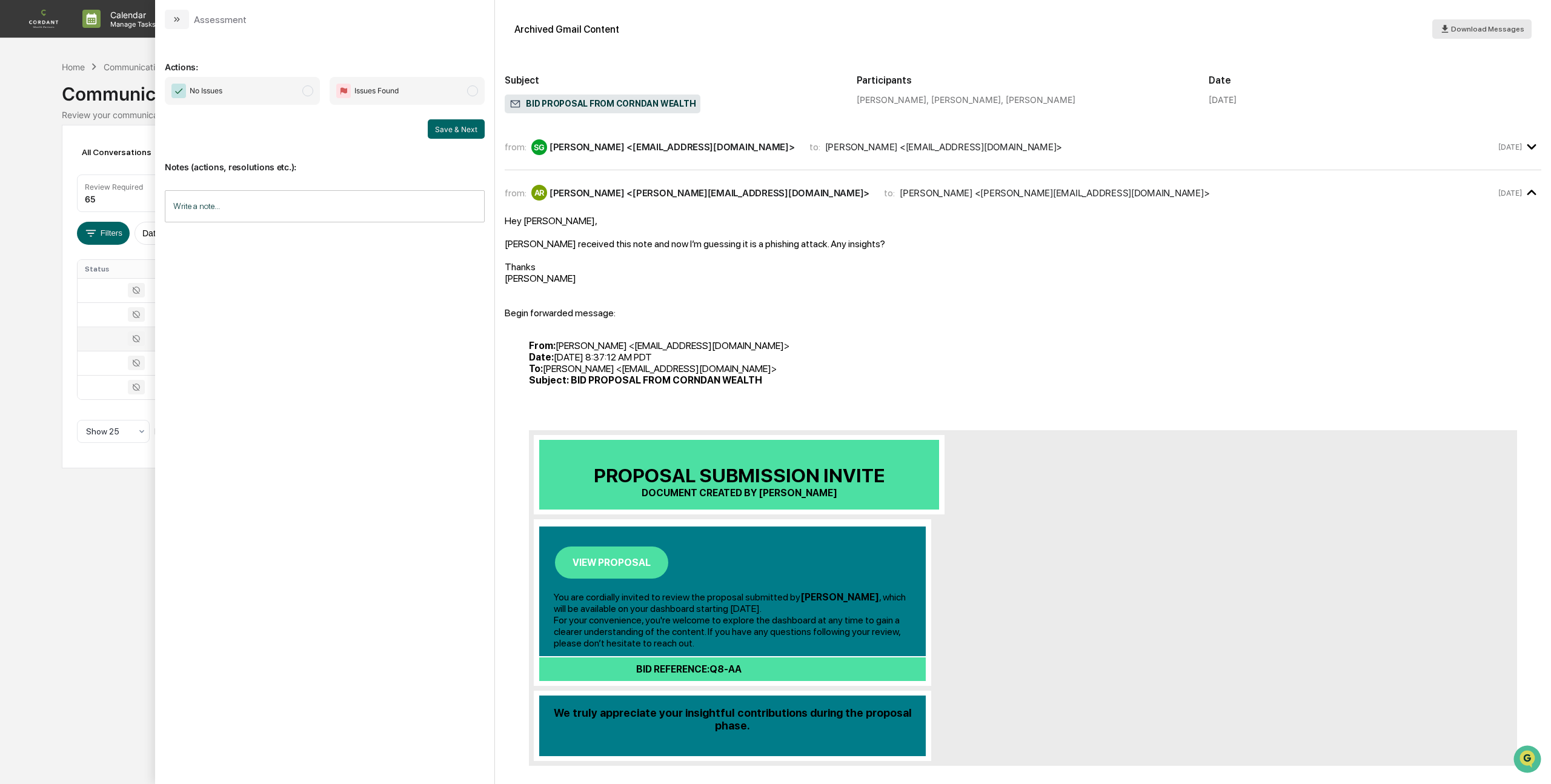
click at [1467, 25] on span "Download Messages" at bounding box center [1487, 29] width 73 height 9
click at [174, 16] on icon "modal" at bounding box center [177, 20] width 10 height 10
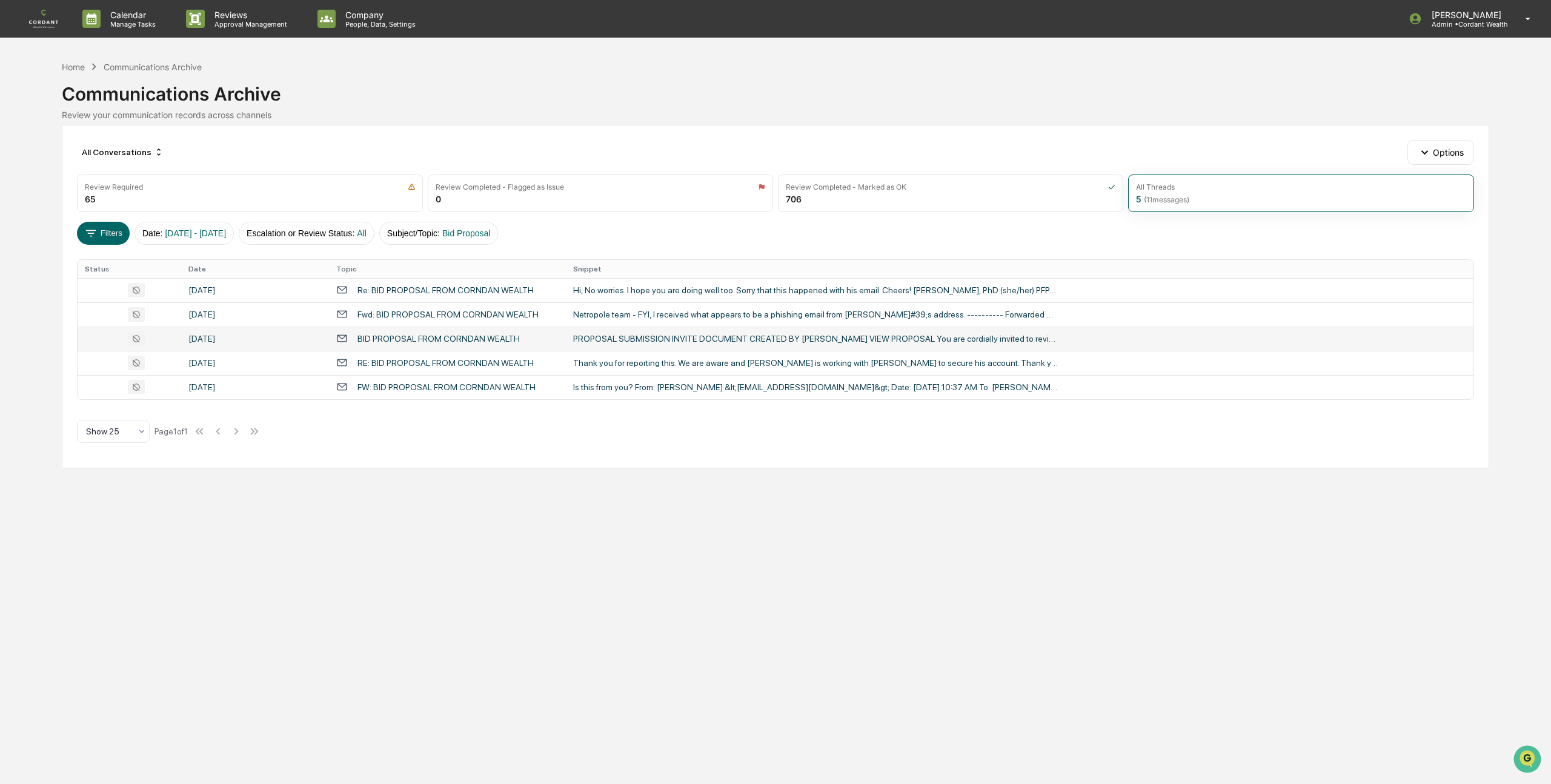
click at [416, 337] on div "BID PROPOSAL FROM CORNDAN WEALTH" at bounding box center [439, 339] width 162 height 10
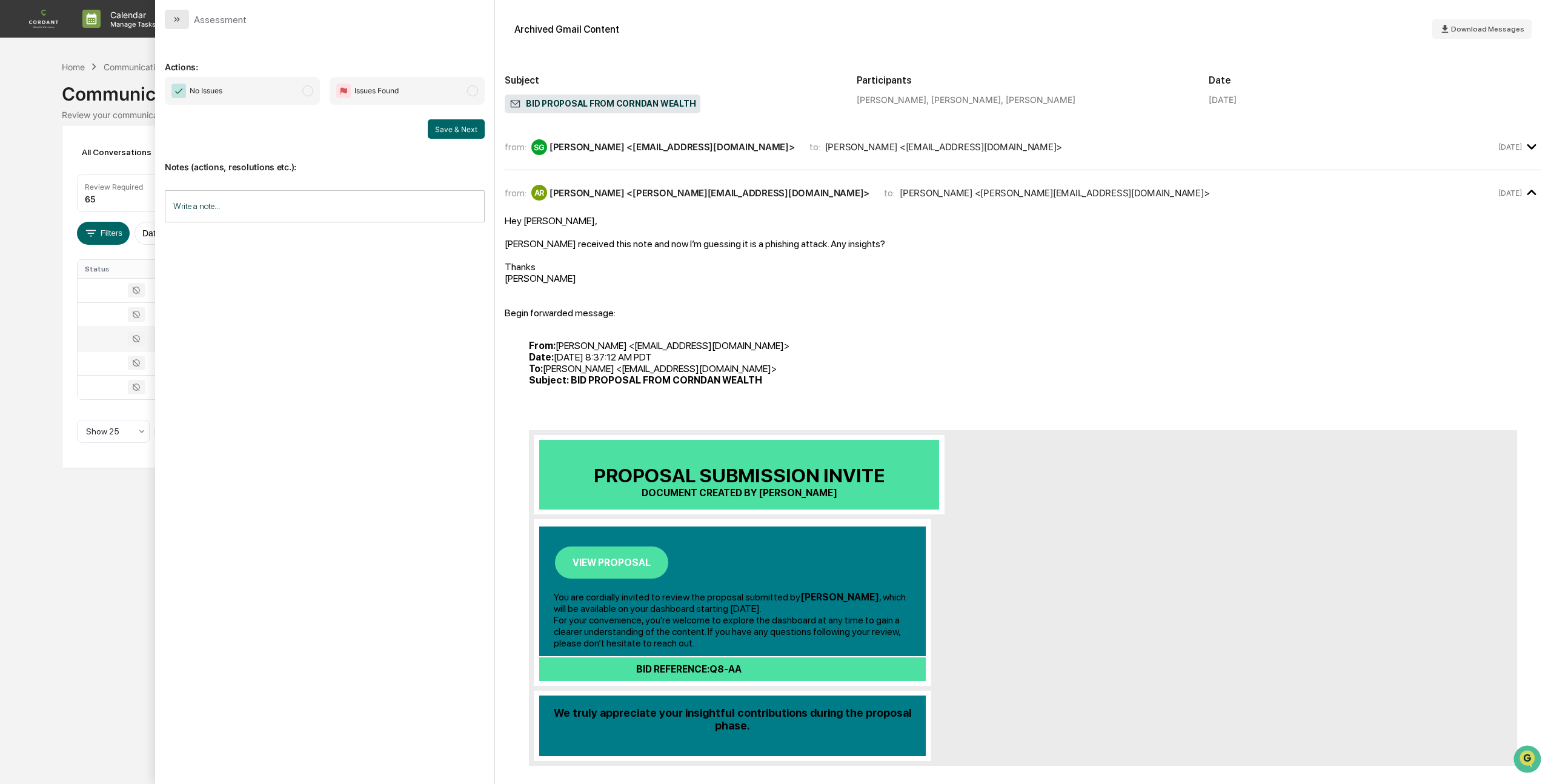
click at [178, 18] on icon "modal" at bounding box center [178, 20] width 3 height 5
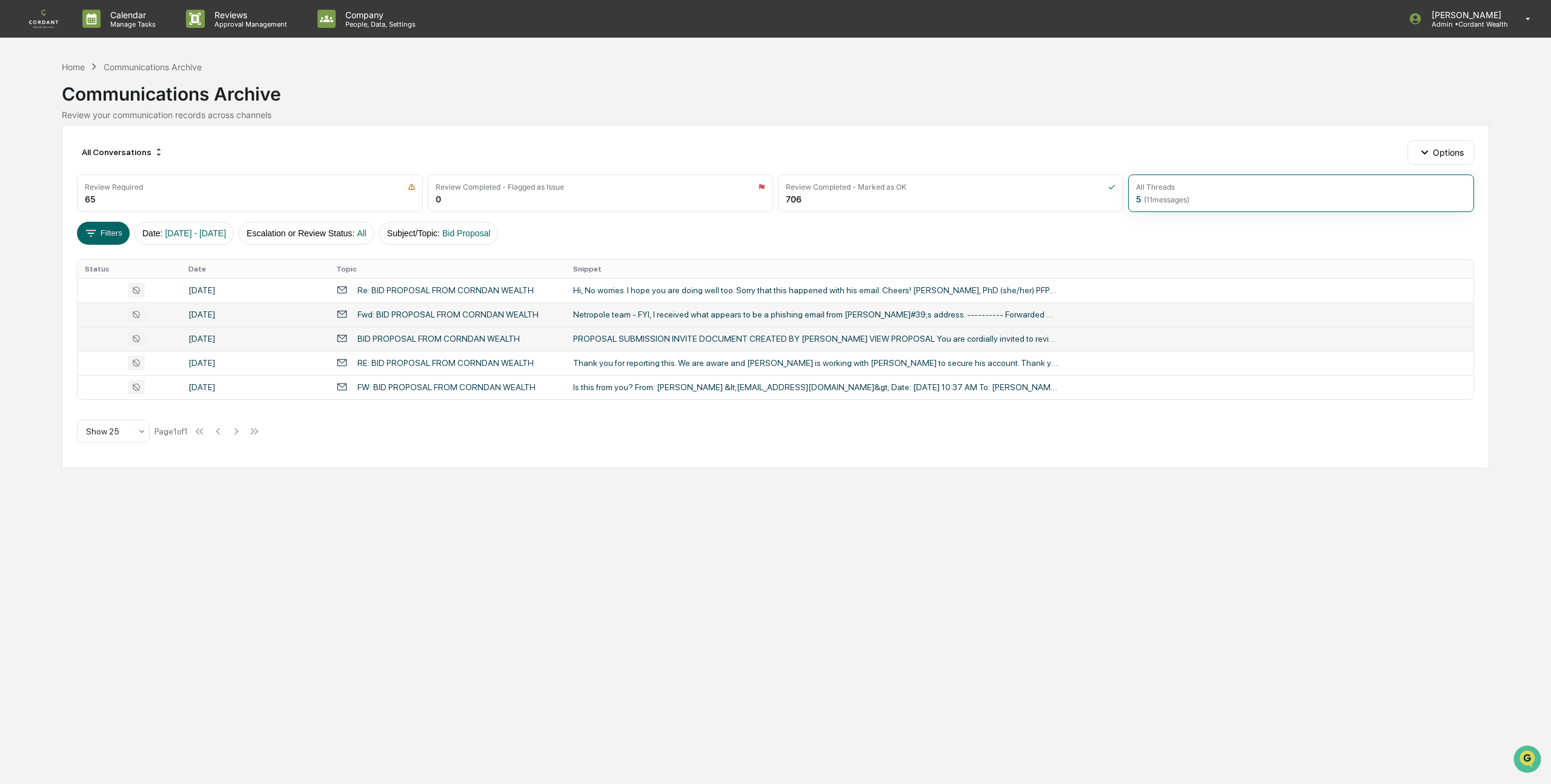
click at [287, 318] on div "August 13, 2025" at bounding box center [255, 315] width 133 height 10
